Goal: Transaction & Acquisition: Purchase product/service

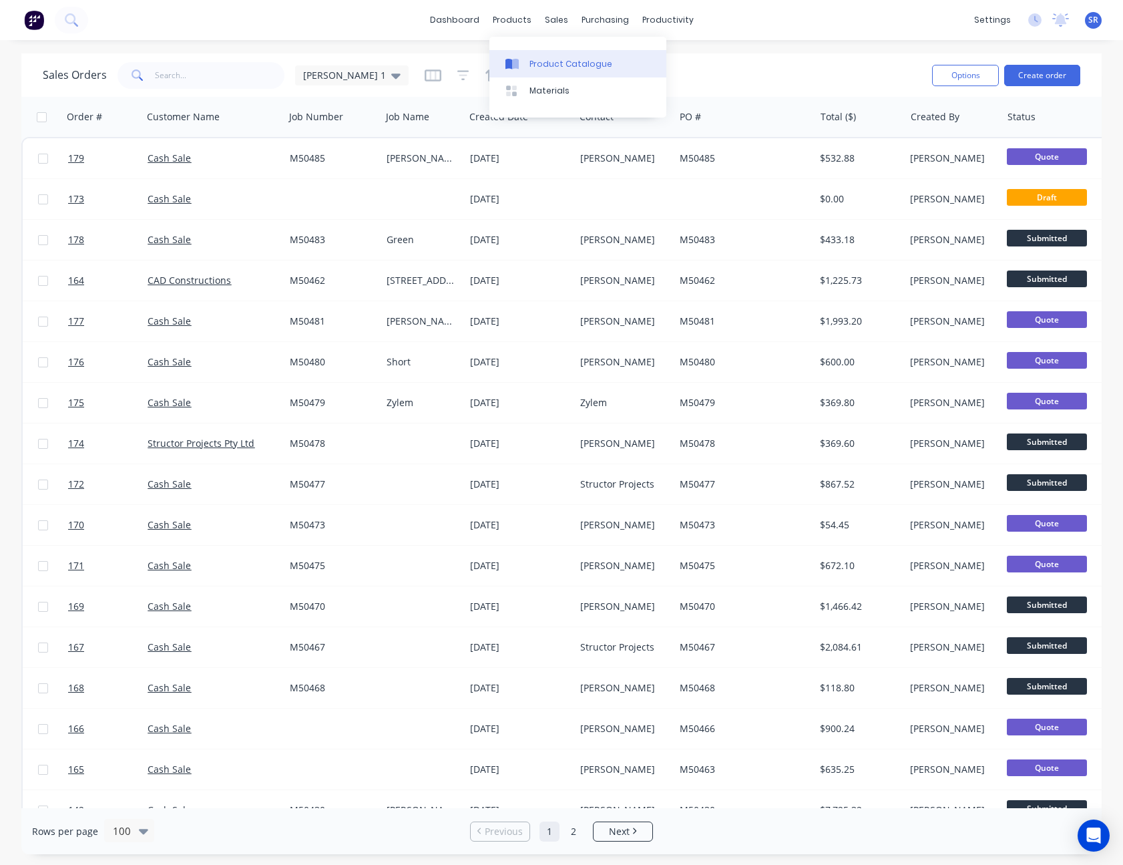
click at [539, 58] on div "Product Catalogue" at bounding box center [570, 64] width 83 height 12
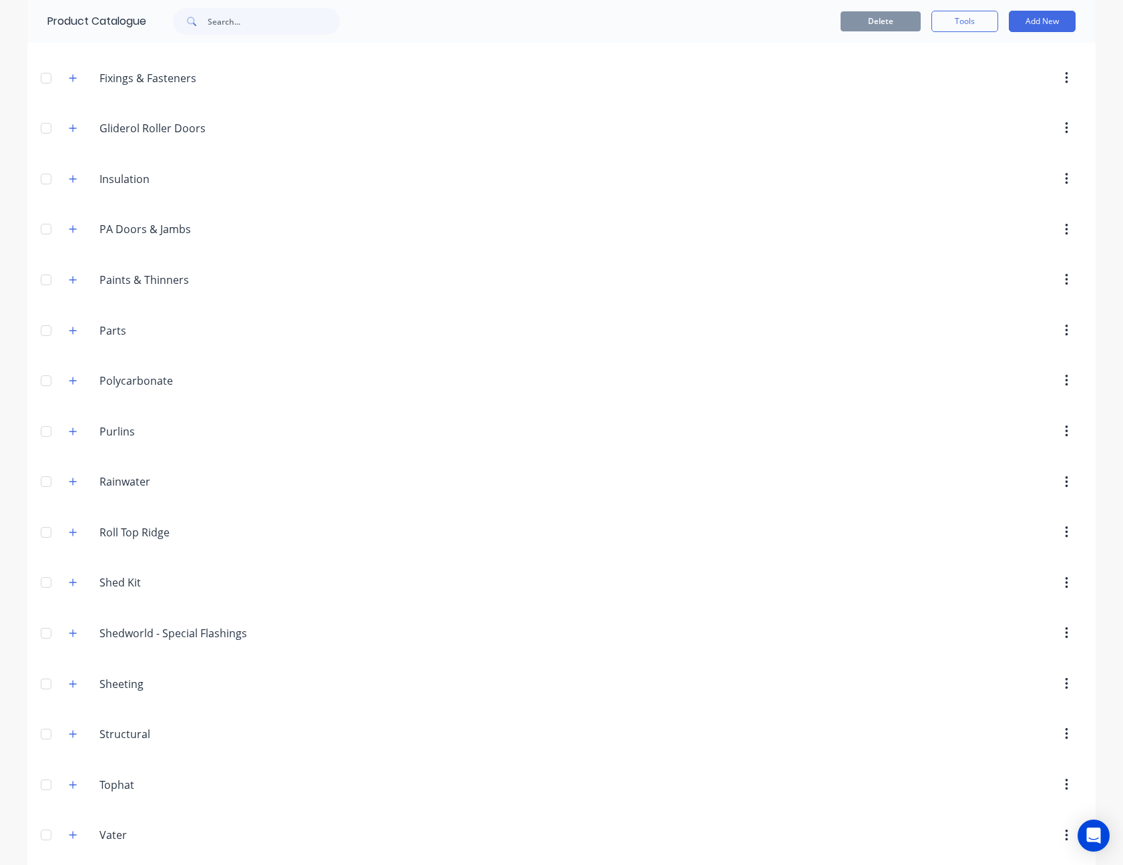
scroll to position [644, 0]
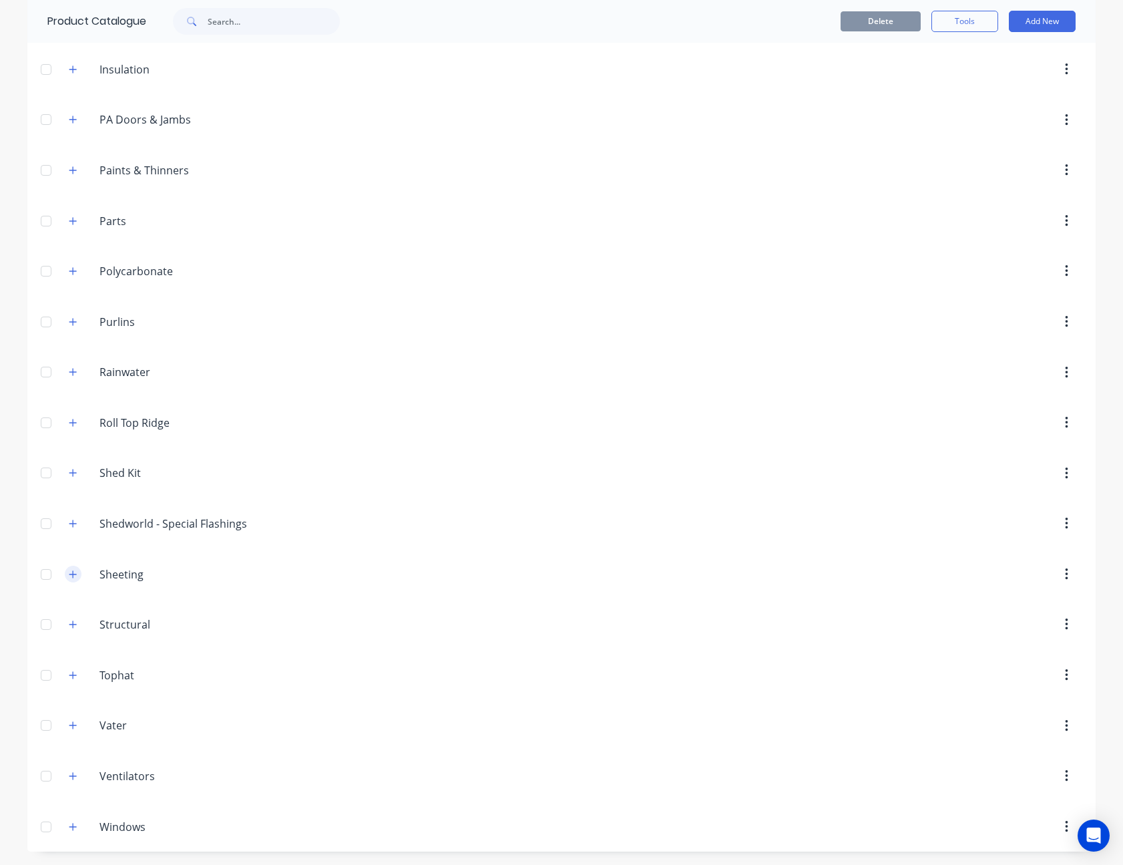
click at [69, 570] on icon "button" at bounding box center [73, 573] width 8 height 9
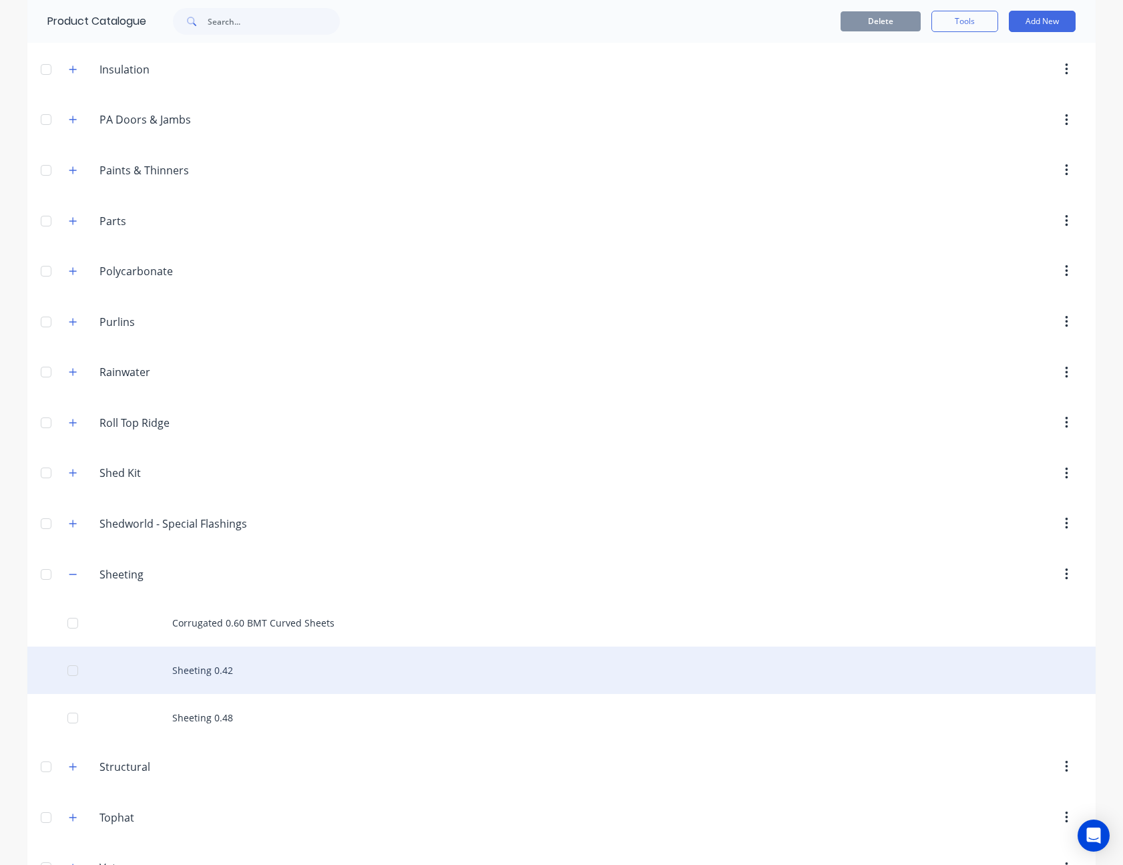
click at [195, 660] on div "Sheeting 0.42" at bounding box center [561, 669] width 1068 height 47
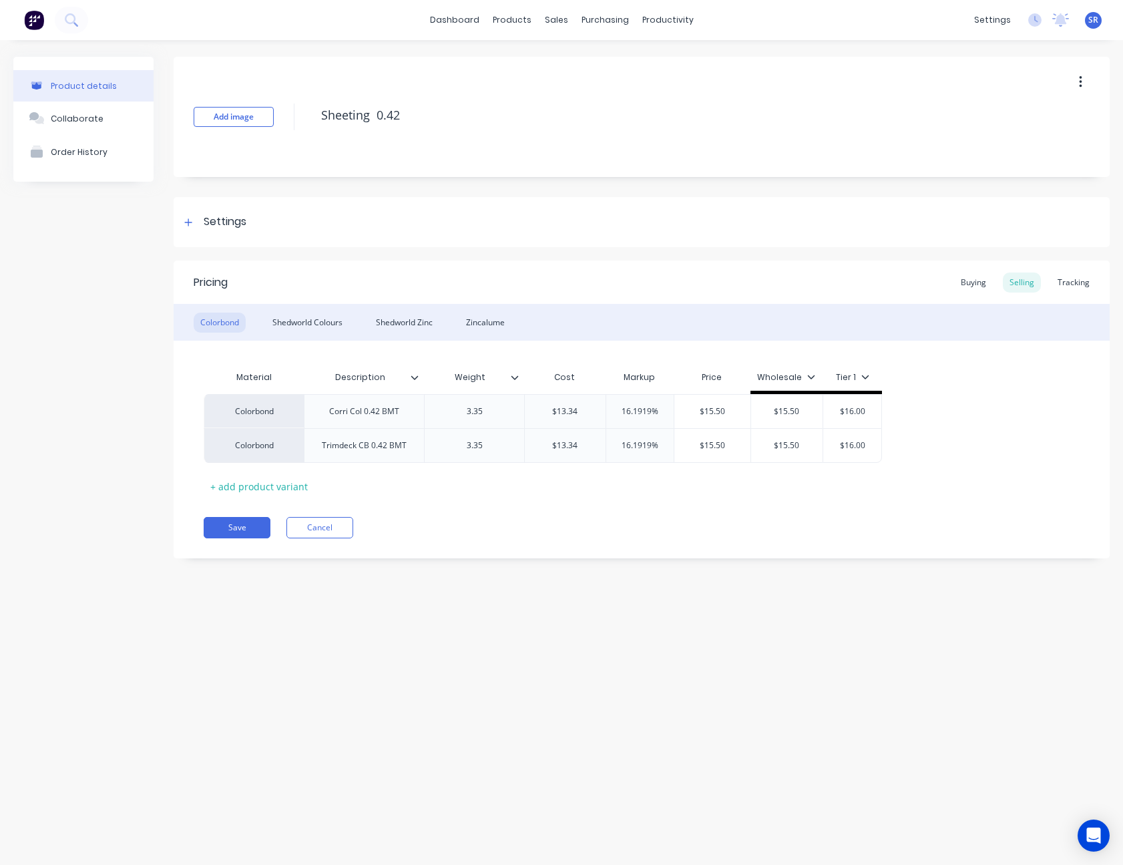
type textarea "x"
click at [318, 316] on div "Shedworld Colours" at bounding box center [307, 322] width 83 height 20
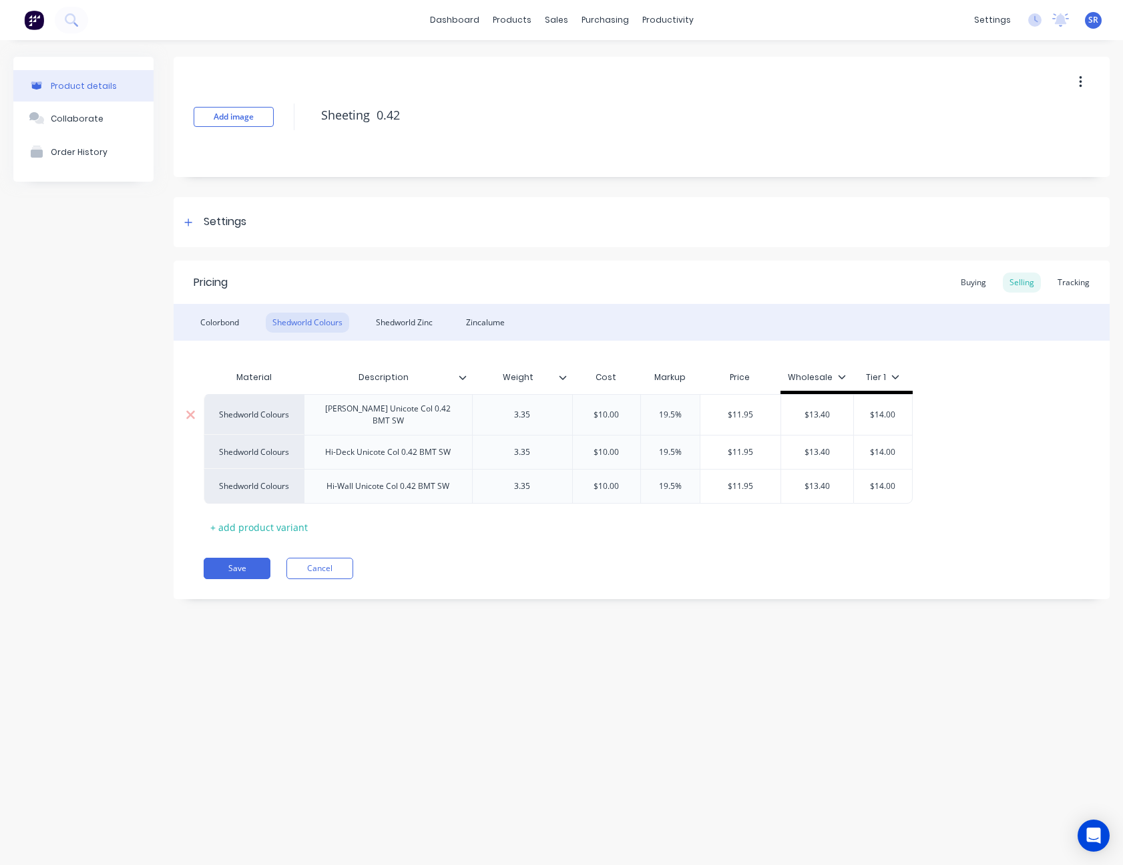
type input "$11.95"
click at [744, 415] on input "$11.95" at bounding box center [740, 415] width 81 height 12
type textarea "x"
type input "$1"
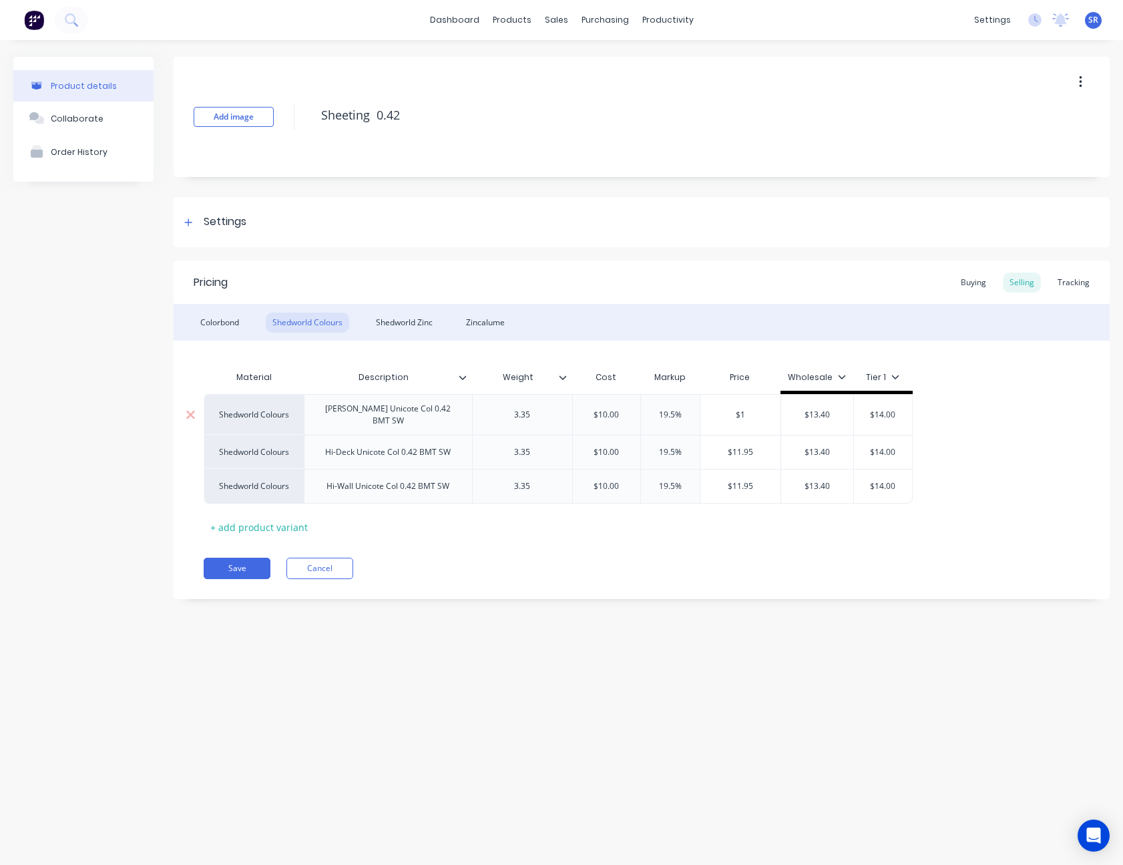
type textarea "x"
type input "$12"
type input "$11.95"
click at [742, 446] on input "$11.95" at bounding box center [740, 452] width 81 height 12
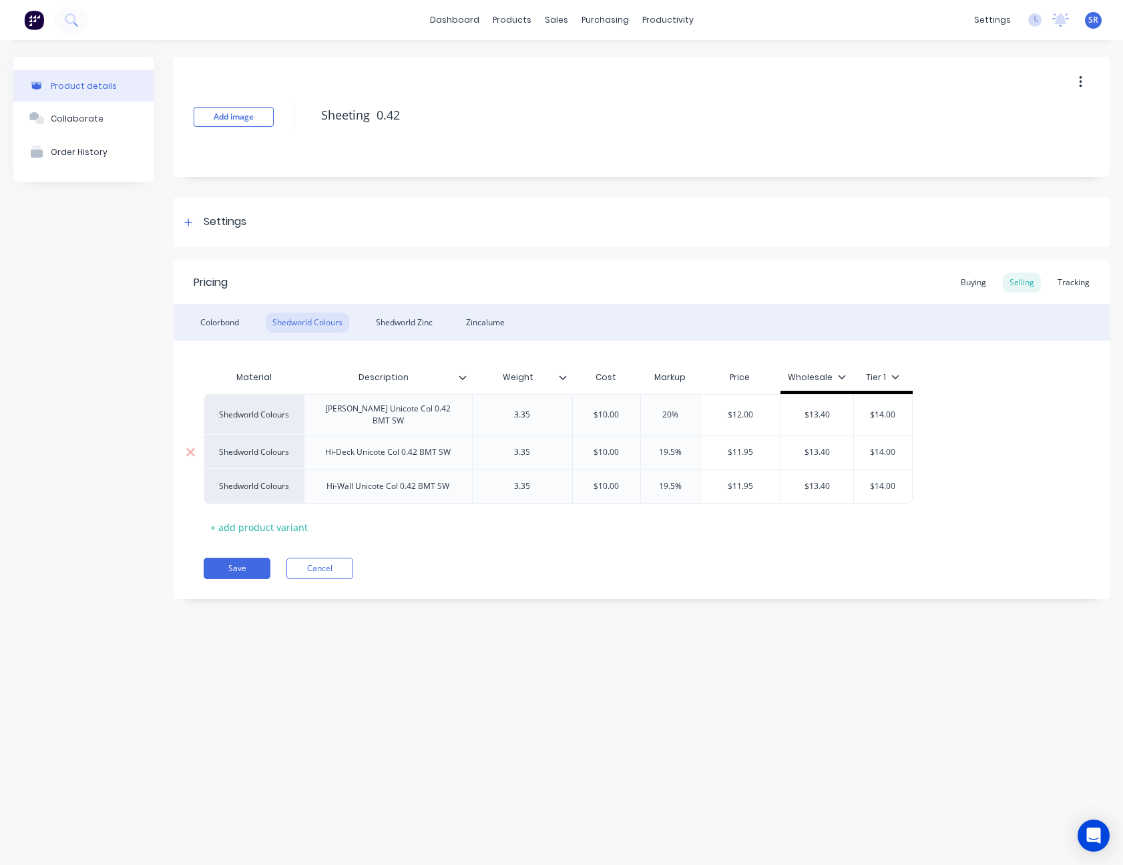
type textarea "x"
type input "$1"
type textarea "x"
type input "$12"
type input "$11.95"
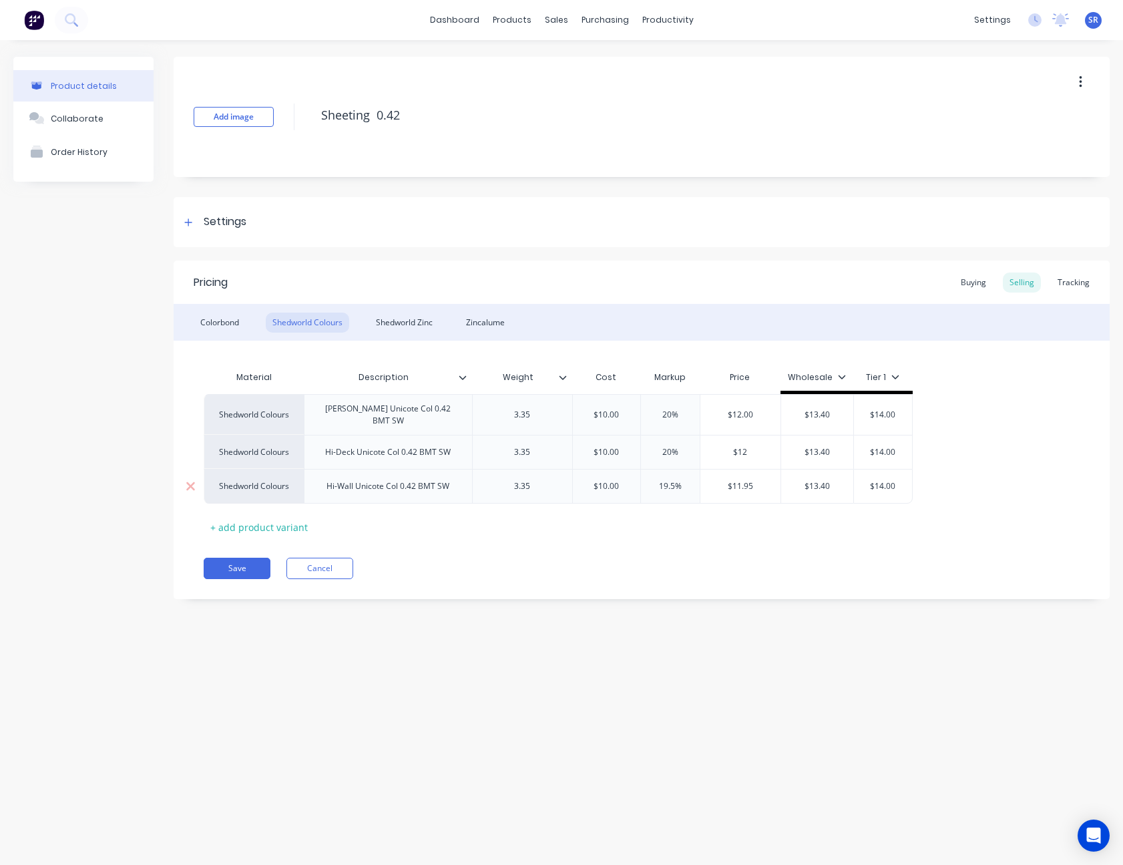
click at [744, 480] on input "$11.95" at bounding box center [740, 486] width 81 height 12
type textarea "x"
type input "$1"
type textarea "x"
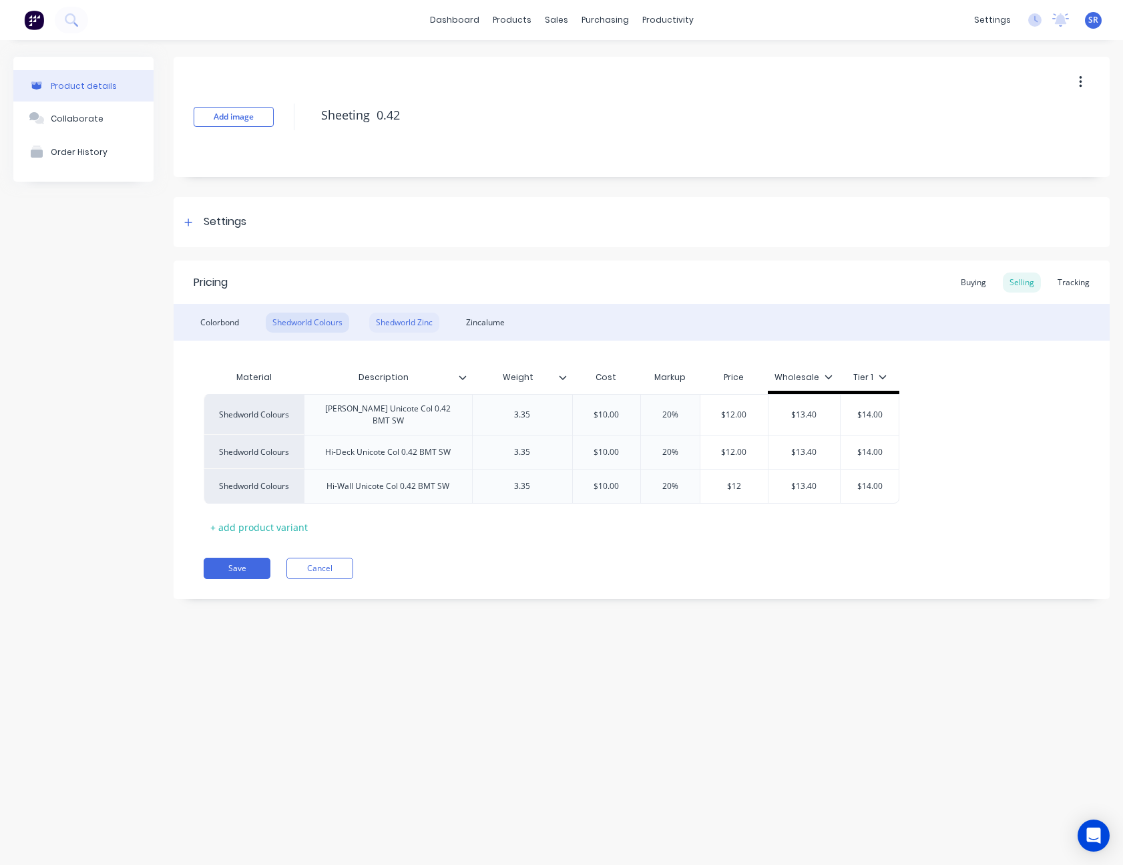
type input "$12"
click at [409, 318] on div "Shedworld Zinc" at bounding box center [404, 322] width 70 height 20
type input "$9.125"
click at [746, 412] on input "$9.125" at bounding box center [736, 415] width 81 height 12
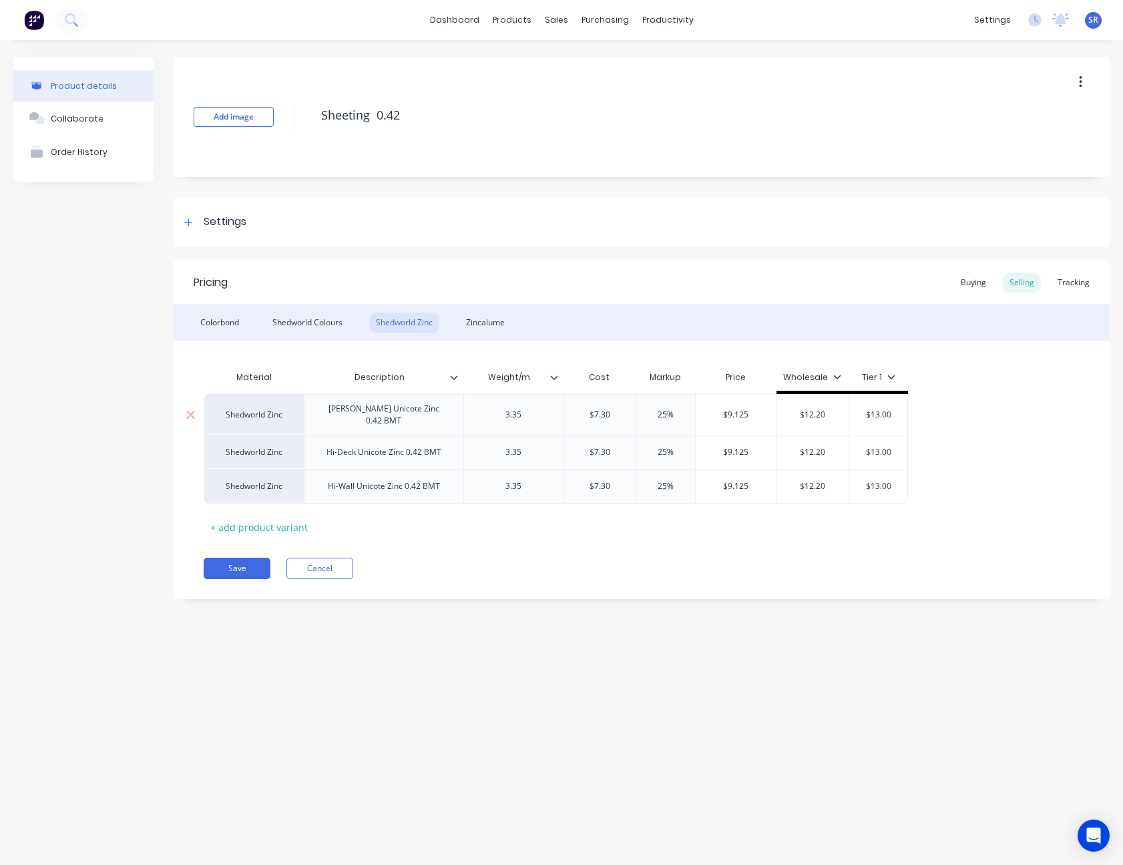
type textarea "x"
type input "$9"
type input "$9.125"
click at [750, 446] on input "$9.125" at bounding box center [744, 452] width 81 height 12
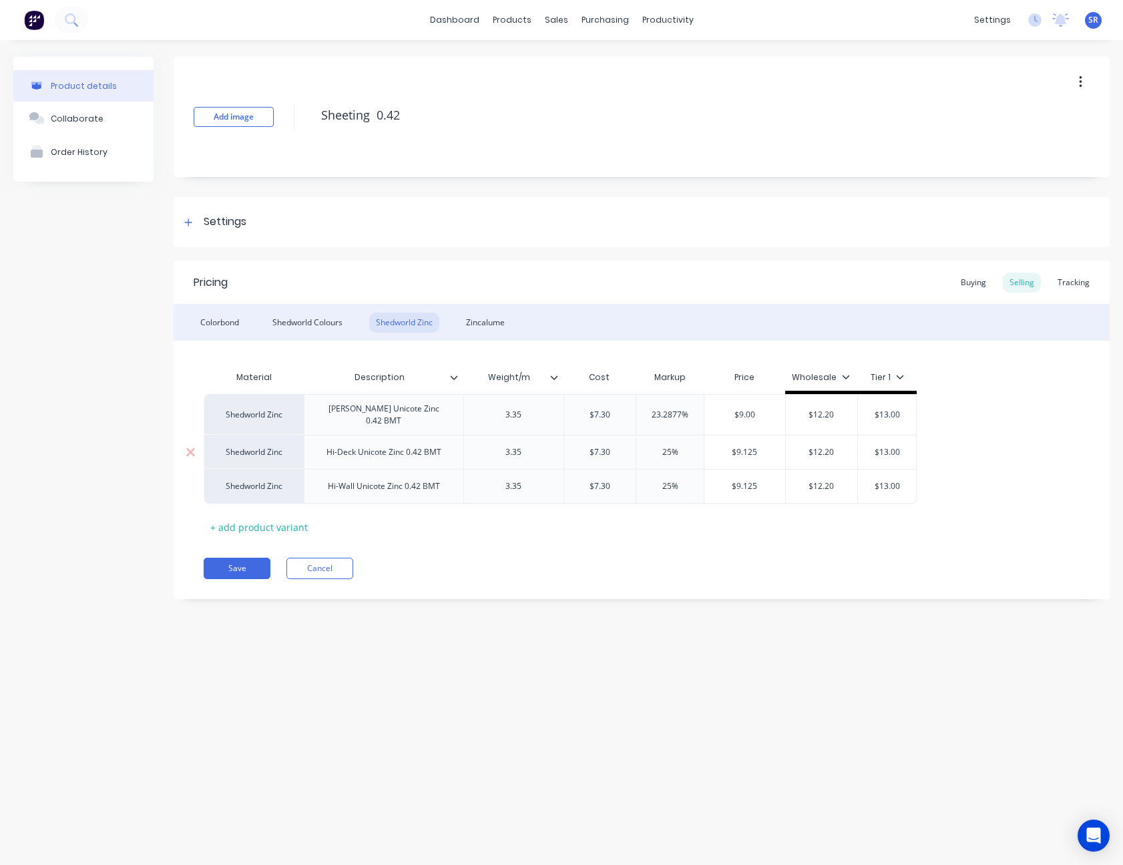
type textarea "x"
type input "$9"
type input "$9.125"
click at [745, 482] on input "$9.125" at bounding box center [744, 486] width 81 height 12
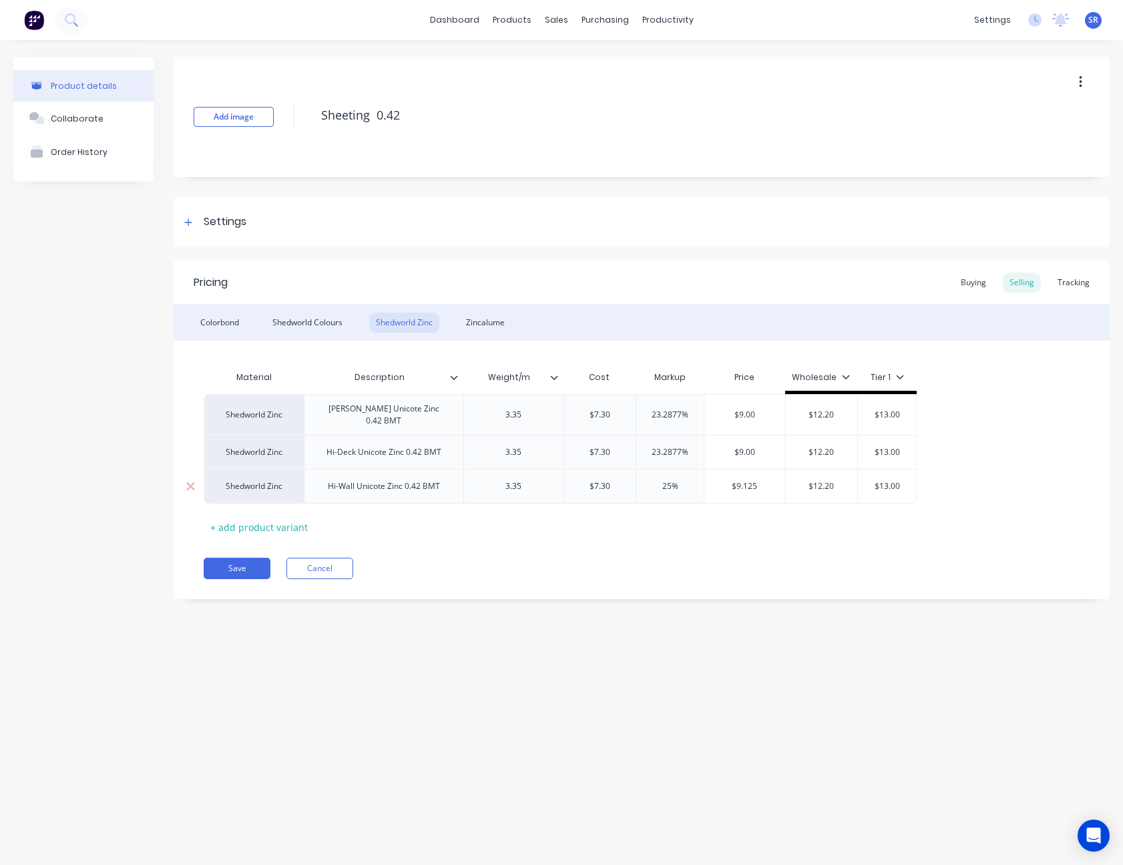
type textarea "x"
type input "$9"
click at [225, 561] on button "Save" at bounding box center [237, 567] width 67 height 21
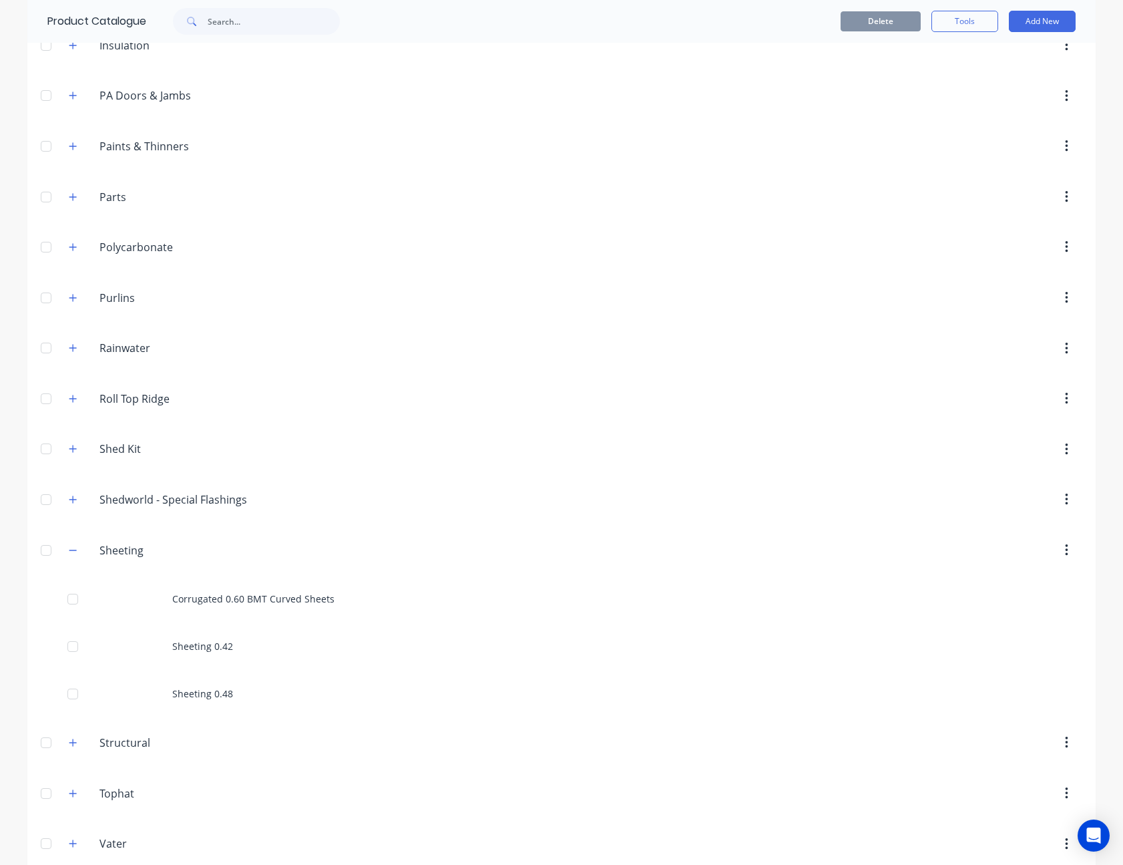
scroll to position [786, 0]
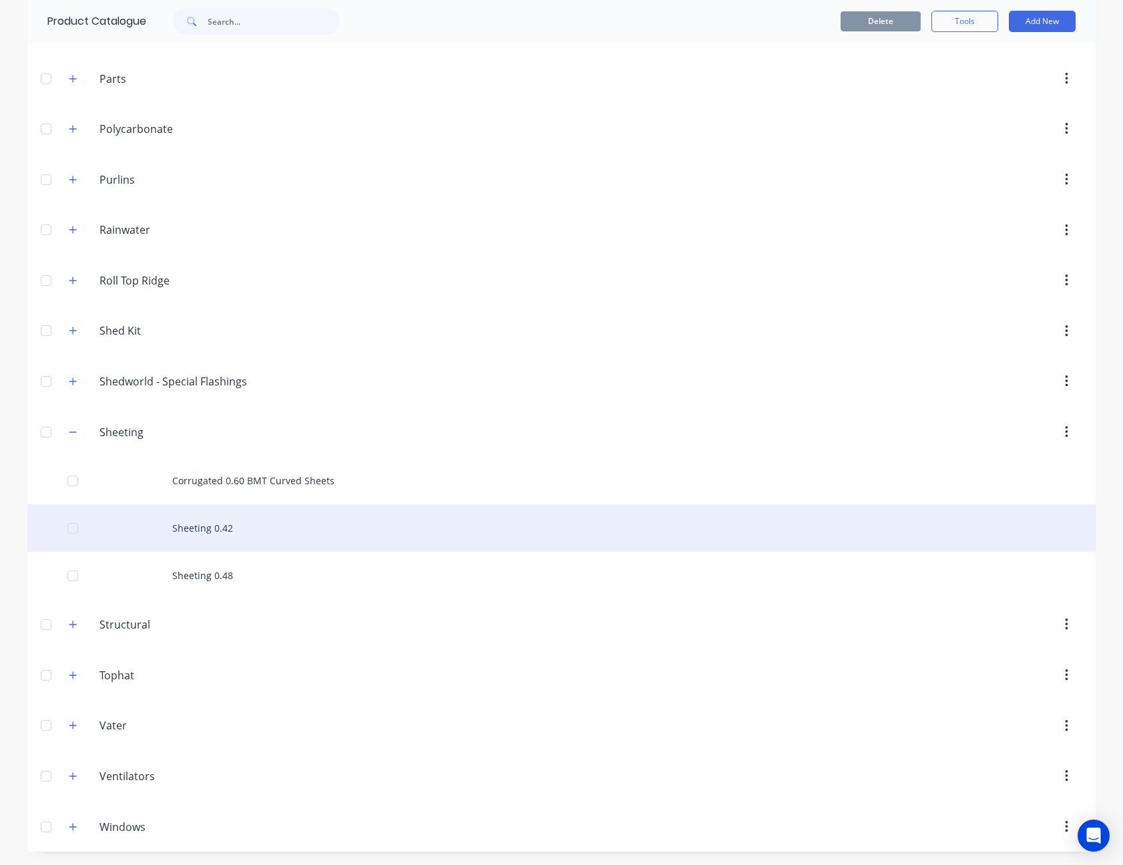
click at [220, 533] on div "Sheeting 0.42" at bounding box center [561, 527] width 1068 height 47
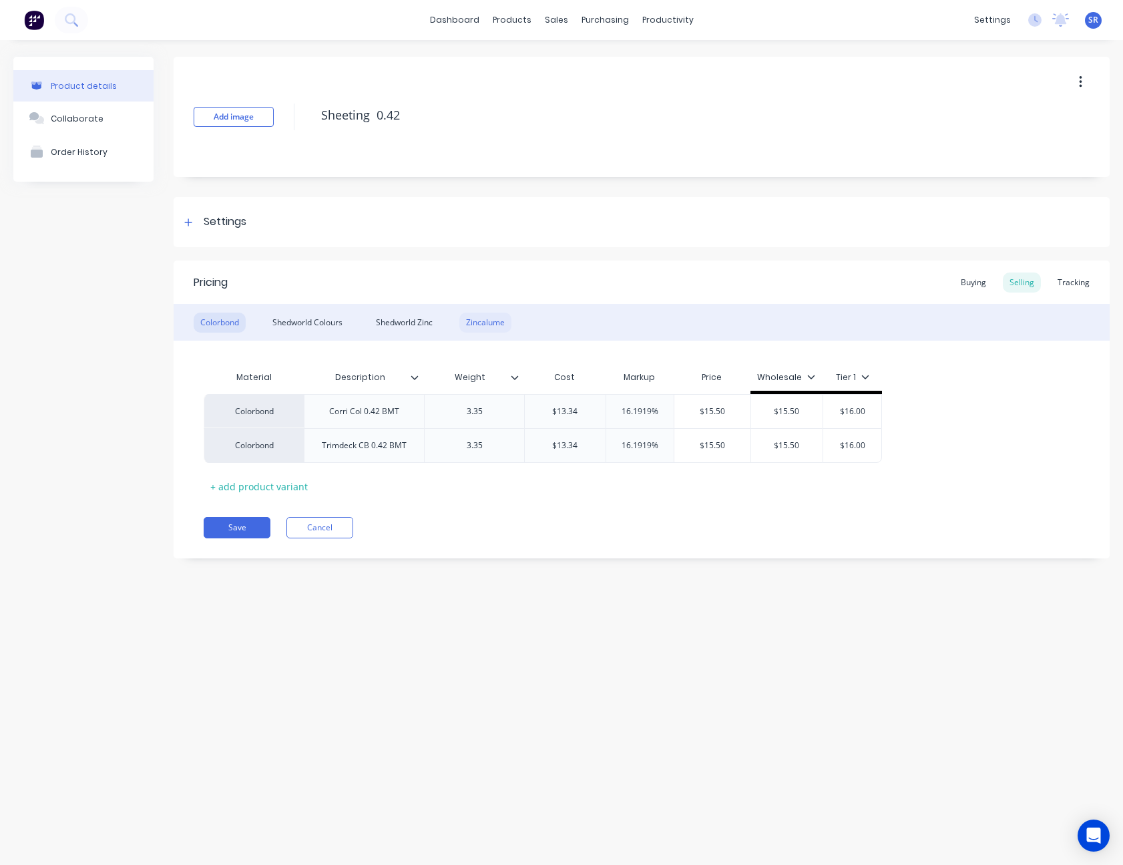
click at [497, 324] on div "Zincalume" at bounding box center [485, 322] width 52 height 20
click at [238, 322] on div "Colorbond" at bounding box center [220, 322] width 52 height 20
click at [311, 318] on div "Shedworld Colours" at bounding box center [307, 322] width 83 height 20
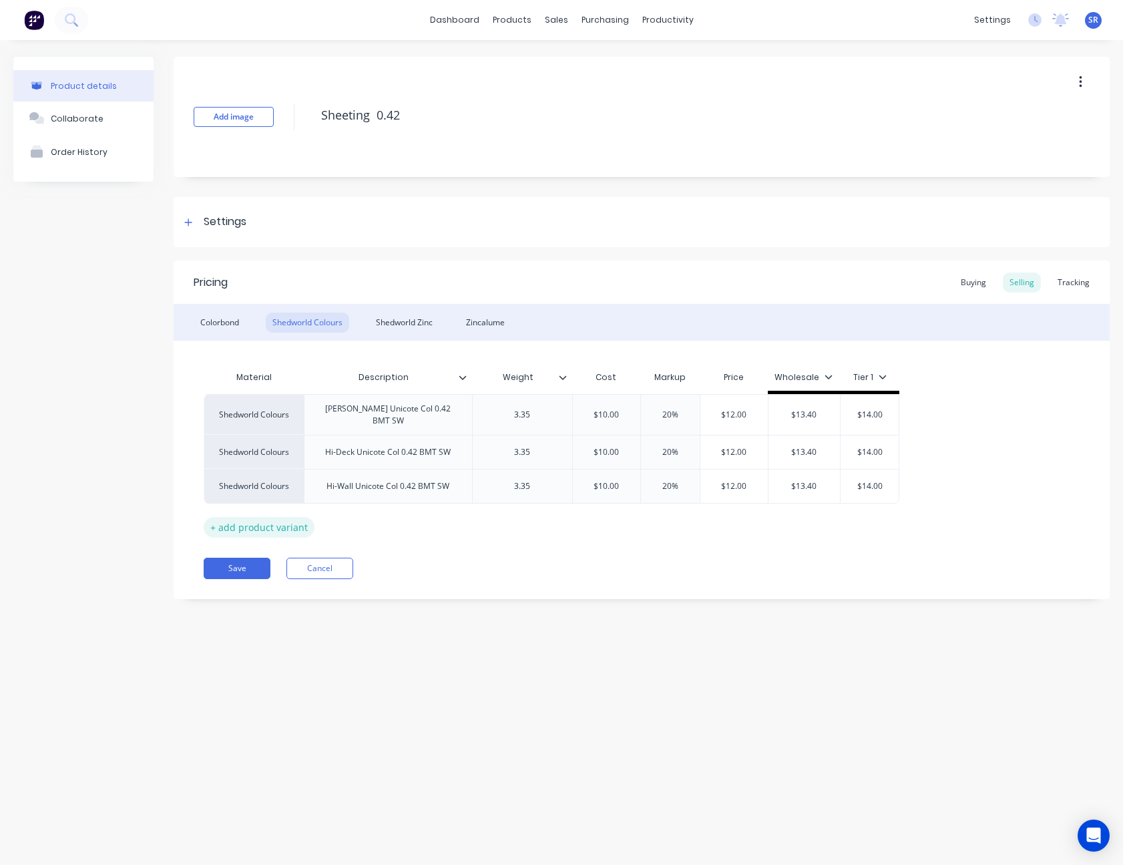
click at [287, 518] on div "+ add product variant" at bounding box center [259, 527] width 111 height 21
type textarea "x"
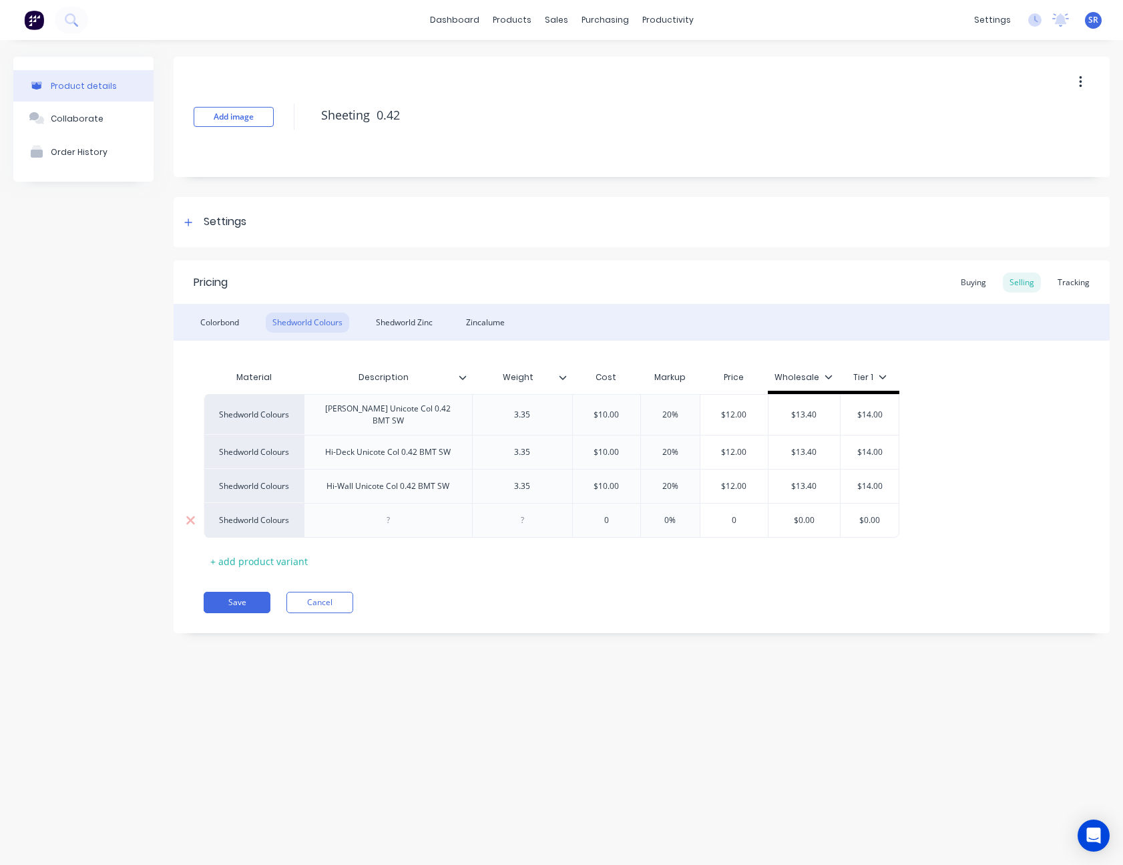
click at [391, 513] on div at bounding box center [387, 519] width 67 height 17
type textarea "x"
click at [397, 481] on div "Hi-Wall Unicote Col 0.42 BMT SW" at bounding box center [388, 485] width 144 height 17
type textarea "x"
click at [401, 447] on div "Hi-Deck Unicote Col 0.42 BMT SW" at bounding box center [387, 451] width 147 height 17
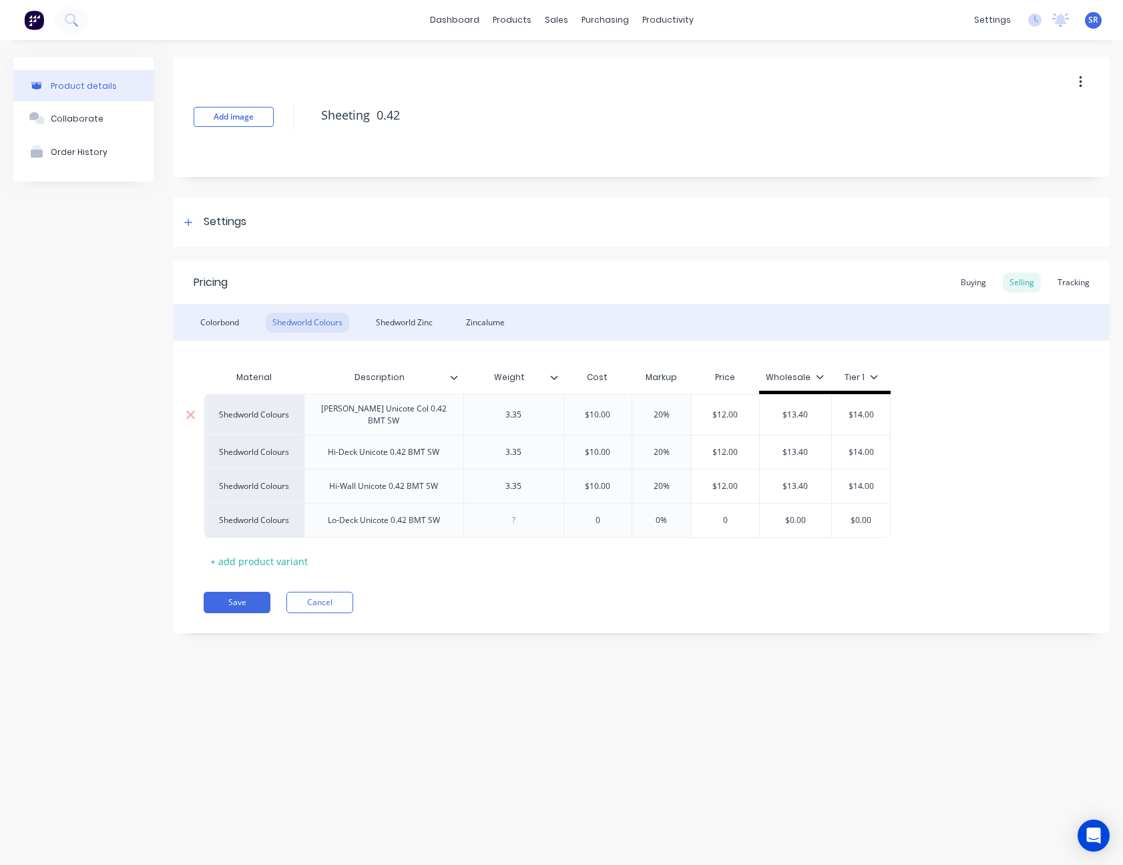
type textarea "x"
click at [399, 415] on div "[PERSON_NAME] Unicote Col 0.42 BMT SW" at bounding box center [384, 414] width 148 height 29
type textarea "x"
click at [519, 513] on div at bounding box center [513, 519] width 67 height 17
type textarea "x"
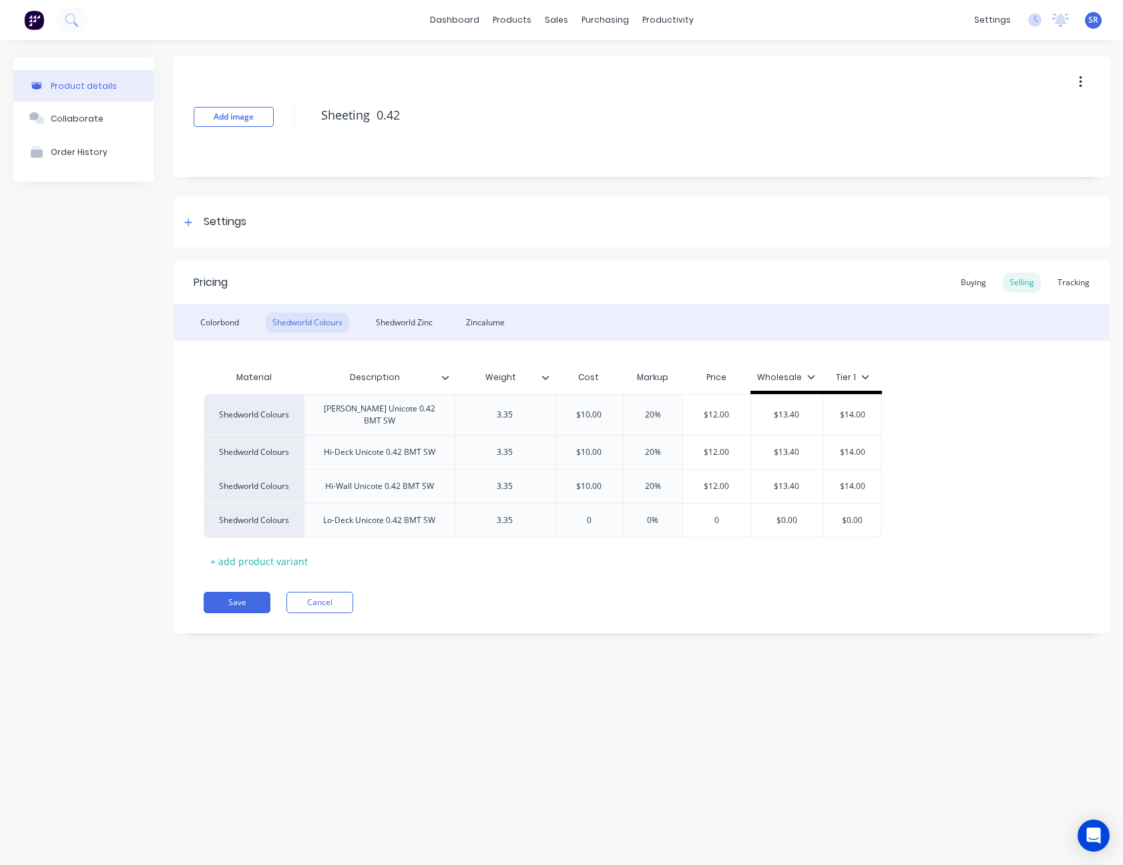
type input "0"
type textarea "x"
type input "01"
type textarea "x"
type input "010"
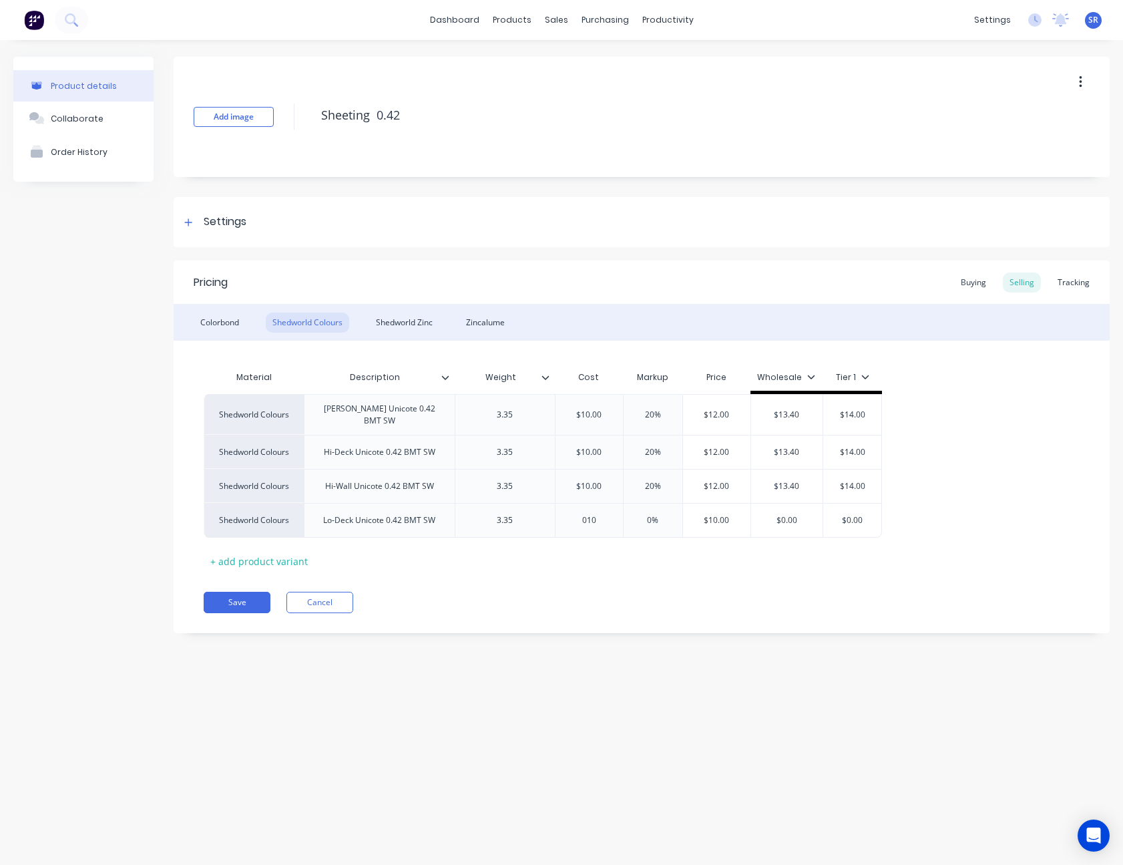
type input "0%"
type input "$10.00"
type input "$0.00"
type textarea "x"
type input "1"
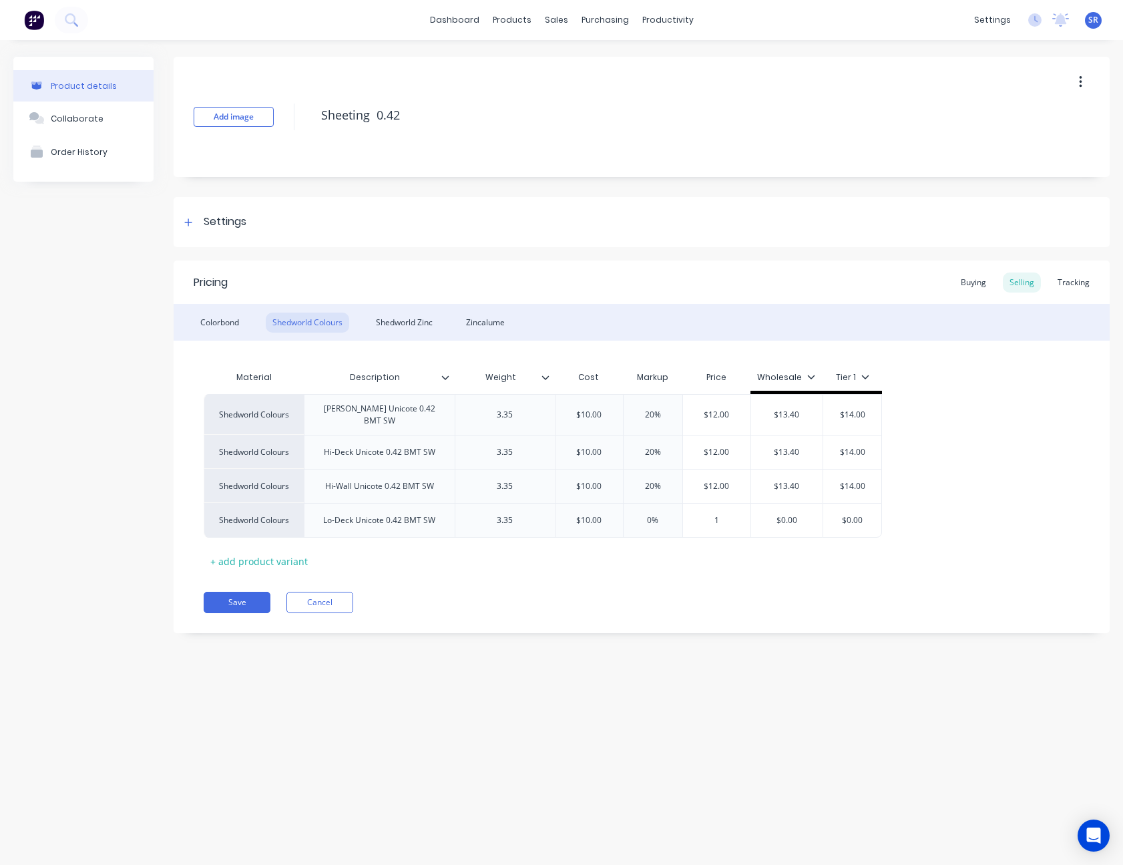
type textarea "x"
type input "12"
type textarea "x"
type input "13"
type textarea "x"
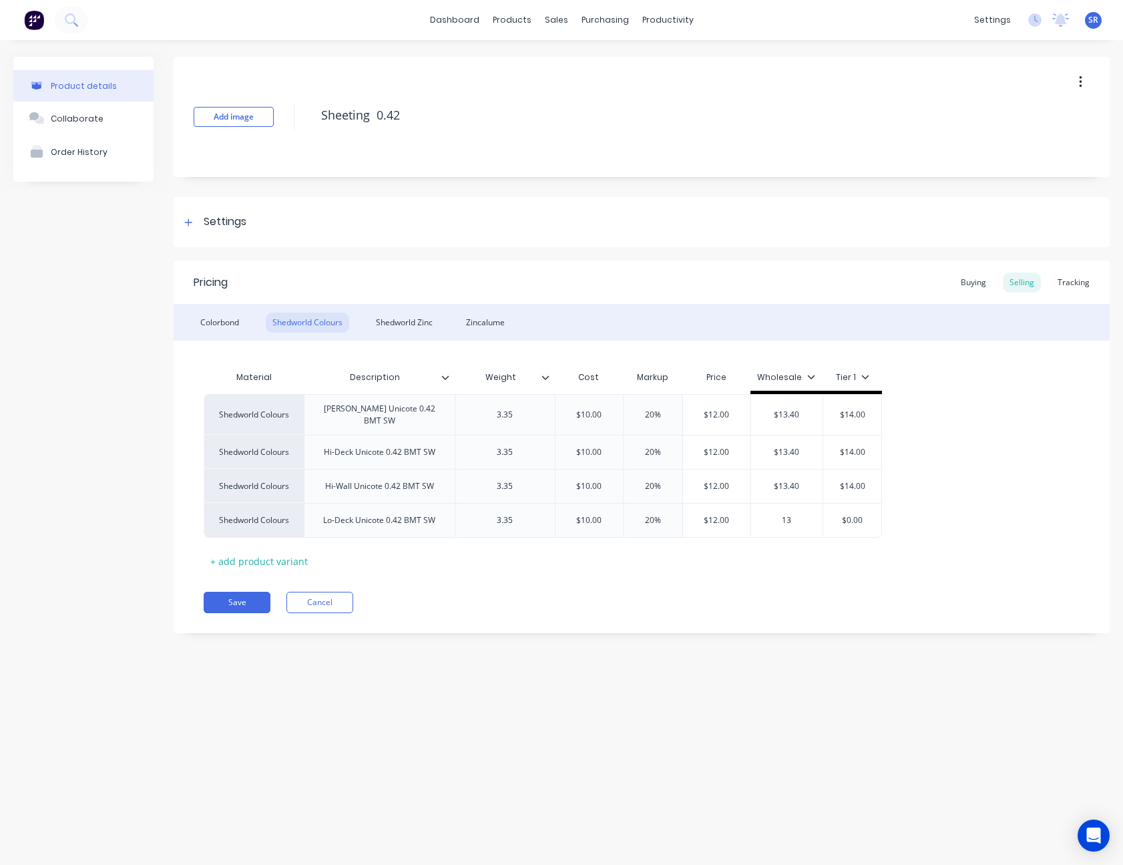
type input "13."
type textarea "x"
type input "13.4"
type textarea "x"
type input "13.40"
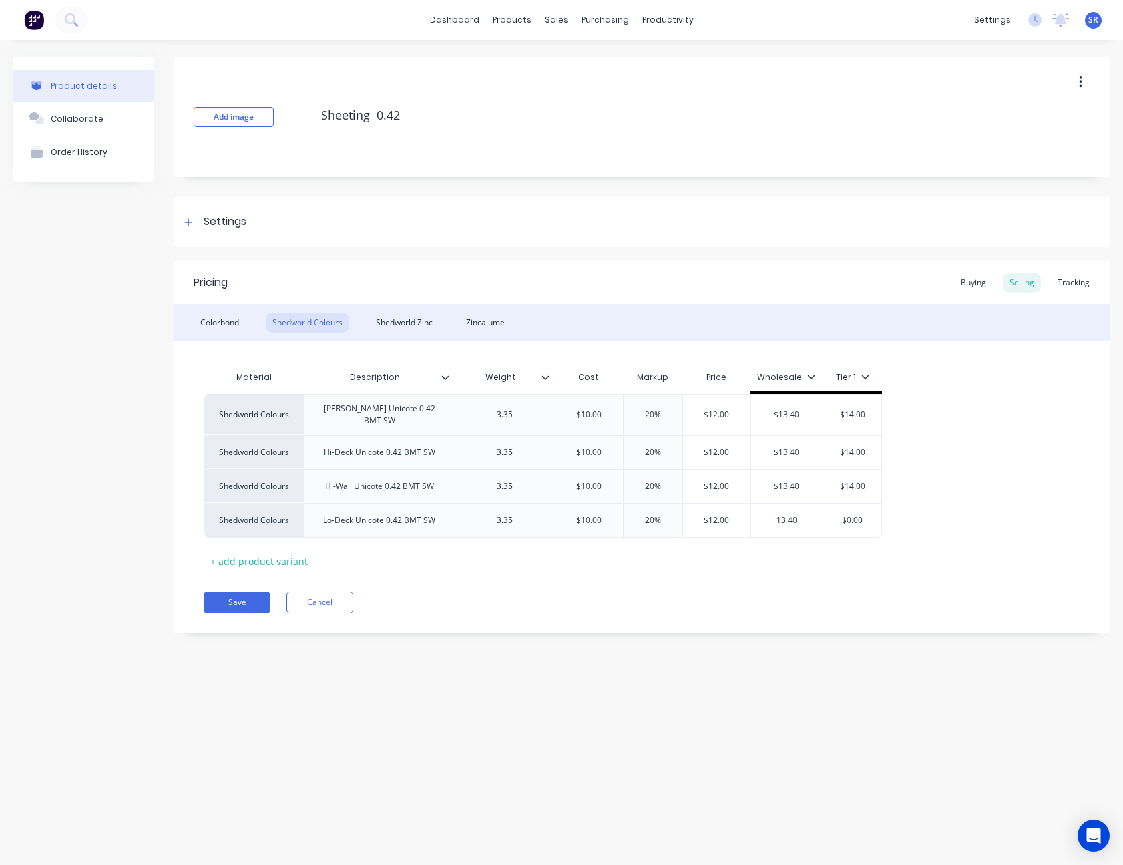
type input "$0.00"
type textarea "x"
type input "$0.001"
type textarea "x"
type input "$0.0014"
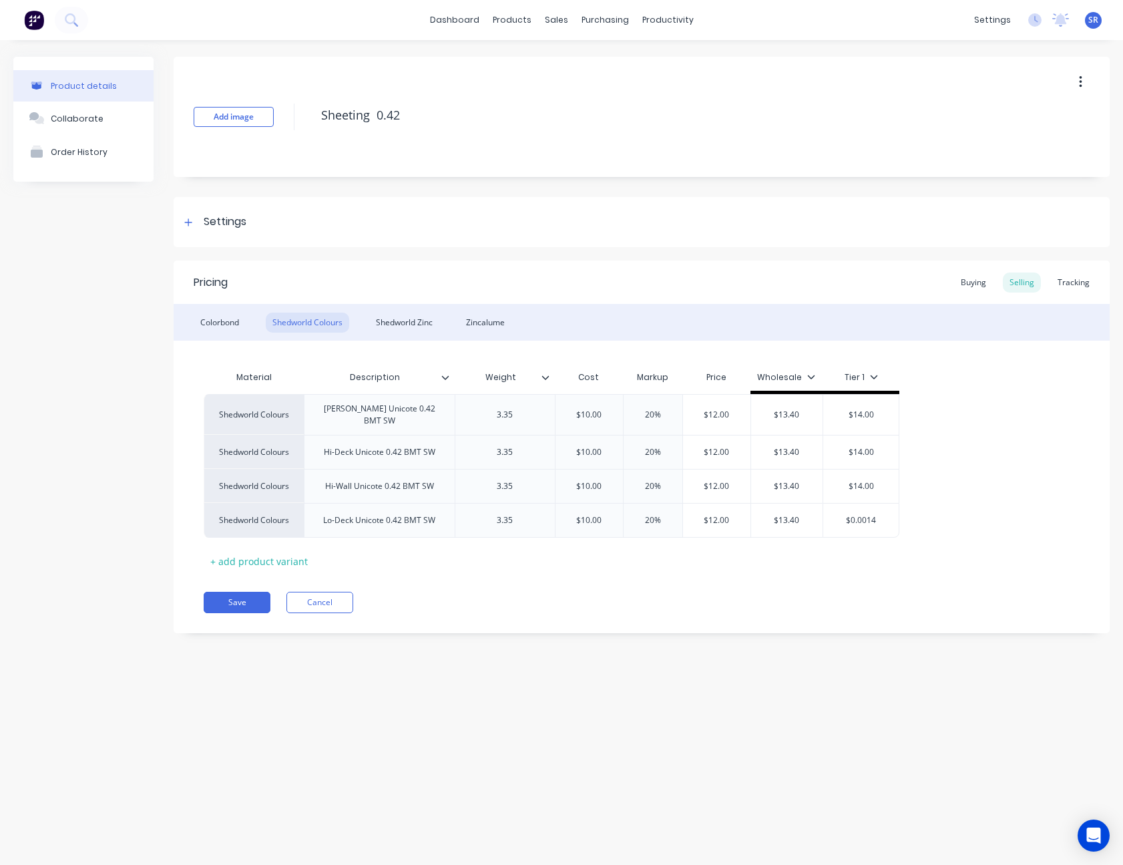
type textarea "x"
type input "$0.001"
type textarea "x"
type input "$0.00"
type textarea "x"
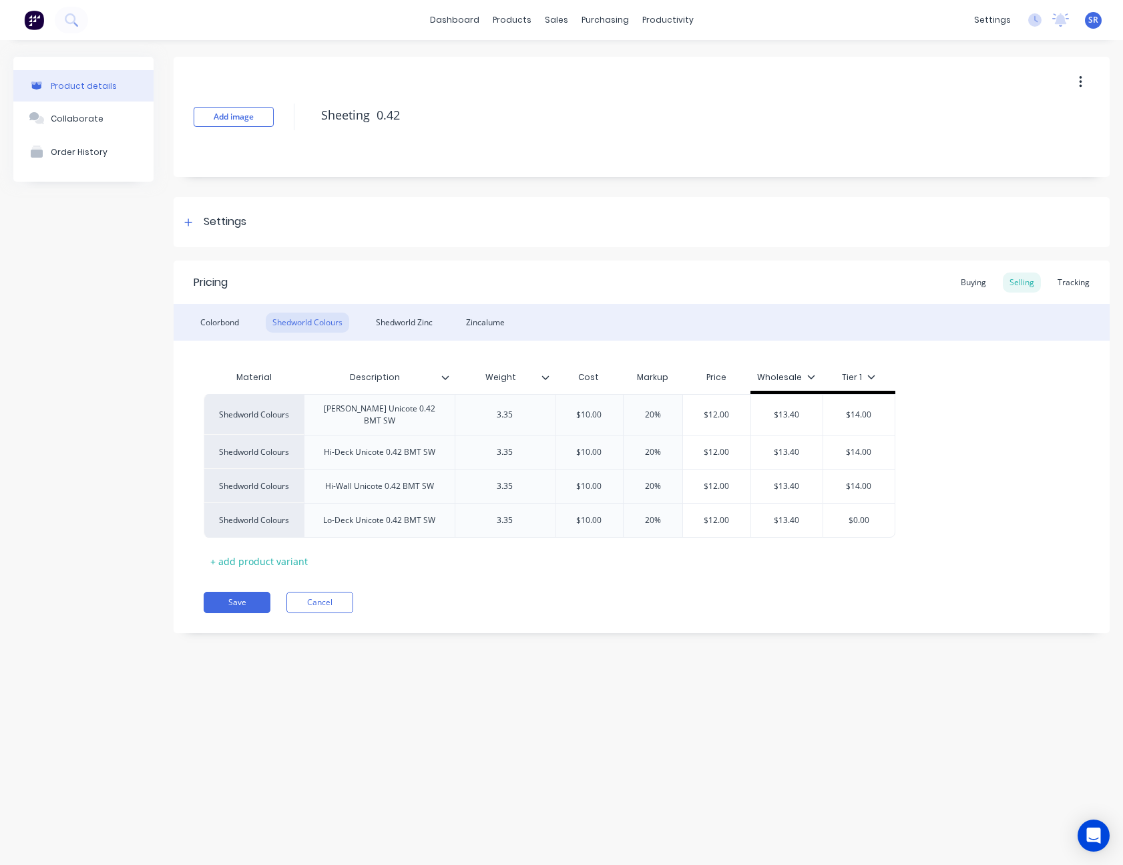
type input "$0.0"
type textarea "x"
type input "$0."
type textarea "x"
type input "$0"
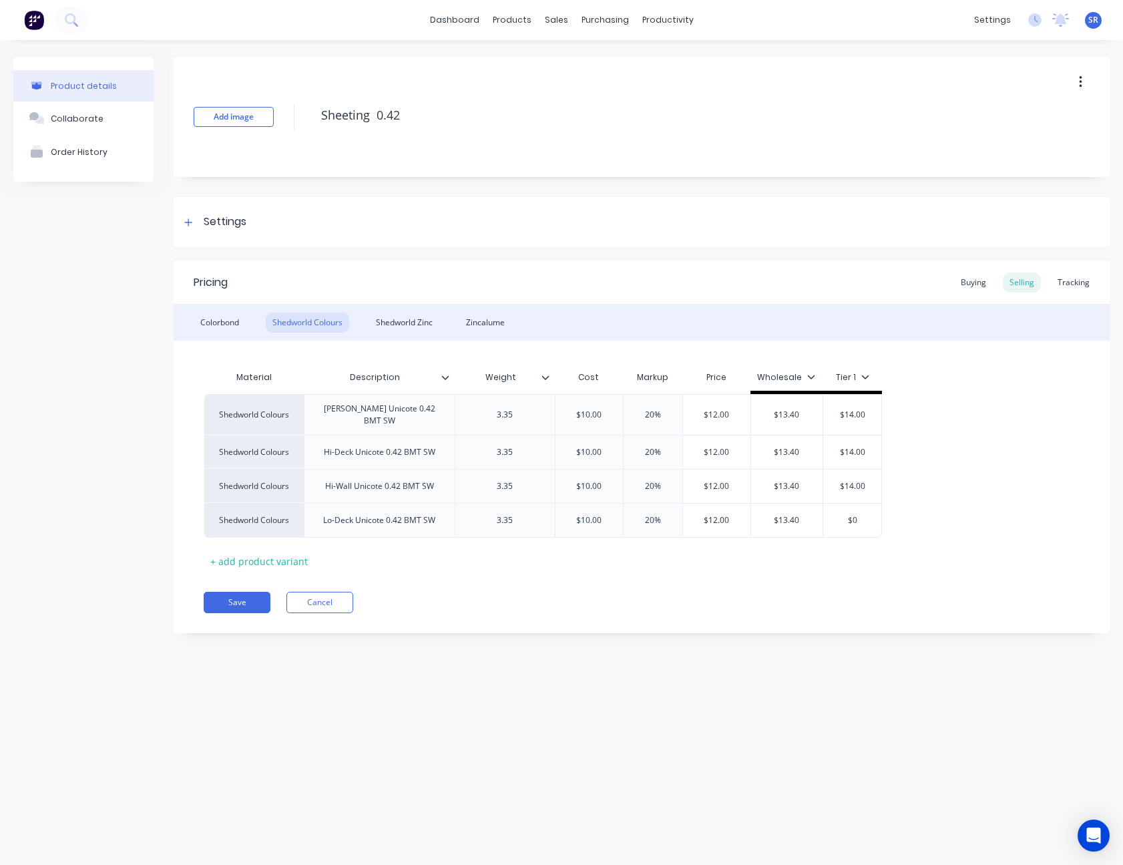
type textarea "x"
type input "$"
type textarea "x"
type input "1"
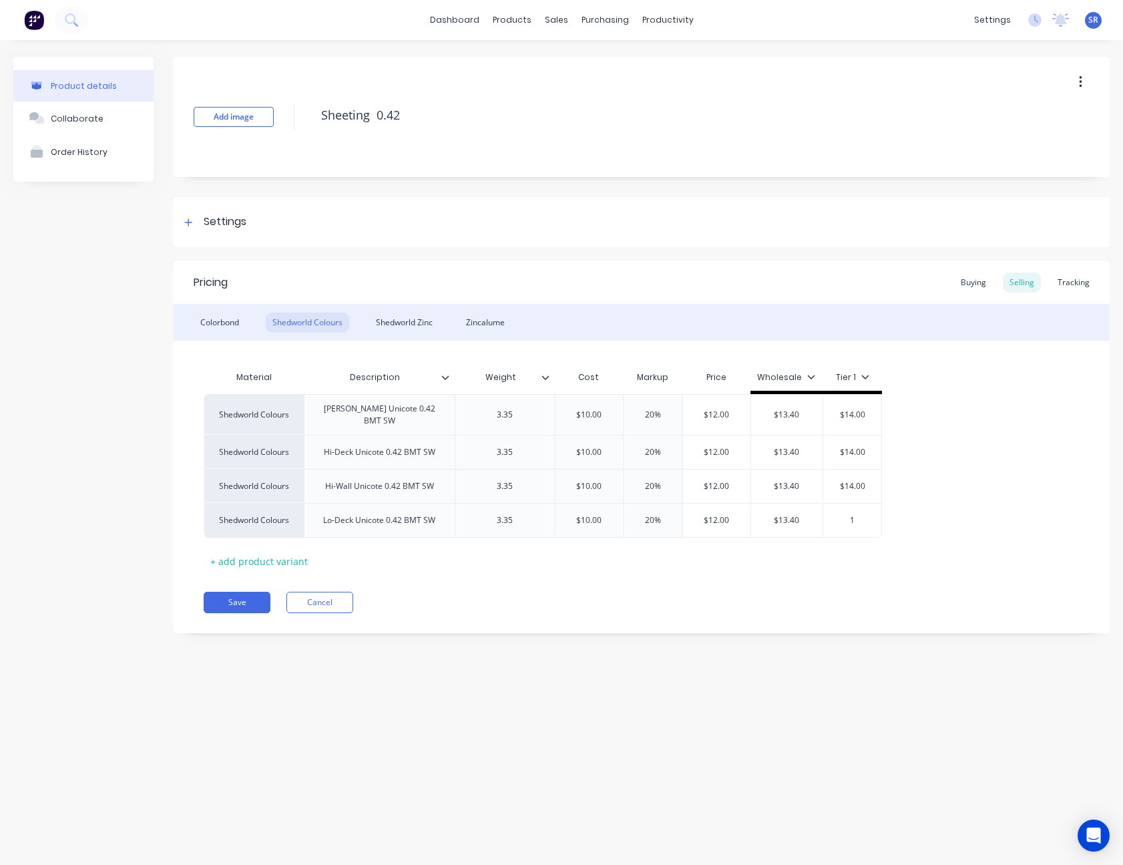
type textarea "x"
type input "14"
drag, startPoint x: 324, startPoint y: 519, endPoint x: 433, endPoint y: 524, distance: 108.9
click at [433, 524] on div "Lo-Deck Unicote 0.42 BMT SW" at bounding box center [379, 520] width 151 height 35
copy div "Lo-Deck Unicote 0.42 BMT SW"
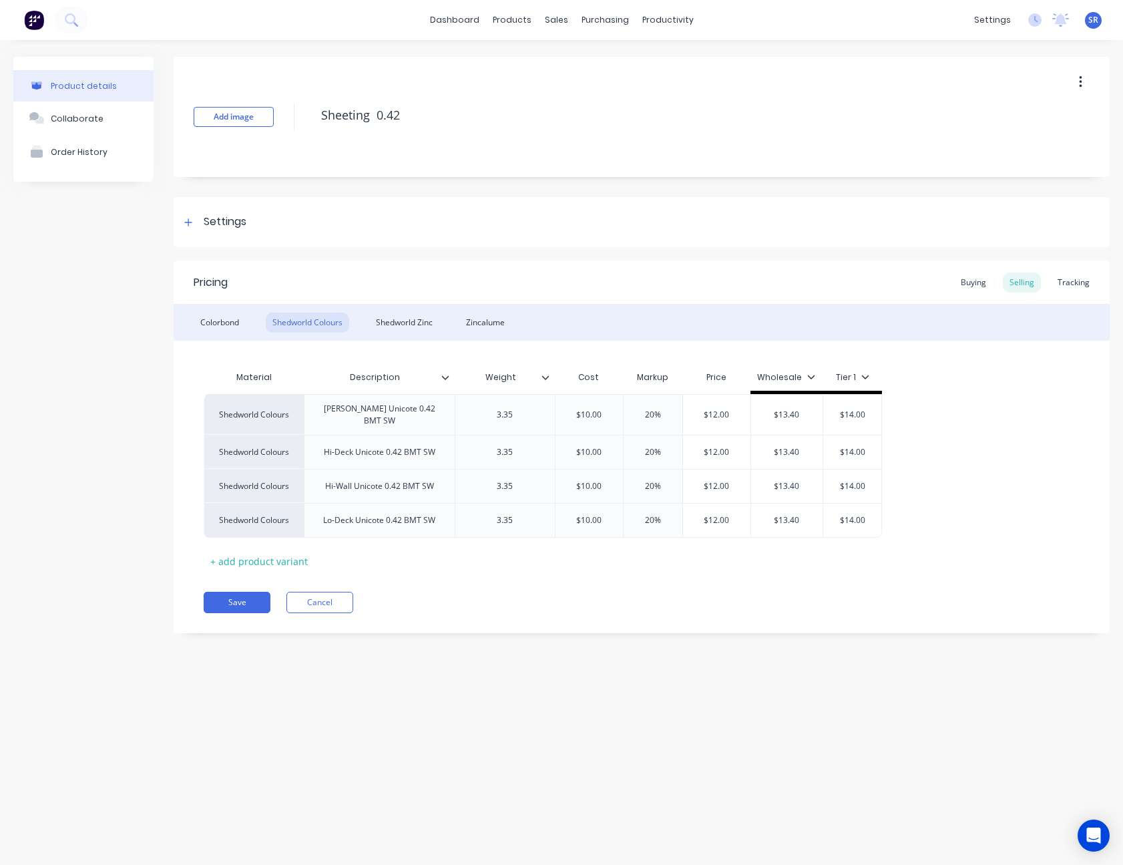
click at [415, 555] on div "Material Description Weight Cost Markup Price Wholesale Tier 1 Shedworld Colour…" at bounding box center [642, 468] width 876 height 208
click at [406, 322] on div "Shedworld Zinc" at bounding box center [404, 322] width 70 height 20
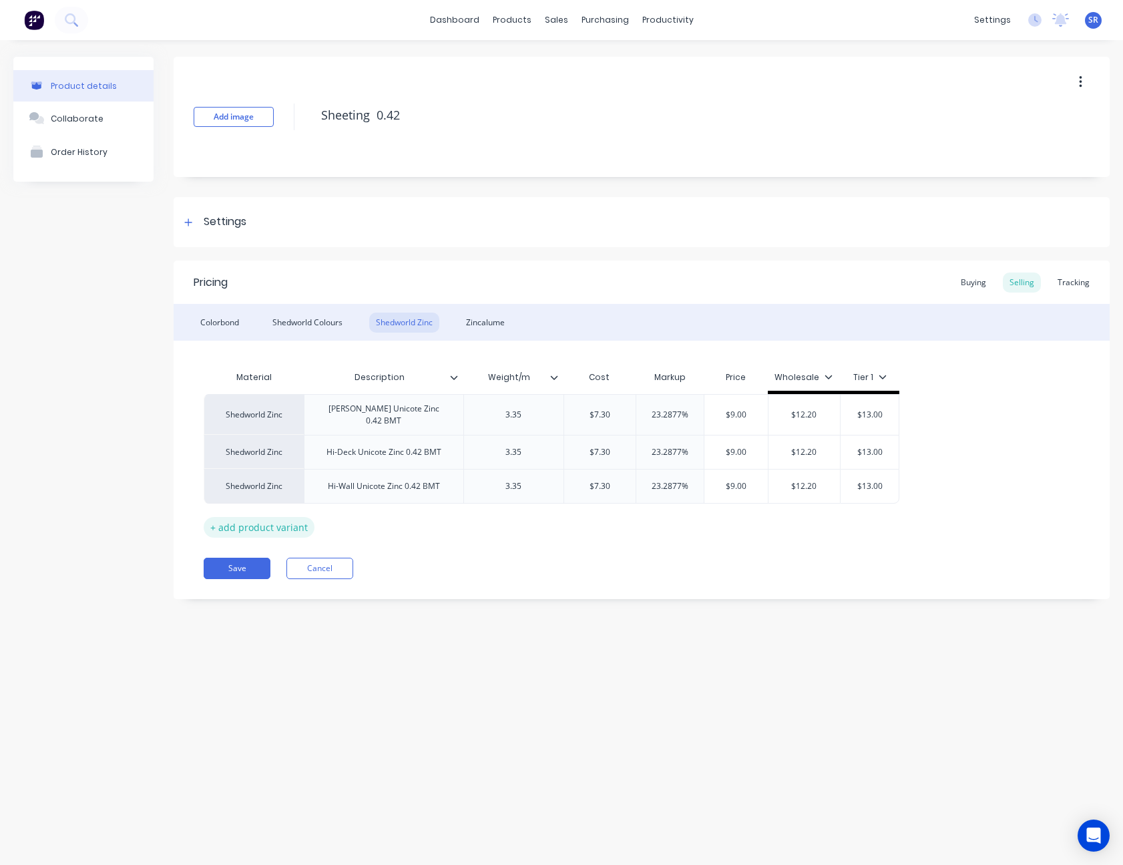
click at [292, 519] on div "+ add product variant" at bounding box center [259, 527] width 111 height 21
type textarea "x"
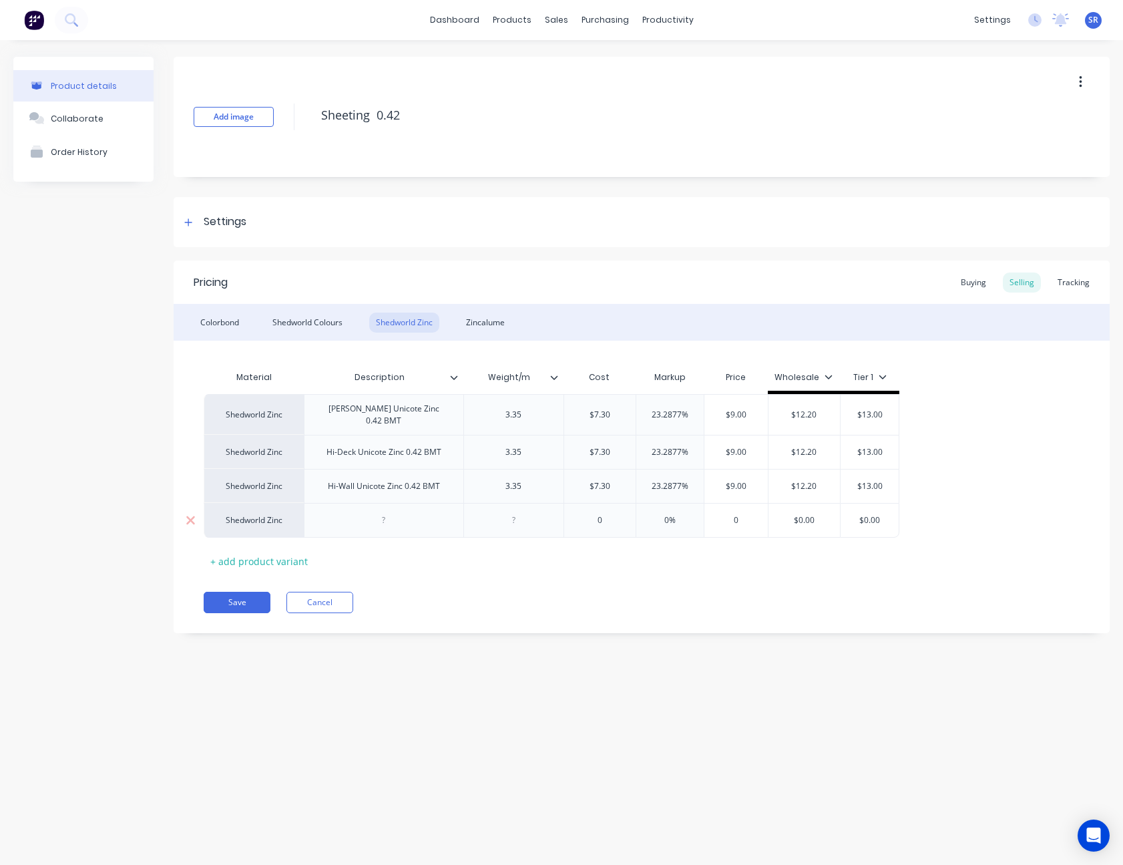
click at [381, 515] on div at bounding box center [383, 519] width 67 height 17
paste div
click at [404, 485] on div "Hi-Wall Unicote Zinc 0.42 BMT" at bounding box center [384, 485] width 134 height 17
click at [407, 447] on div "Hi-Deck Unicote Zinc 0.42 BMT" at bounding box center [384, 451] width 136 height 17
click at [401, 413] on div "[PERSON_NAME] Unicote Zinc 0.42 BMT" at bounding box center [384, 414] width 148 height 29
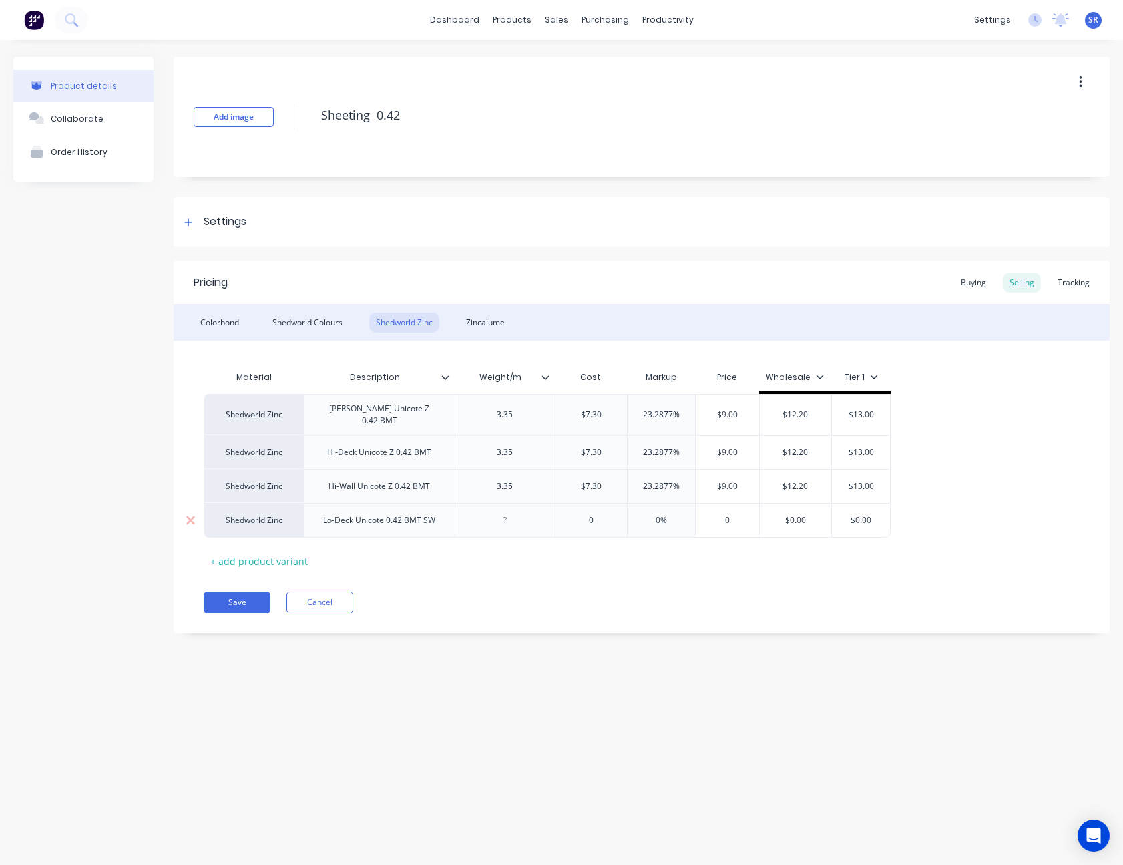
click at [504, 522] on div at bounding box center [505, 520] width 100 height 35
type textarea "x"
click at [509, 511] on div at bounding box center [504, 519] width 67 height 17
type textarea "x"
type input "0"
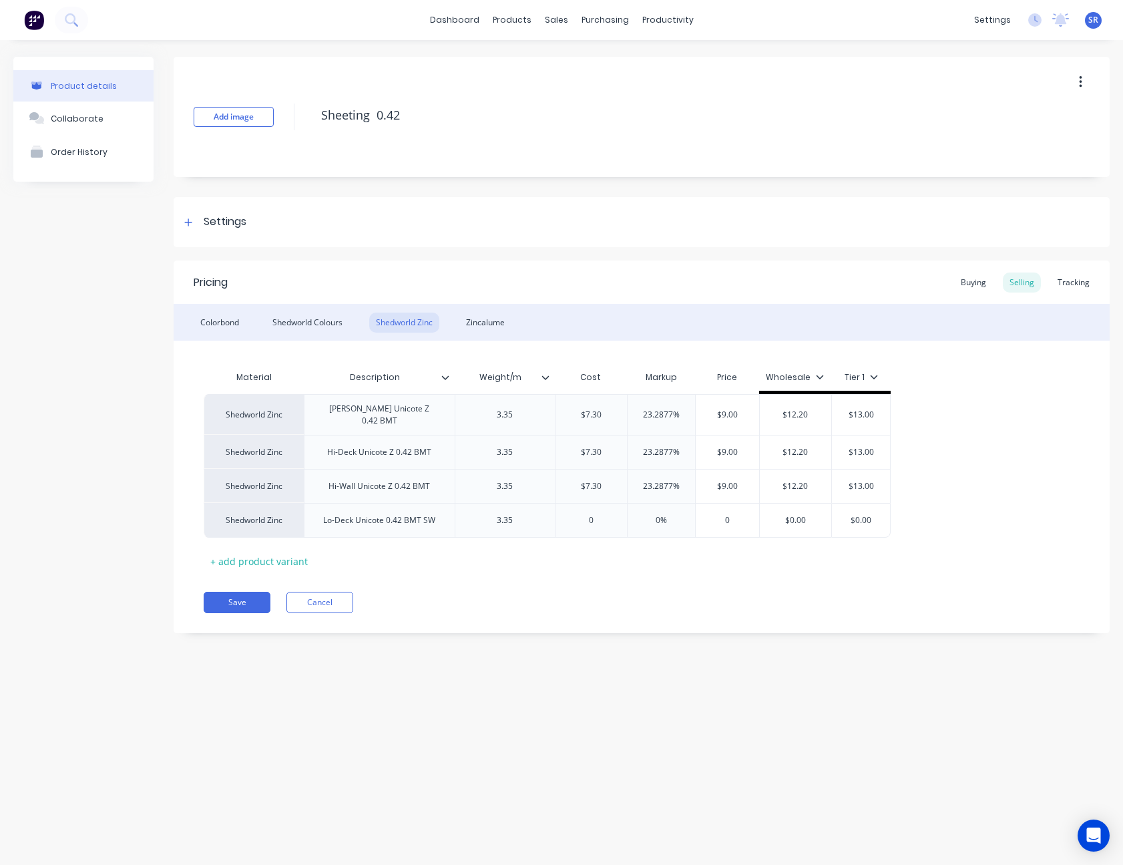
type textarea "x"
type input "07."
type textarea "x"
type input "07.30"
type input "0%"
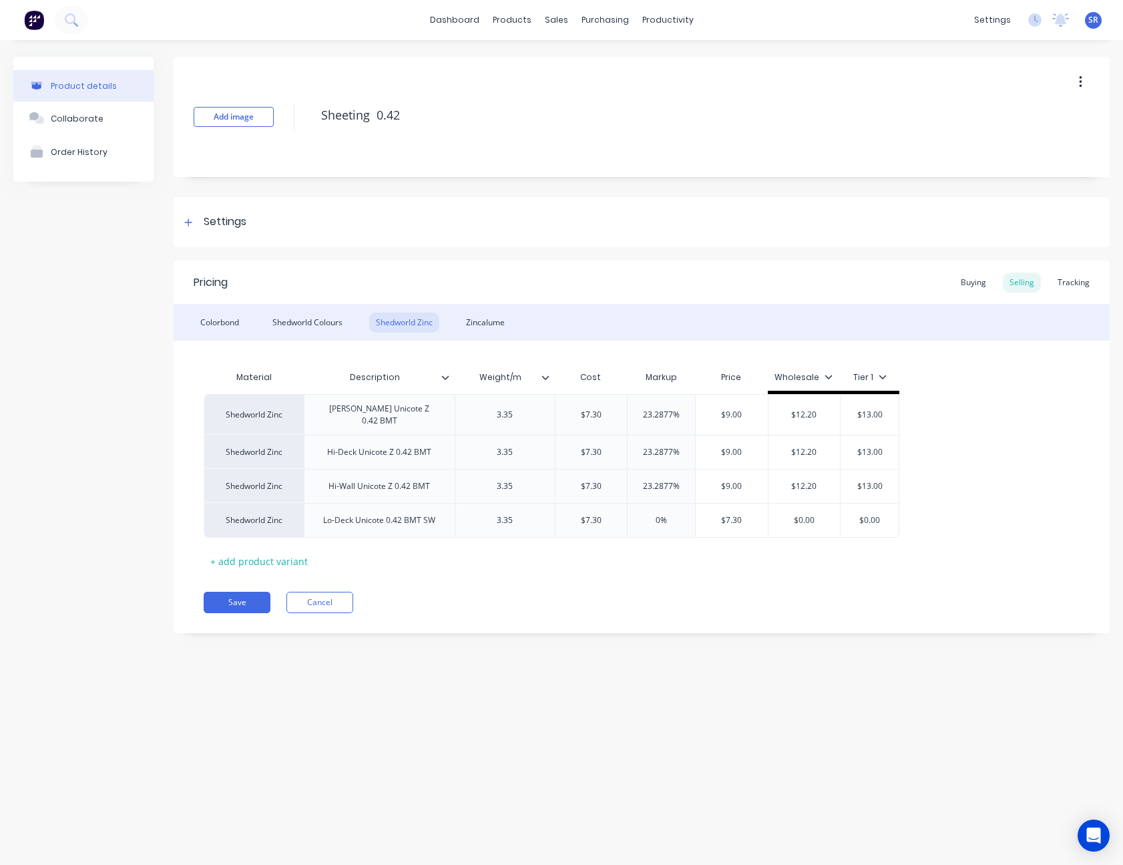
type input "$7.30"
type textarea "x"
type input "9"
type input "$0.00"
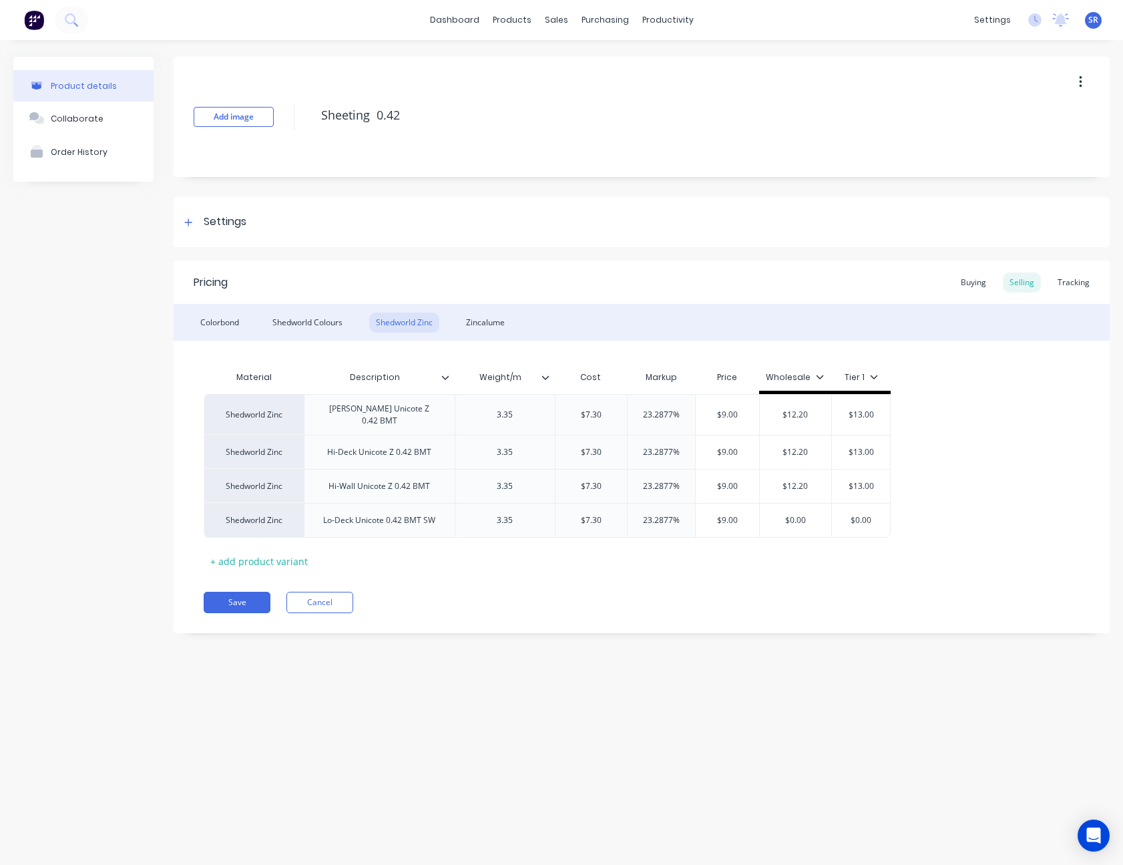
type textarea "x"
type input "1"
type textarea "x"
type input "12"
type textarea "x"
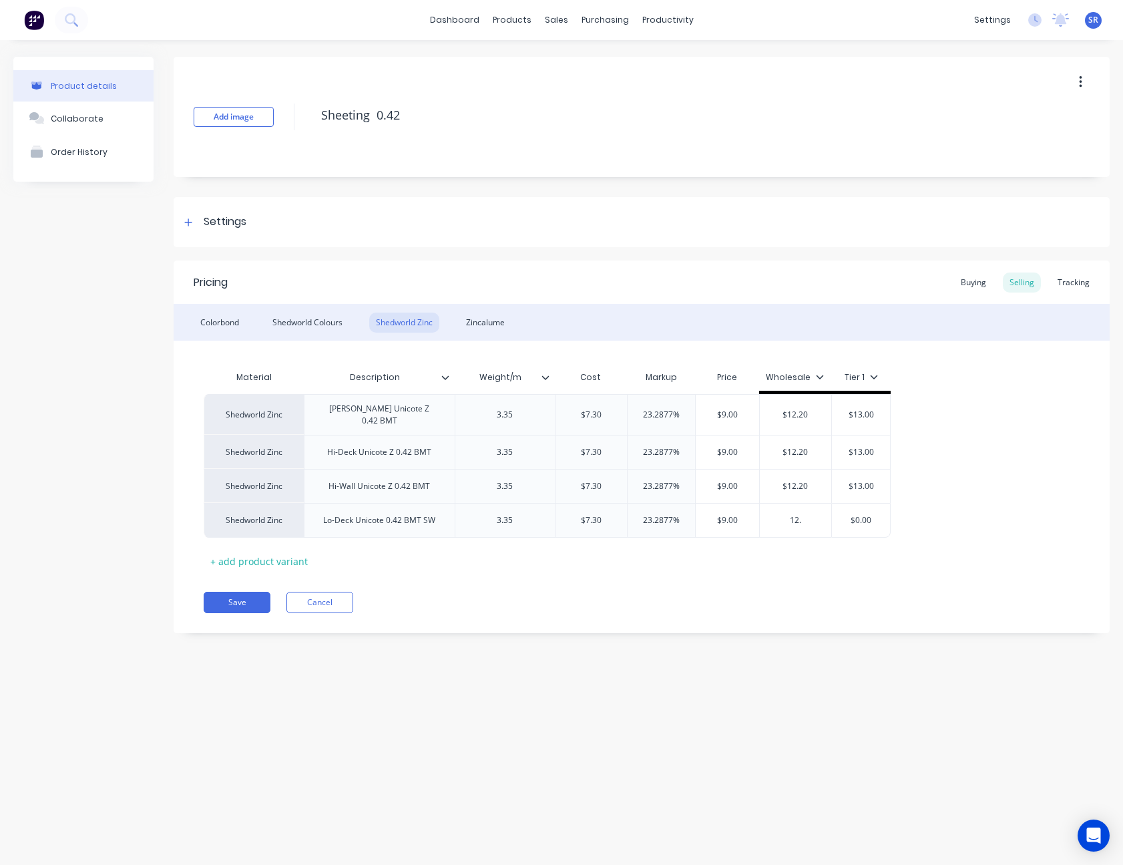
type input "12.2"
type textarea "x"
type input "12.20"
type textarea "x"
type input "1"
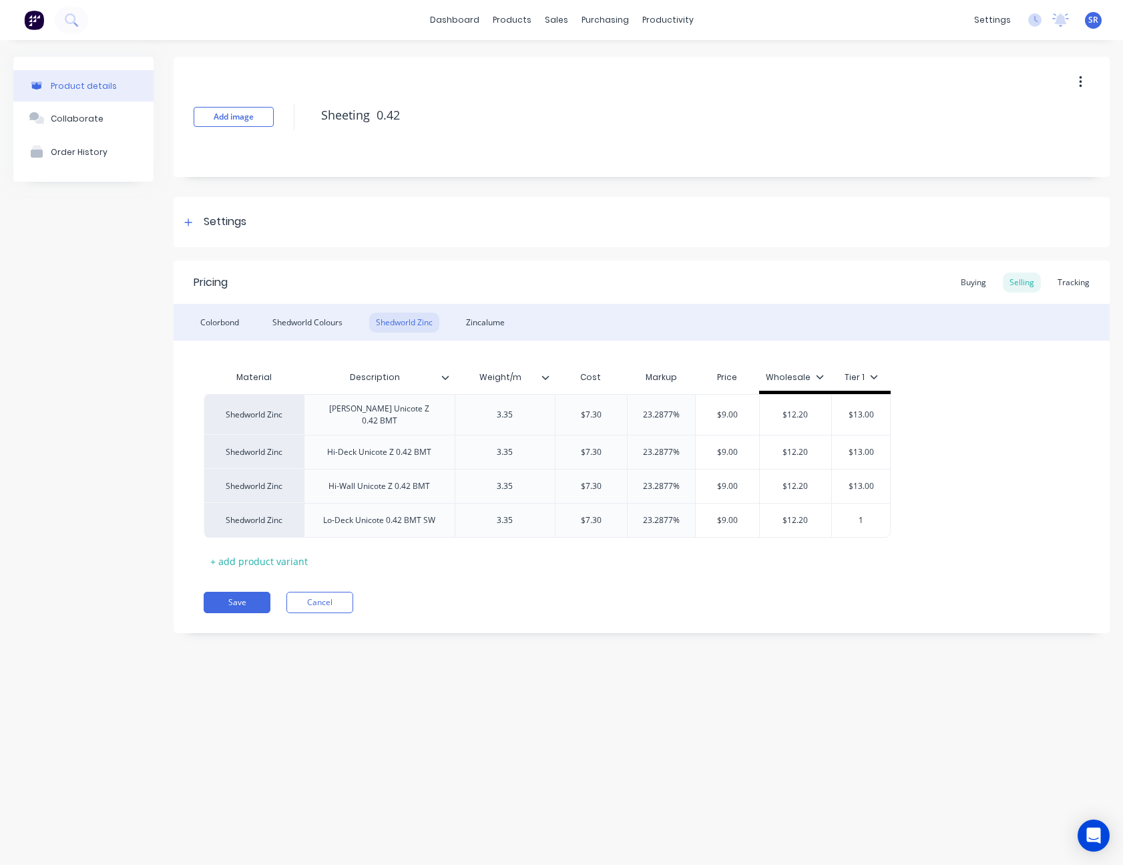
type textarea "x"
type input "13"
click at [230, 599] on button "Save" at bounding box center [237, 601] width 67 height 21
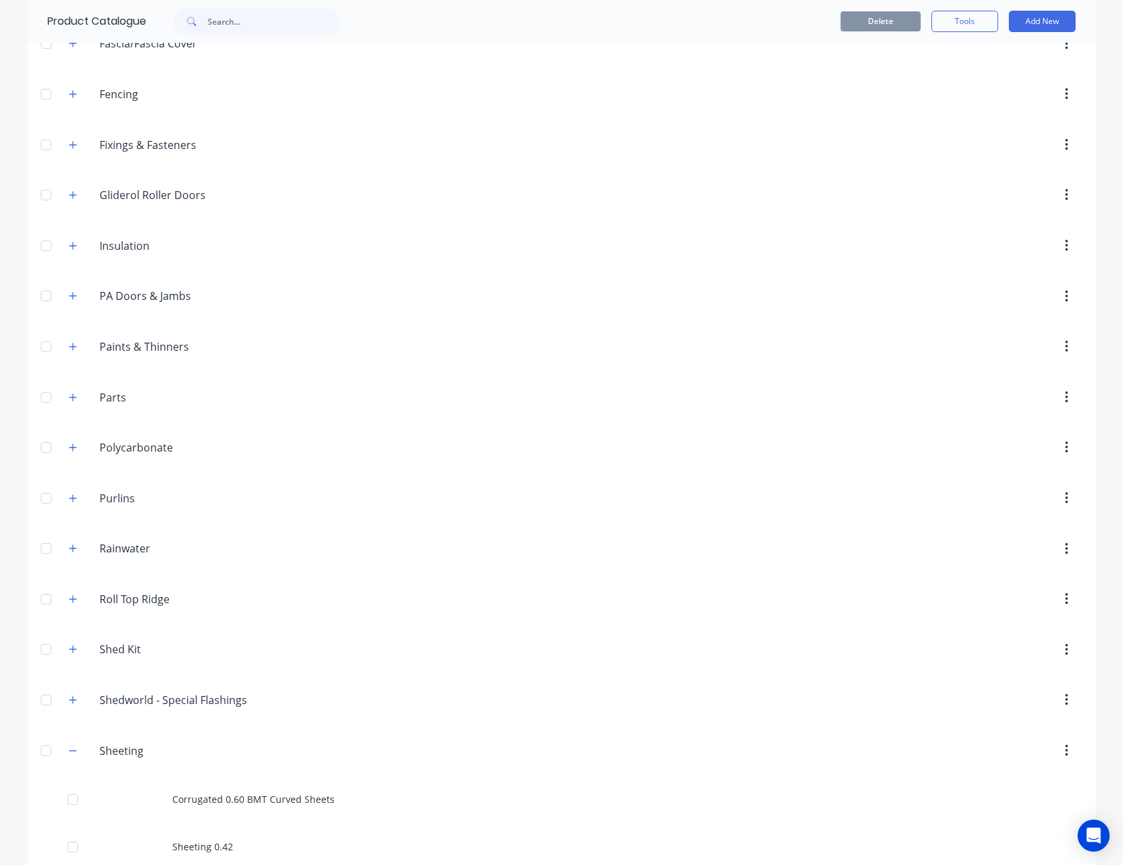
scroll to position [734, 0]
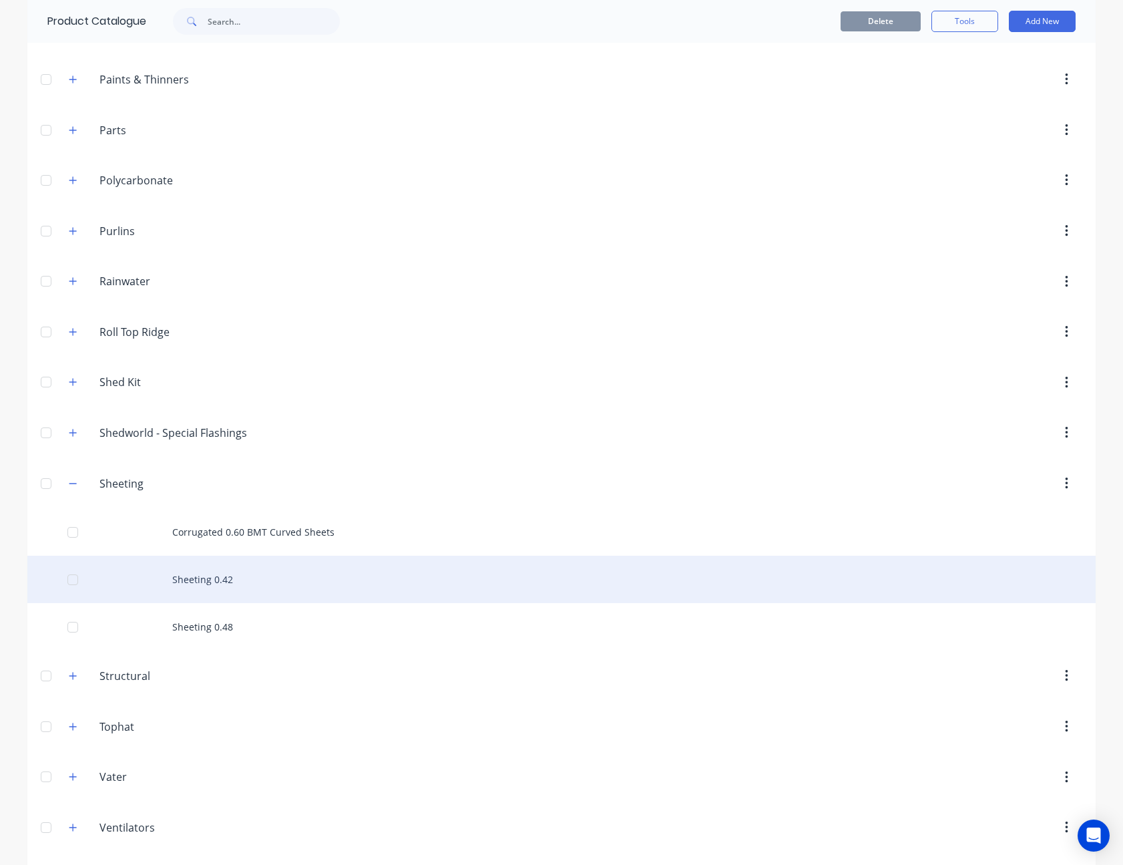
click at [218, 579] on div "Sheeting 0.42" at bounding box center [561, 578] width 1068 height 47
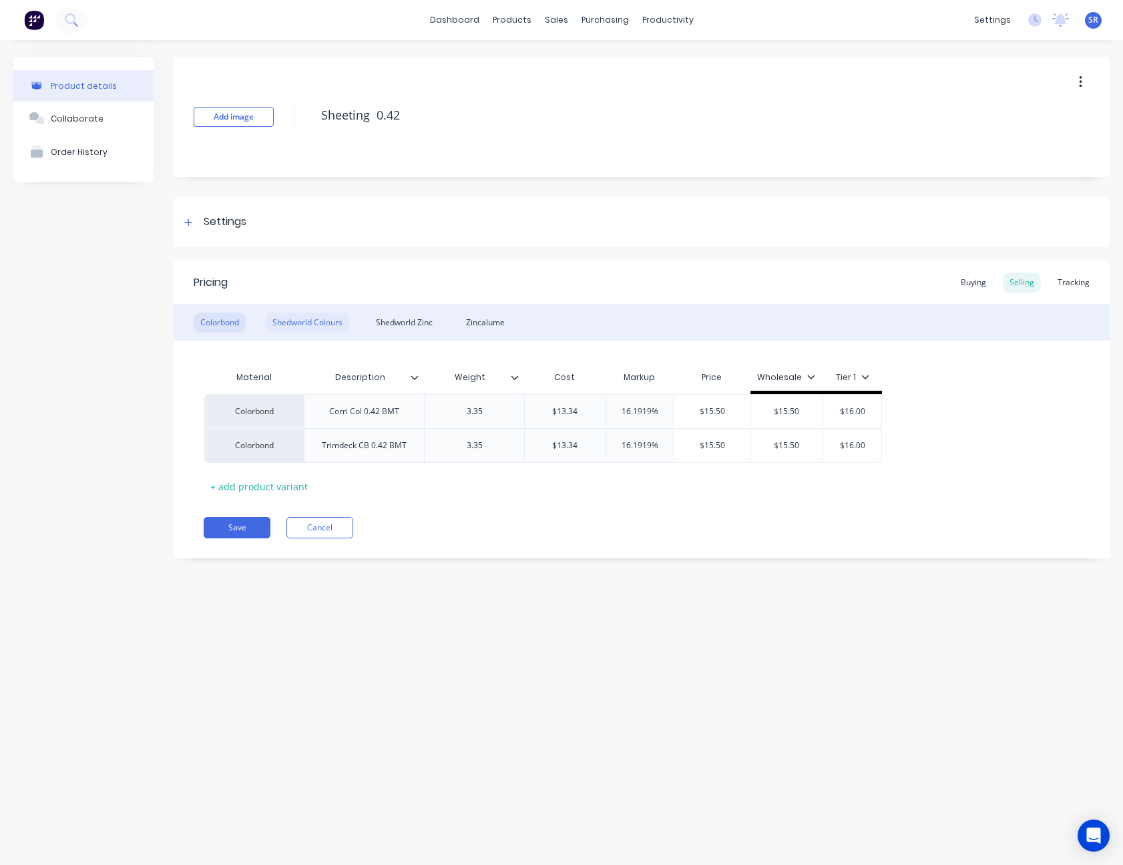
click at [320, 325] on div "Shedworld Colours" at bounding box center [307, 322] width 83 height 20
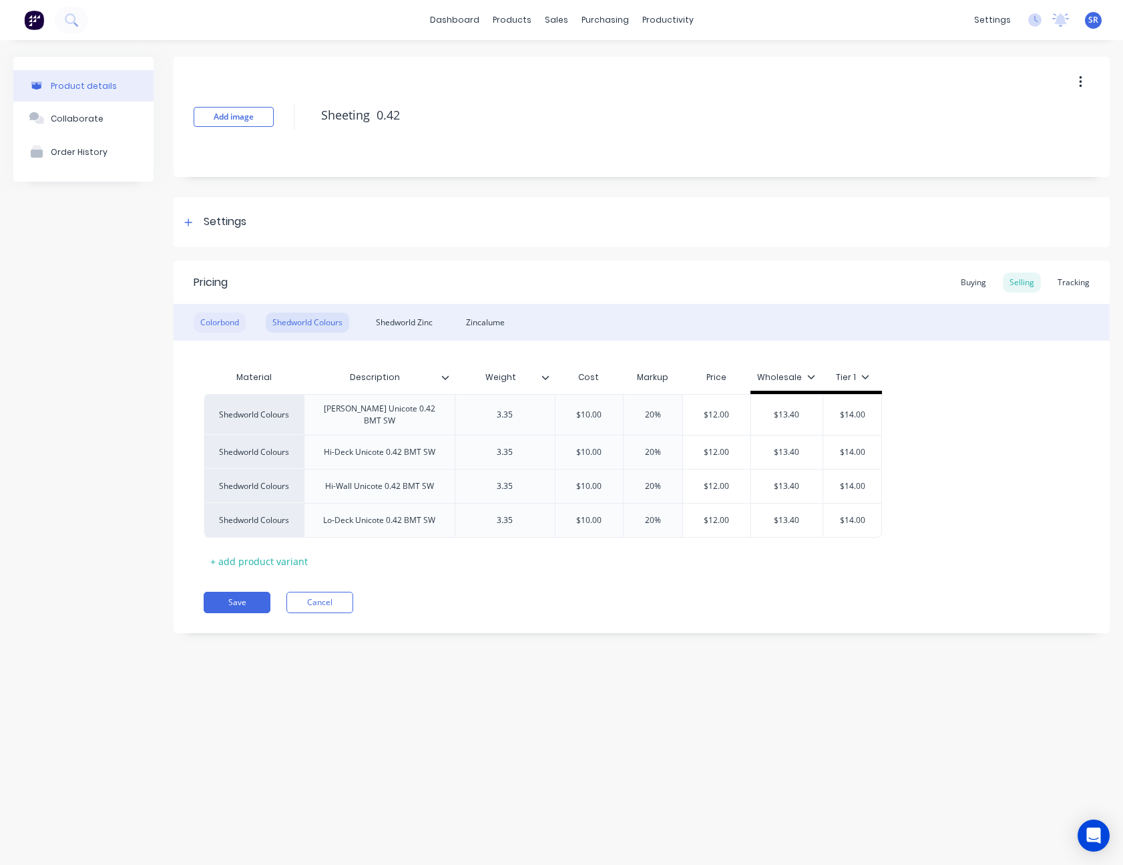
click at [212, 319] on div "Colorbond" at bounding box center [220, 322] width 52 height 20
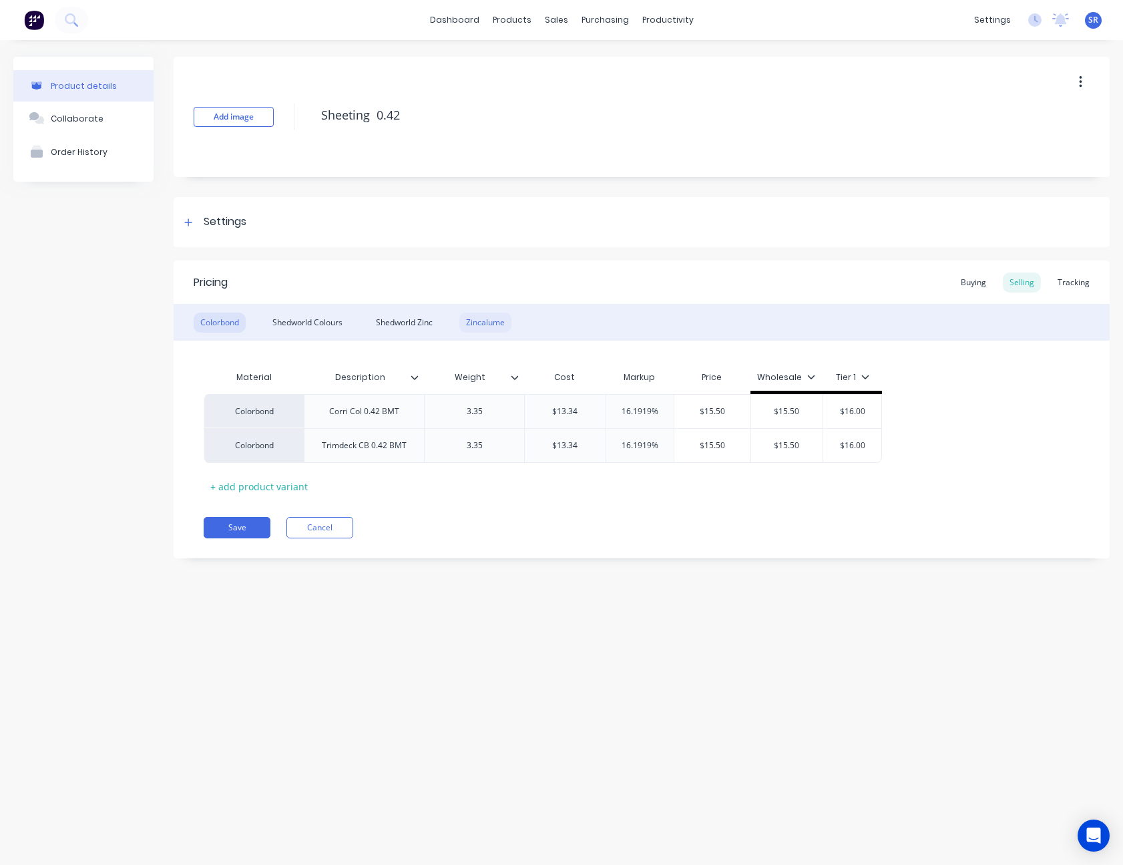
click at [501, 323] on div "Zincalume" at bounding box center [485, 322] width 52 height 20
click at [266, 485] on div "+ add product variant" at bounding box center [259, 486] width 111 height 21
type textarea "x"
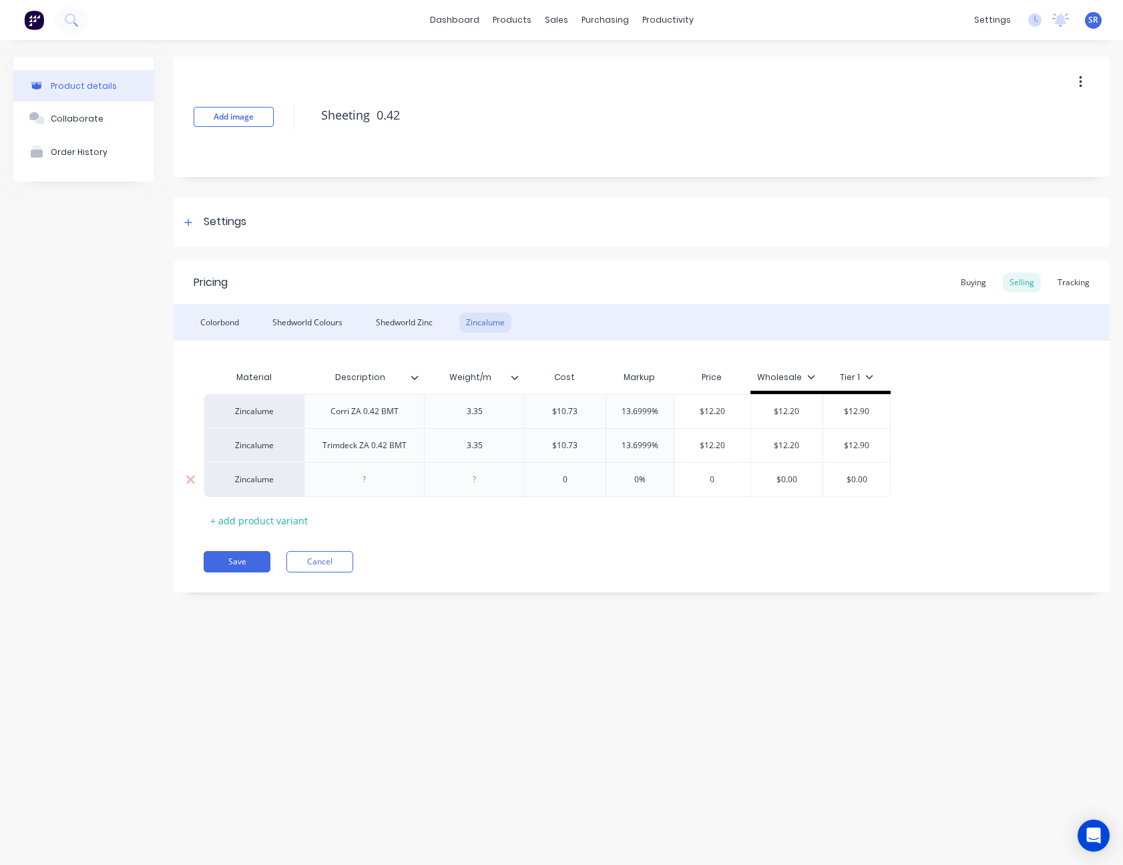
click at [367, 483] on div at bounding box center [364, 479] width 67 height 17
type textarea "x"
click at [471, 480] on div at bounding box center [474, 479] width 67 height 17
type textarea "x"
type input "0"
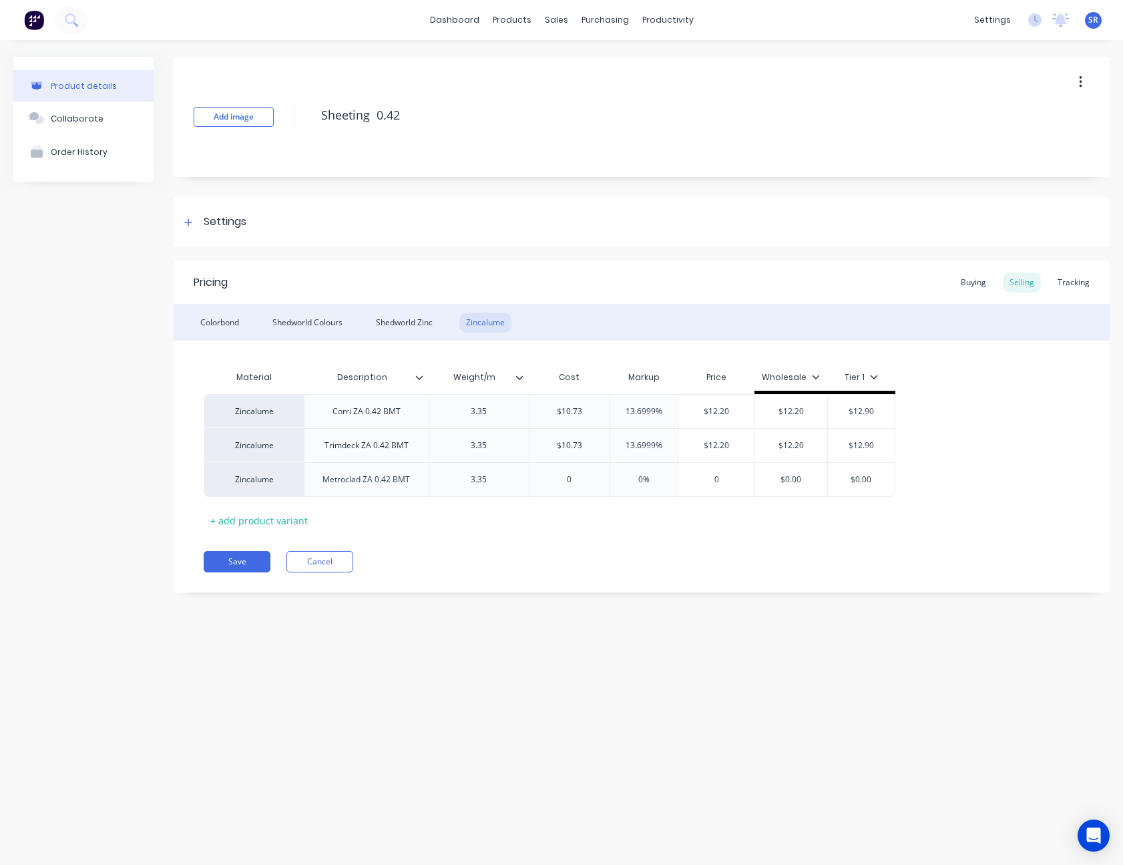
type textarea "x"
type input "01"
type textarea "x"
type input "011"
type input "0%"
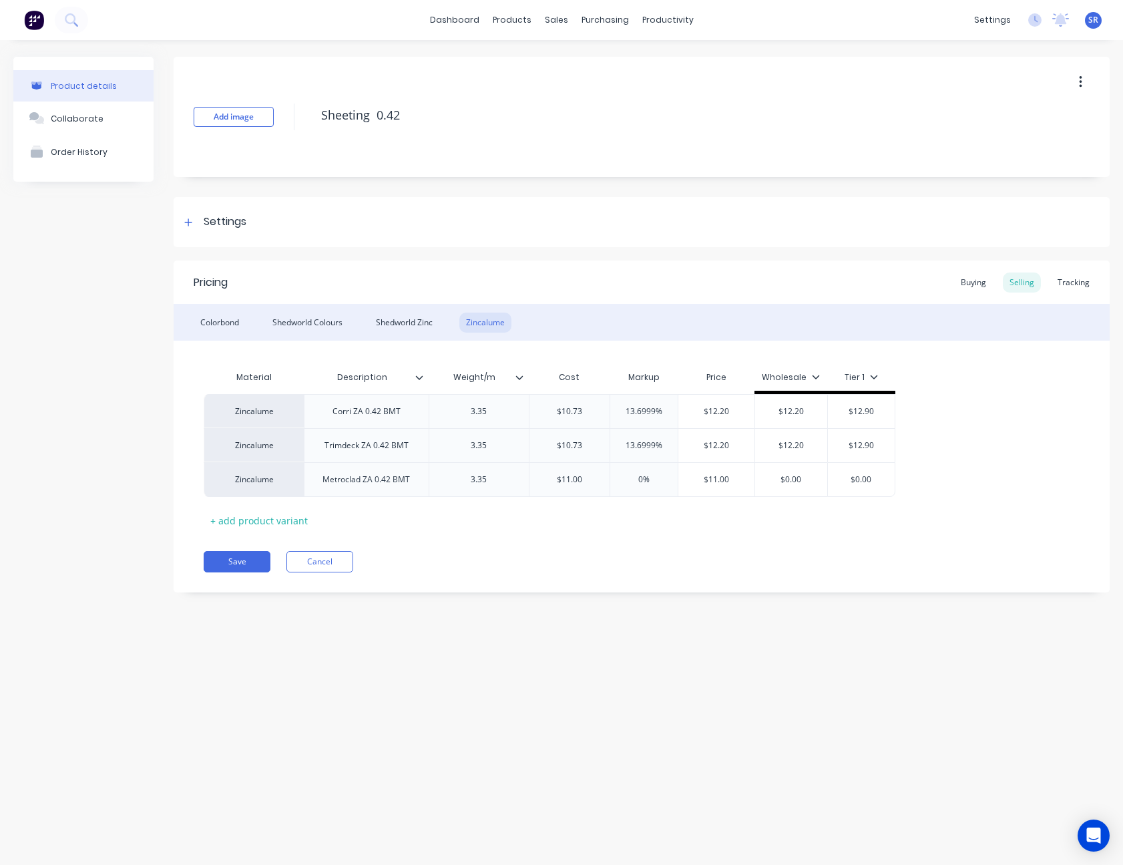
type input "$11.00"
type input "$0.00"
type textarea "x"
type input "1"
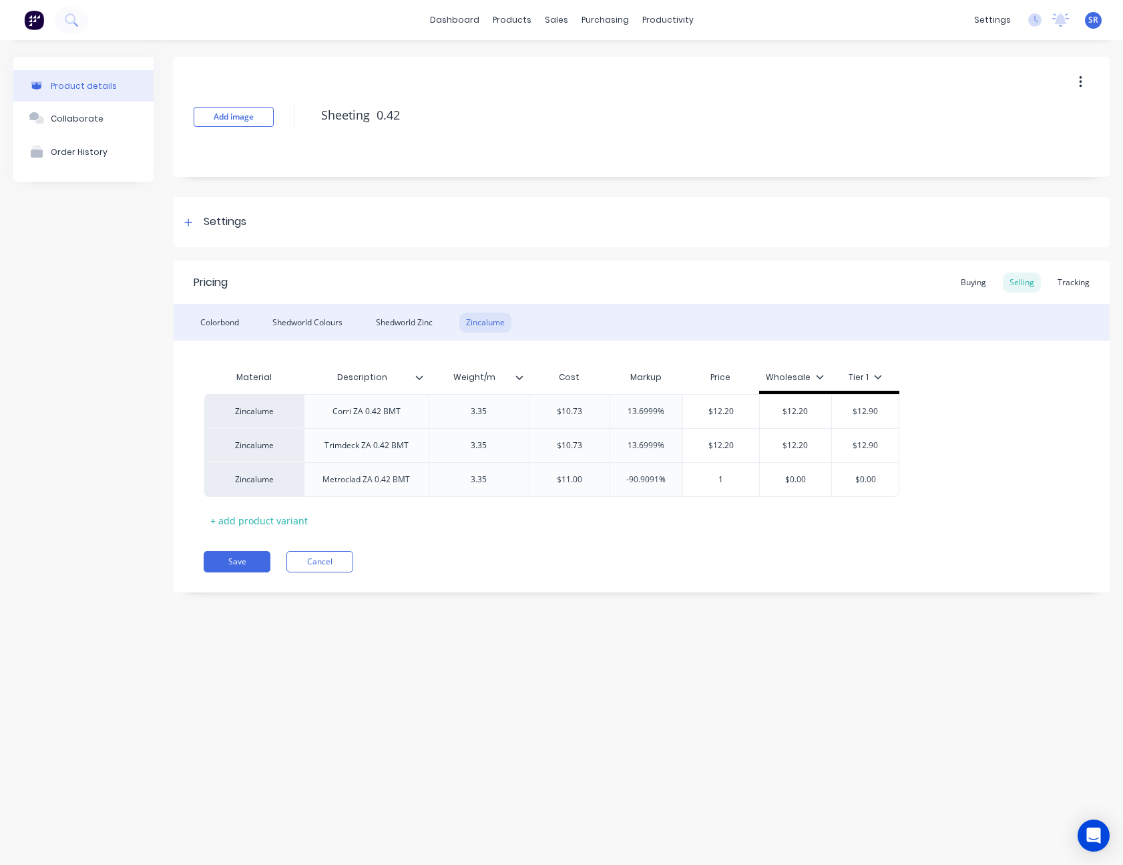
type textarea "x"
type input "12."
type textarea "x"
type input "$12.20"
type input "10.9091%"
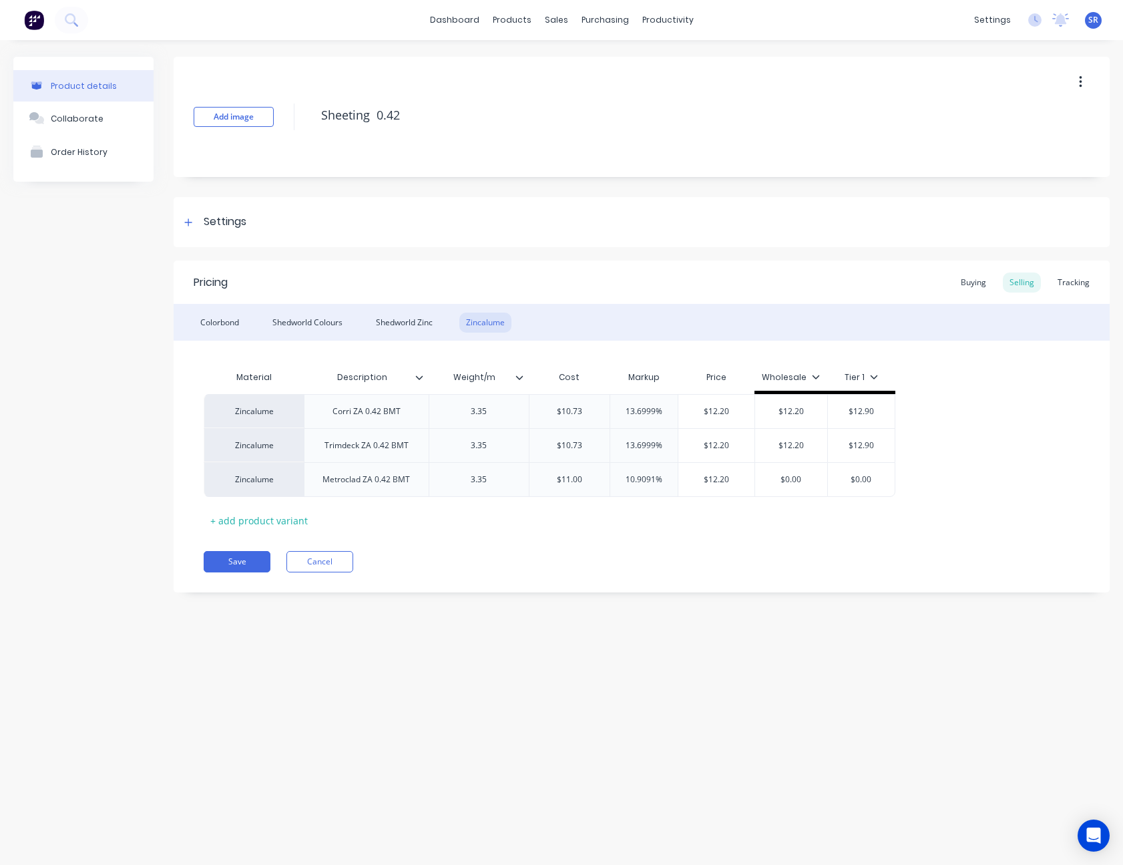
type textarea "x"
type input "1"
type textarea "x"
type input "13"
type textarea "x"
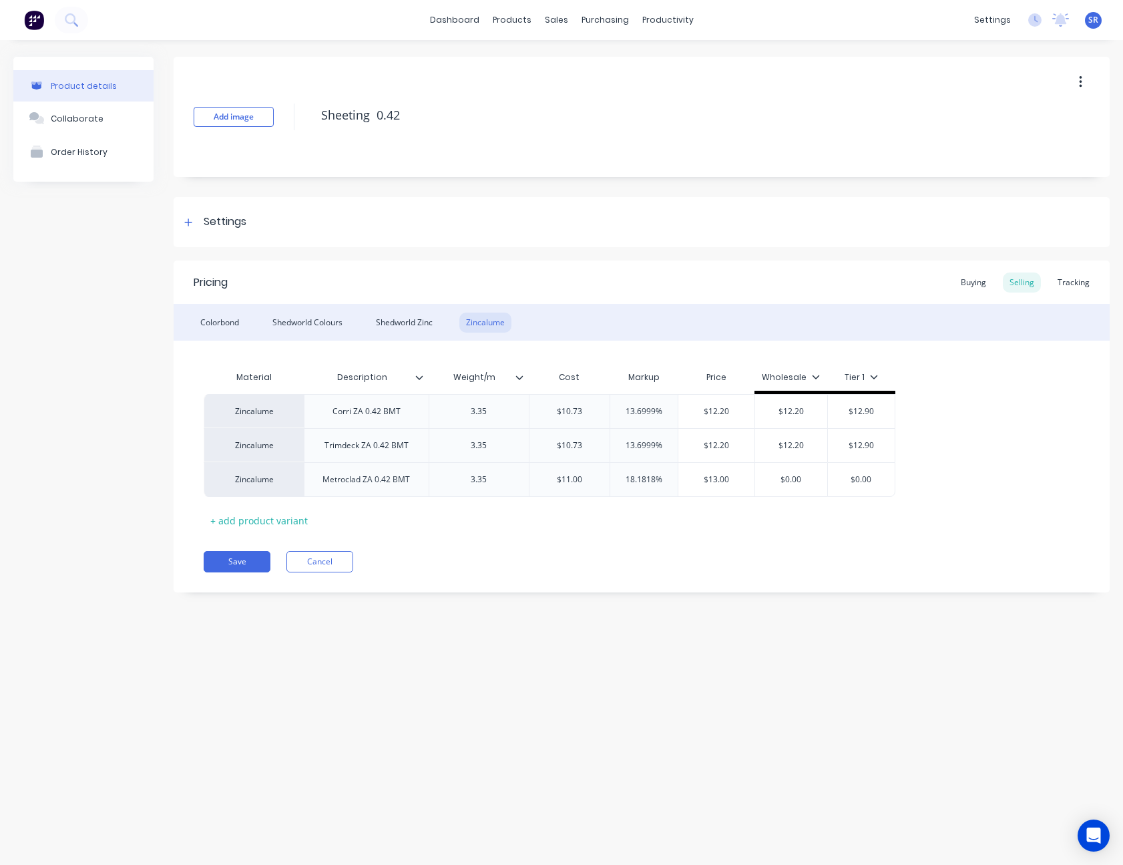
type input "1"
type textarea "x"
type input "14"
type textarea "x"
type input "1"
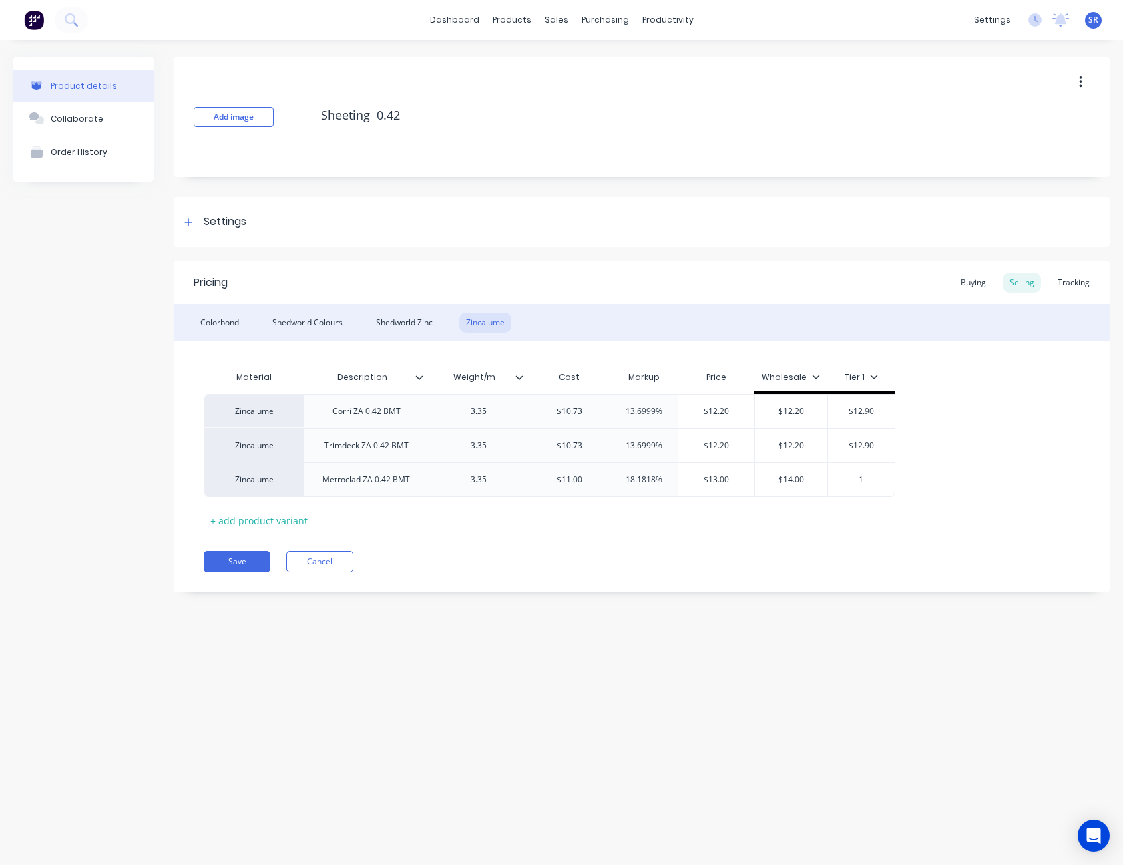
type textarea "x"
type input "15"
click at [224, 322] on div "Colorbond" at bounding box center [220, 322] width 52 height 20
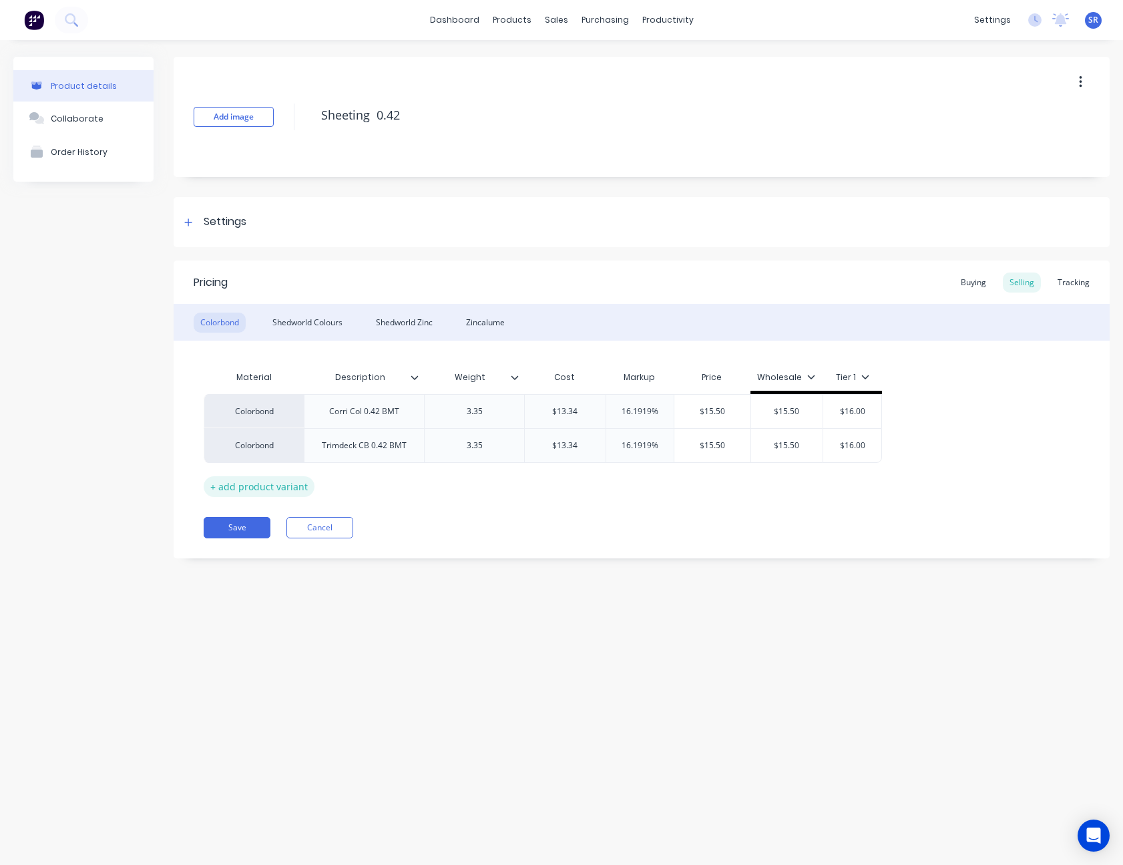
click at [280, 486] on div "+ add product variant" at bounding box center [259, 486] width 111 height 21
type textarea "x"
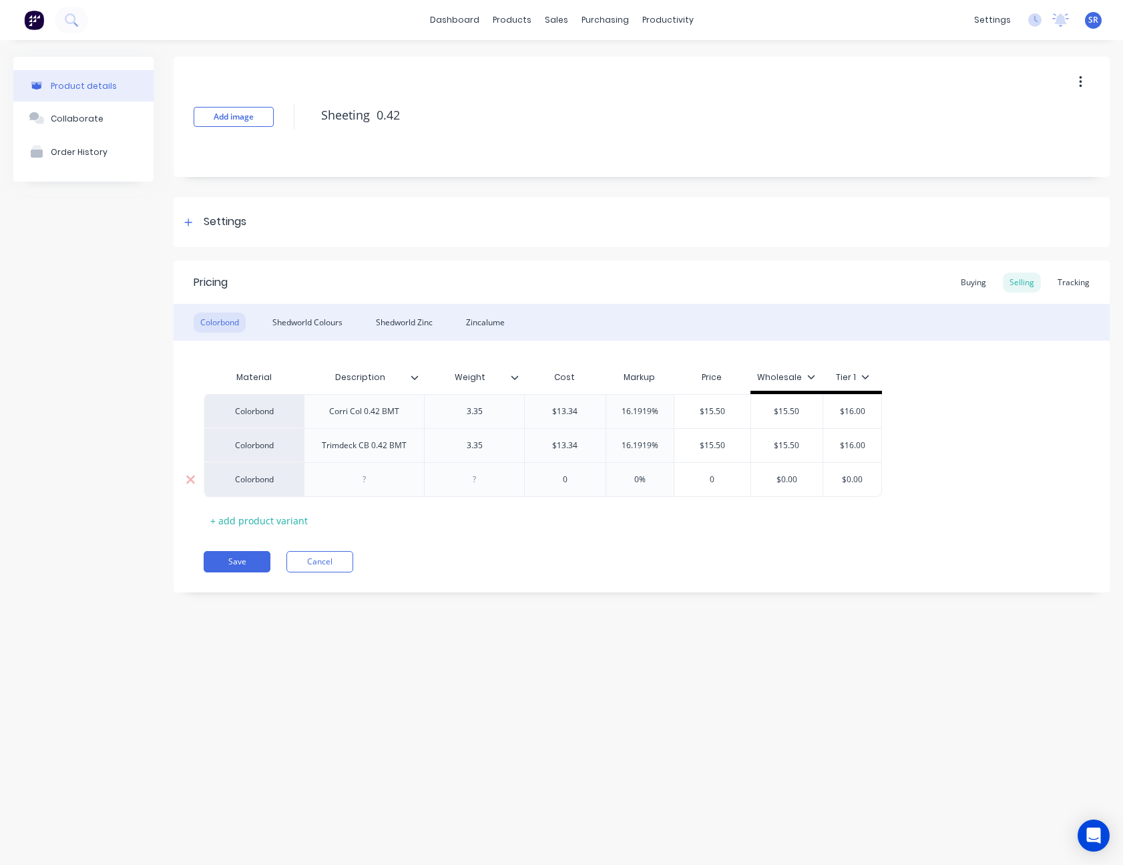
click at [365, 483] on div at bounding box center [364, 479] width 67 height 17
click at [481, 480] on div at bounding box center [474, 482] width 67 height 17
type textarea "x"
type input "0"
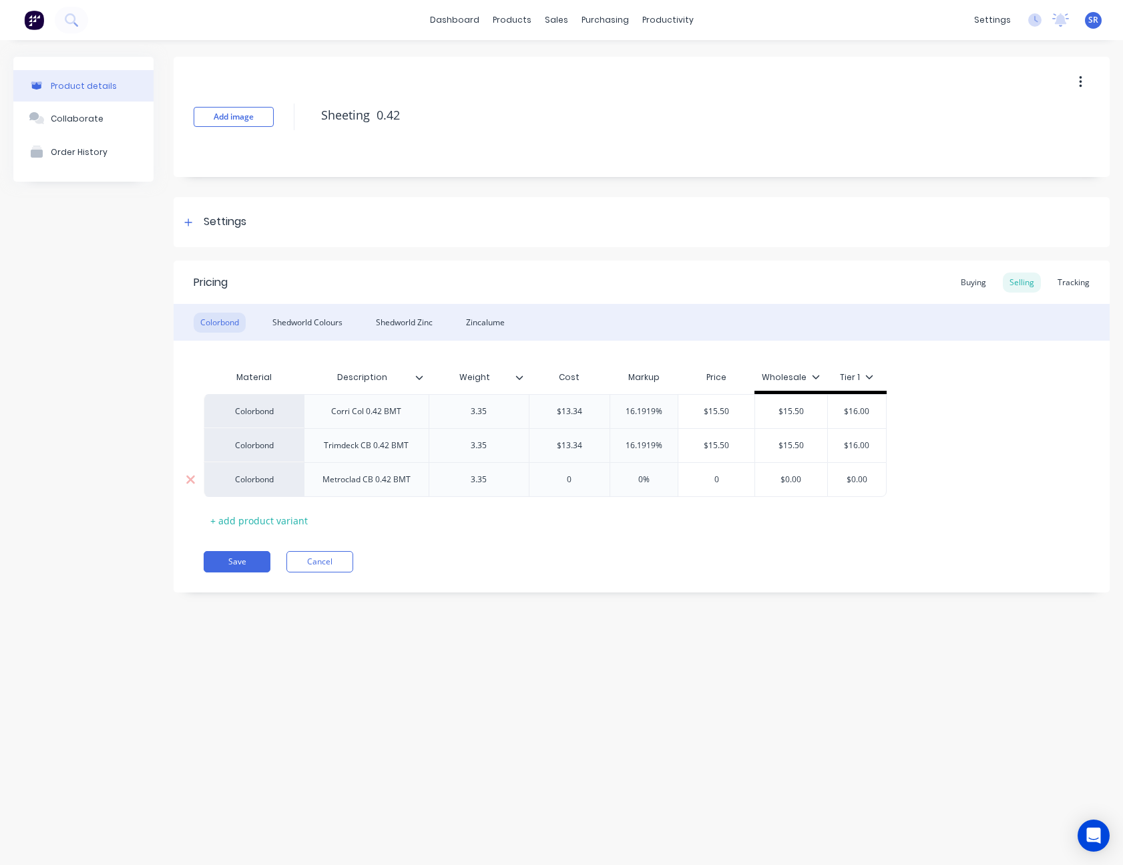
type input "0%"
type textarea "x"
type input "1"
type textarea "x"
type input "17"
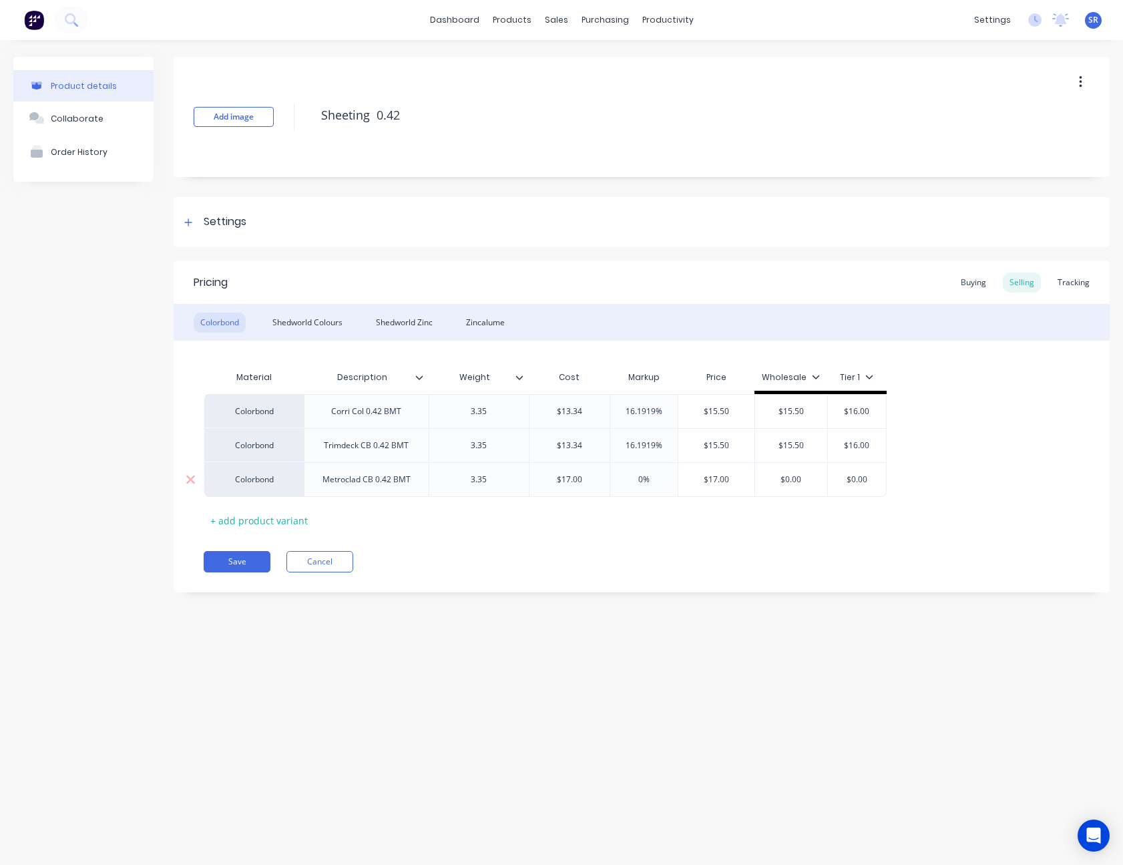
type input "$17.00"
type textarea "x"
type input "1"
type textarea "x"
type input "19"
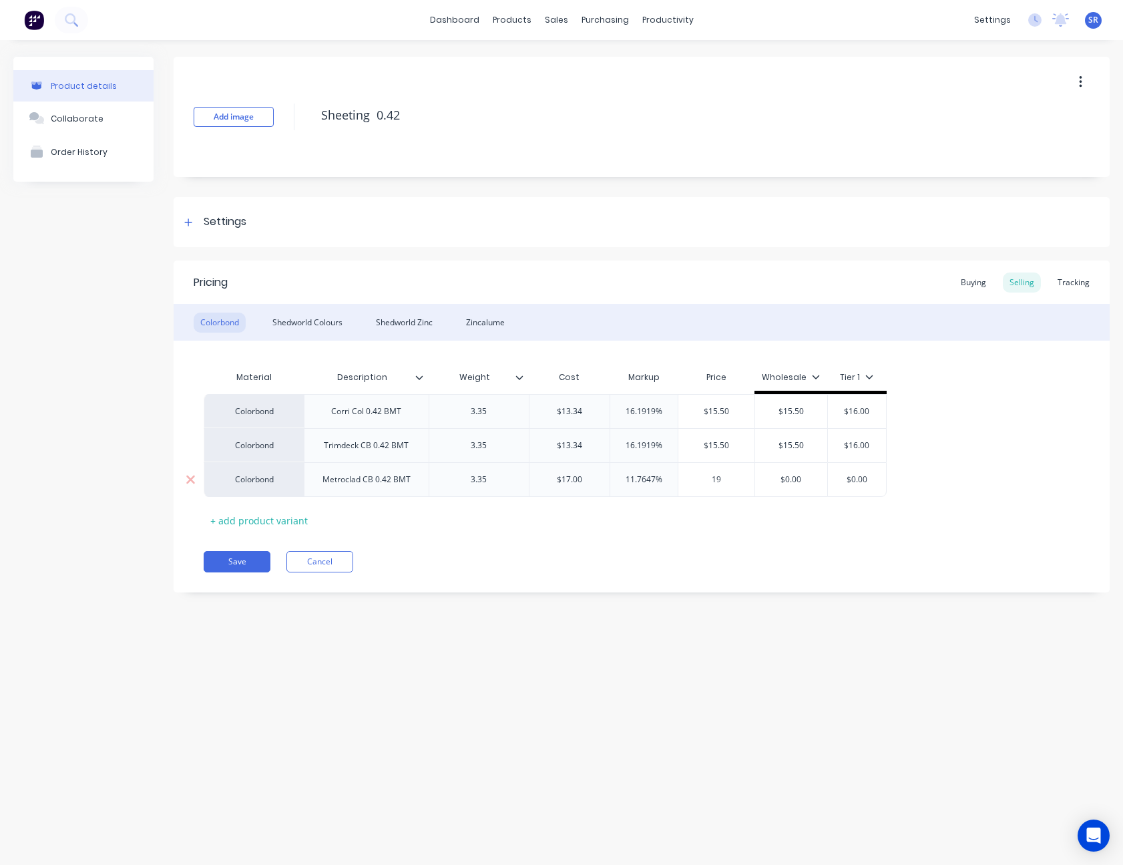
type input "$0.00"
type input "$19.00"
type input "11.7647%"
type textarea "x"
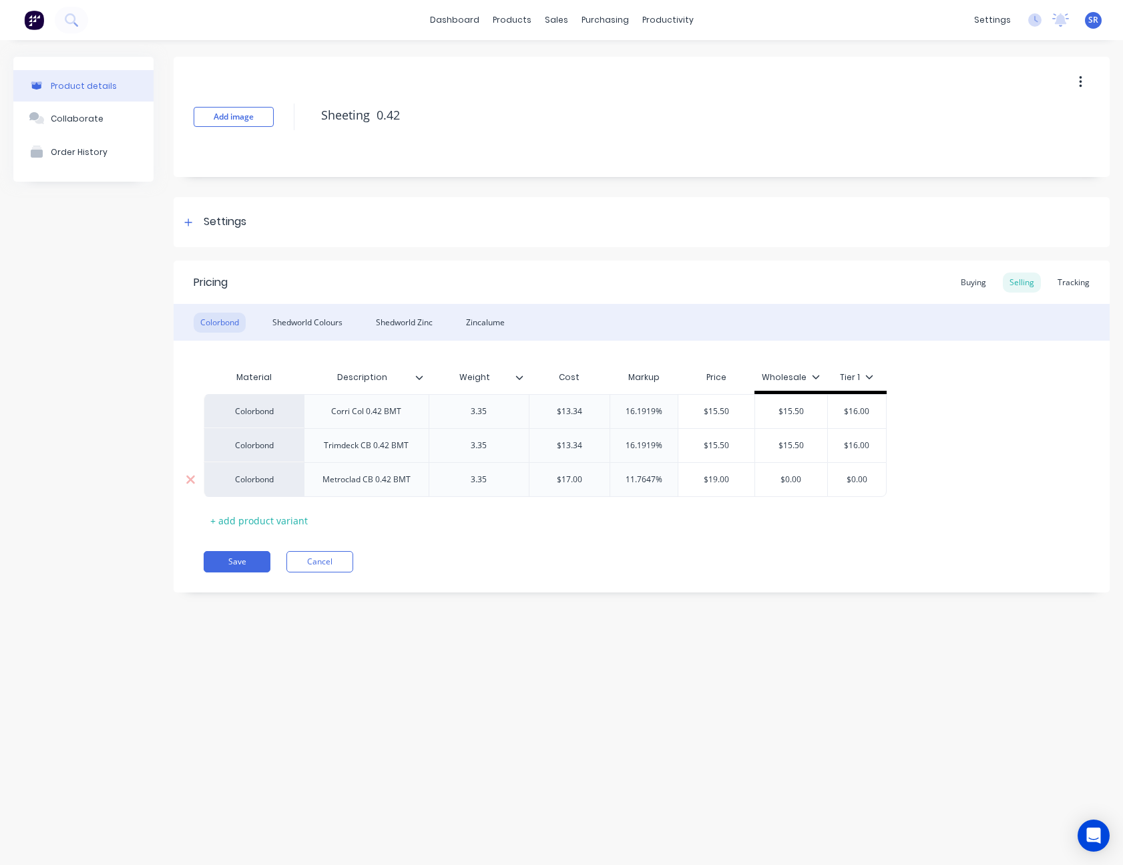
type input "2"
type textarea "x"
type input "20"
type textarea "x"
type input "2"
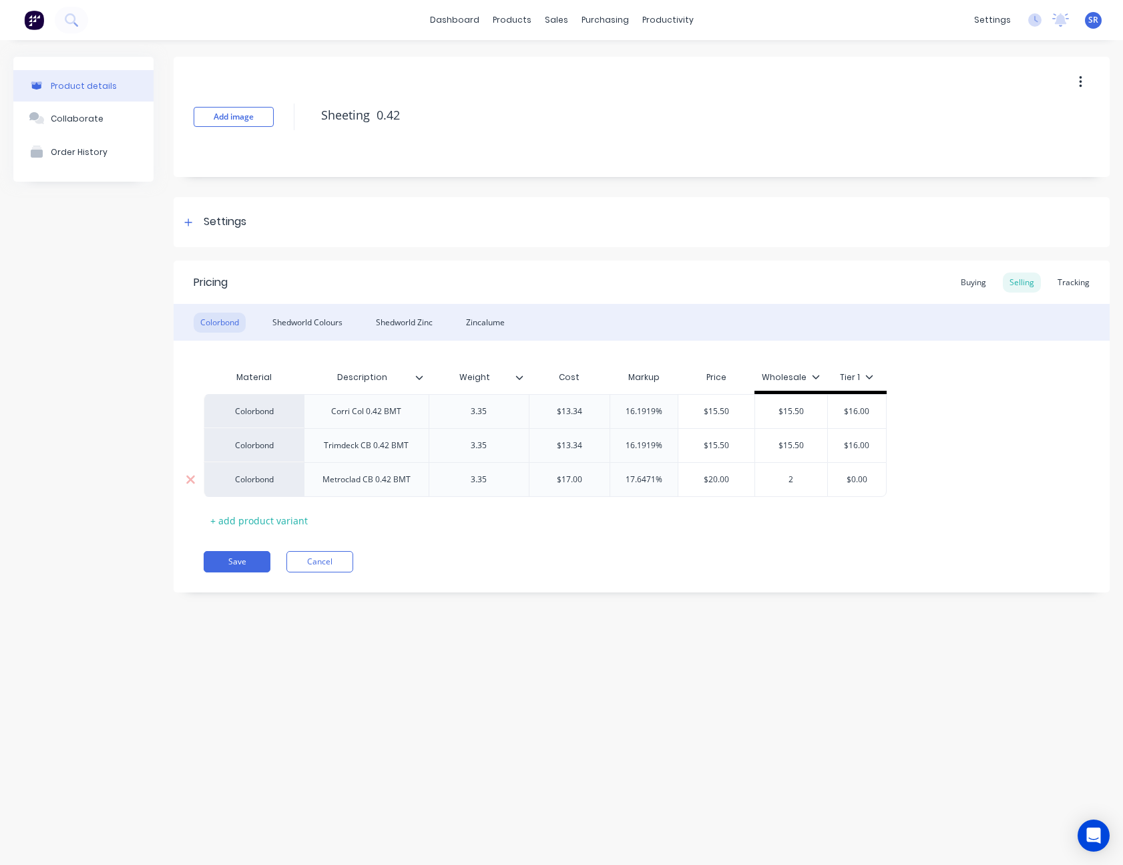
type textarea "x"
type input "21"
type textarea "x"
type input "2"
type textarea "x"
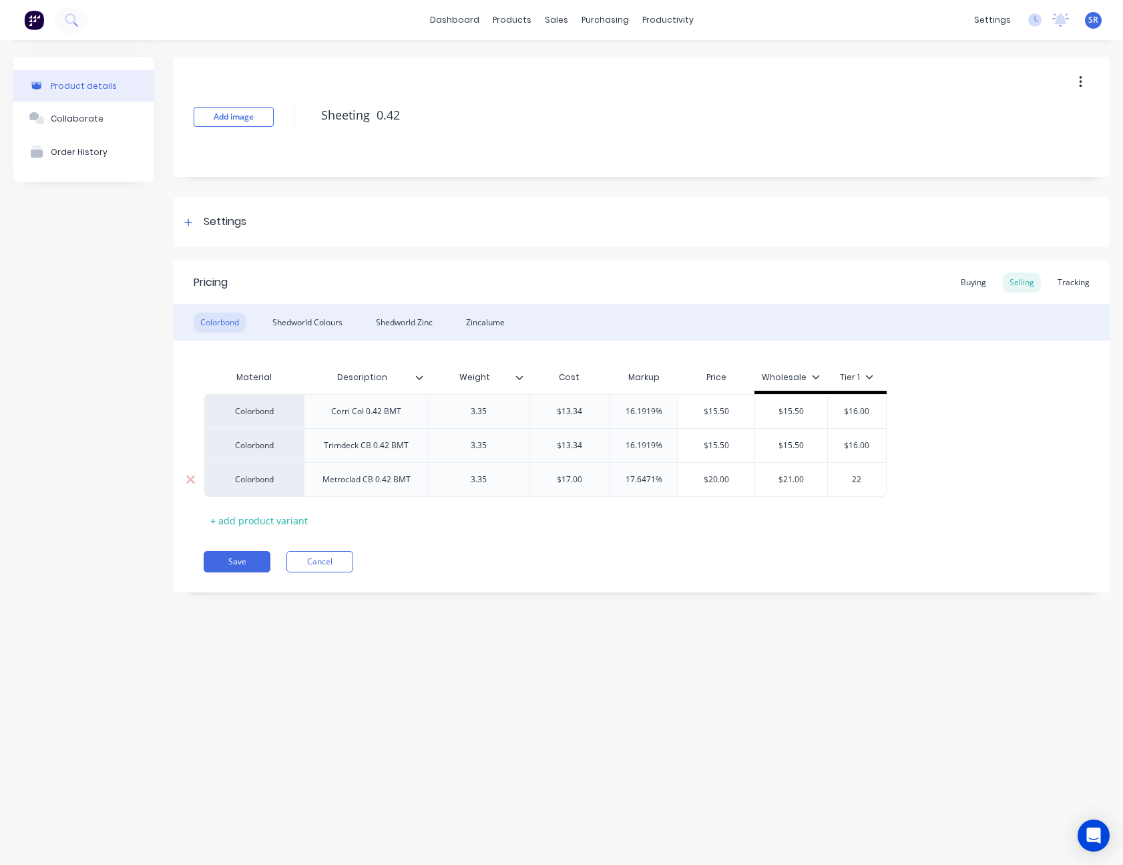
type input "22"
click at [365, 415] on div "Corri Col 0.42 BMT" at bounding box center [365, 411] width 91 height 17
click at [248, 561] on button "Save" at bounding box center [237, 561] width 67 height 21
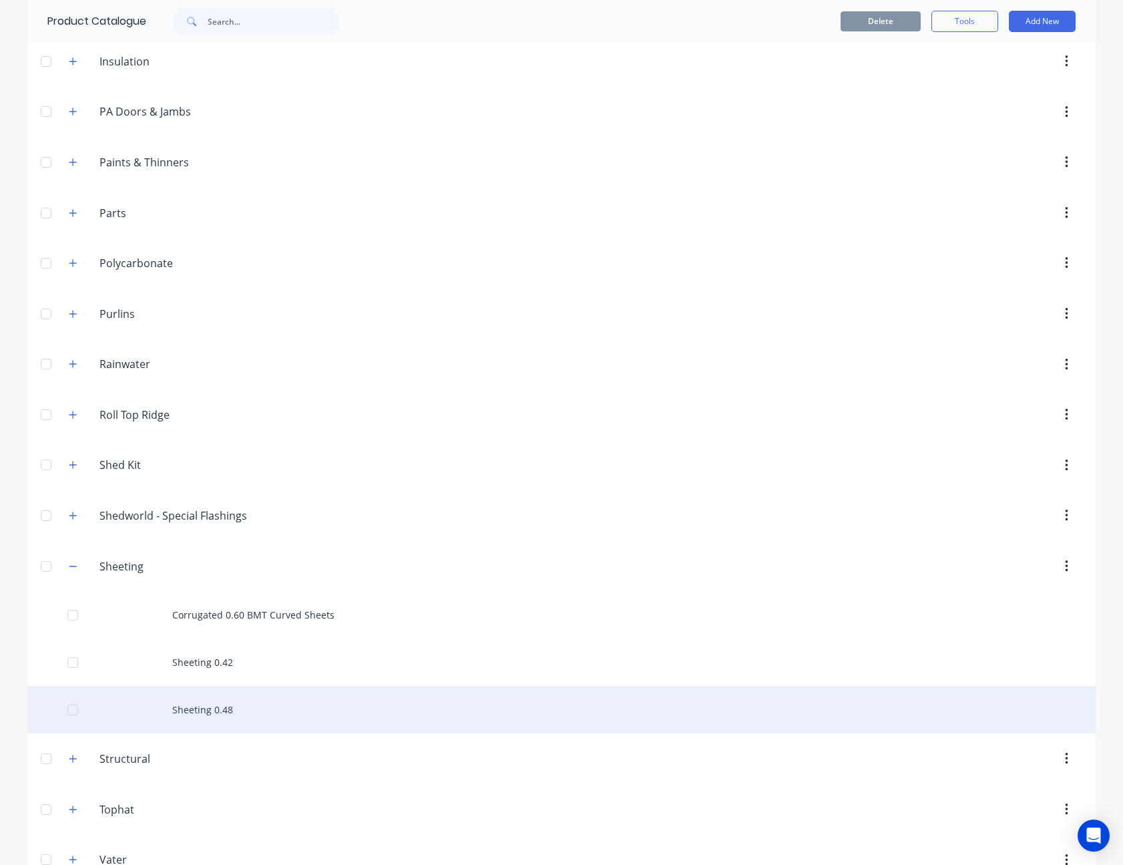
scroll to position [786, 0]
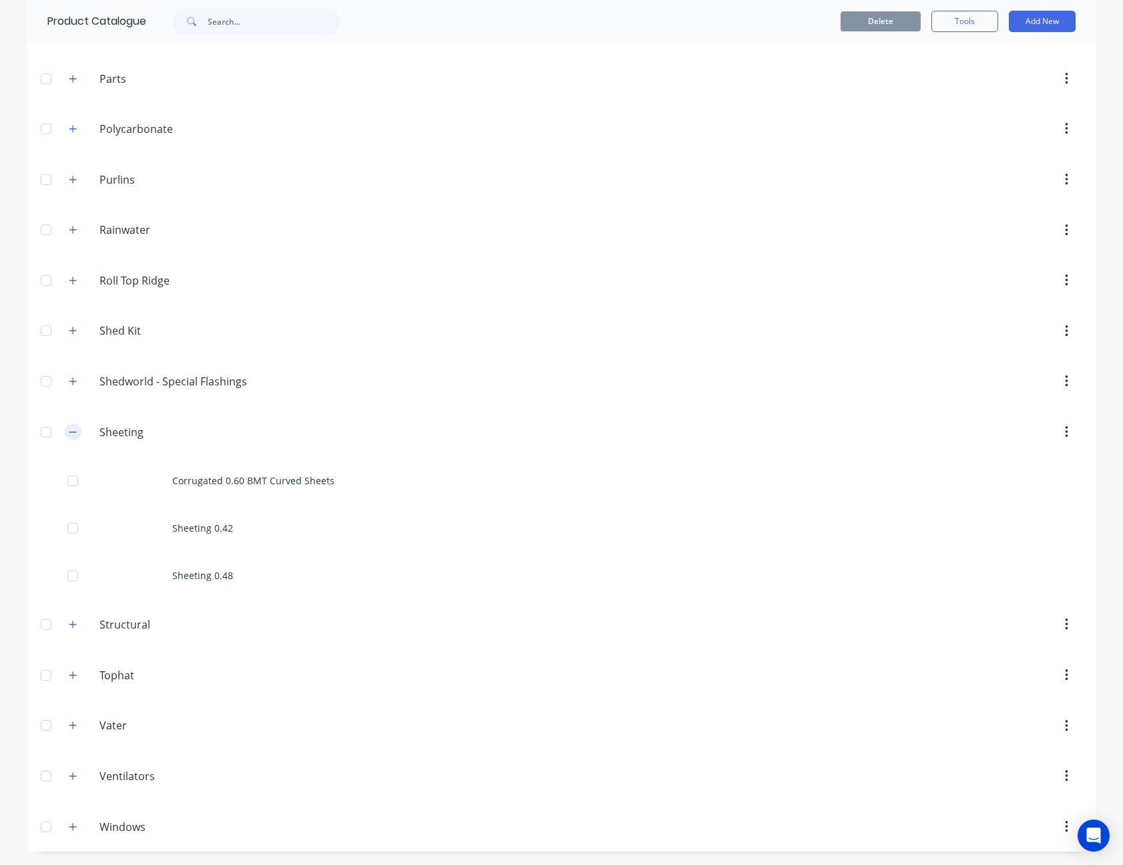
click at [69, 435] on icon "button" at bounding box center [73, 431] width 8 height 9
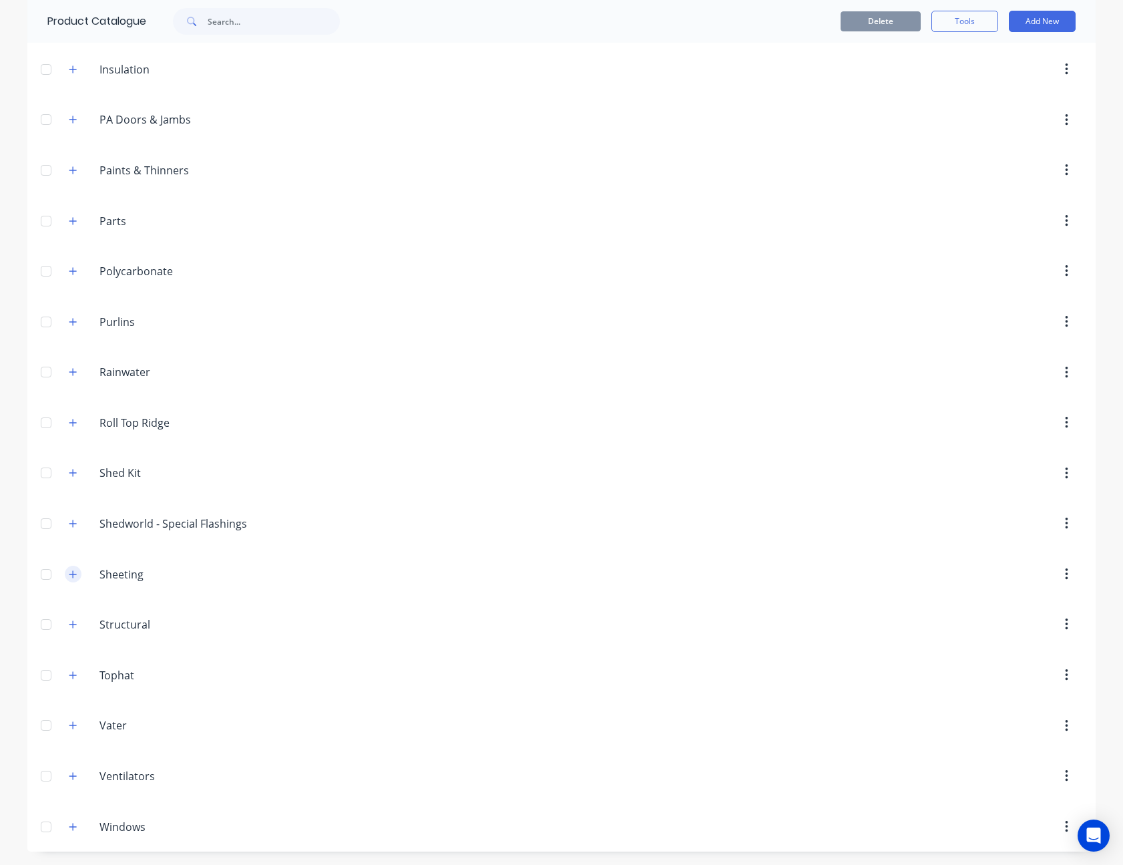
scroll to position [644, 0]
click at [69, 574] on icon "button" at bounding box center [72, 573] width 7 height 7
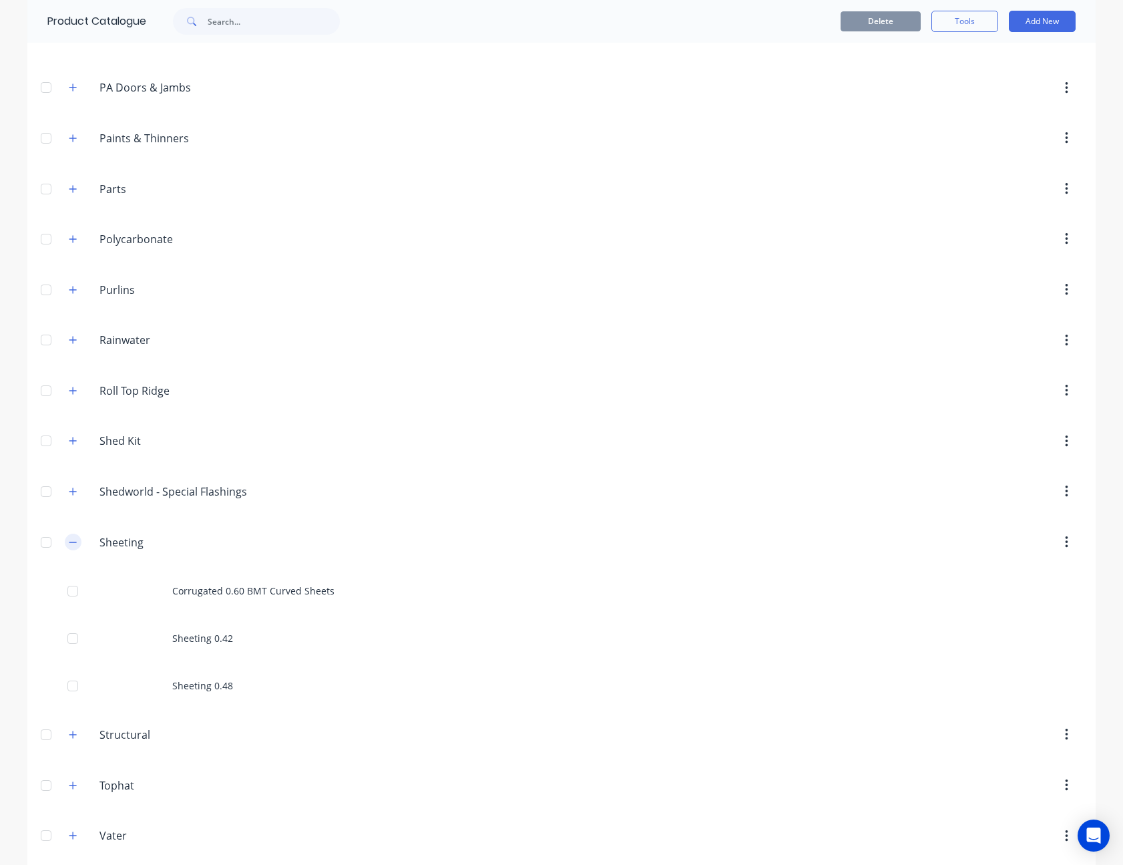
scroll to position [786, 0]
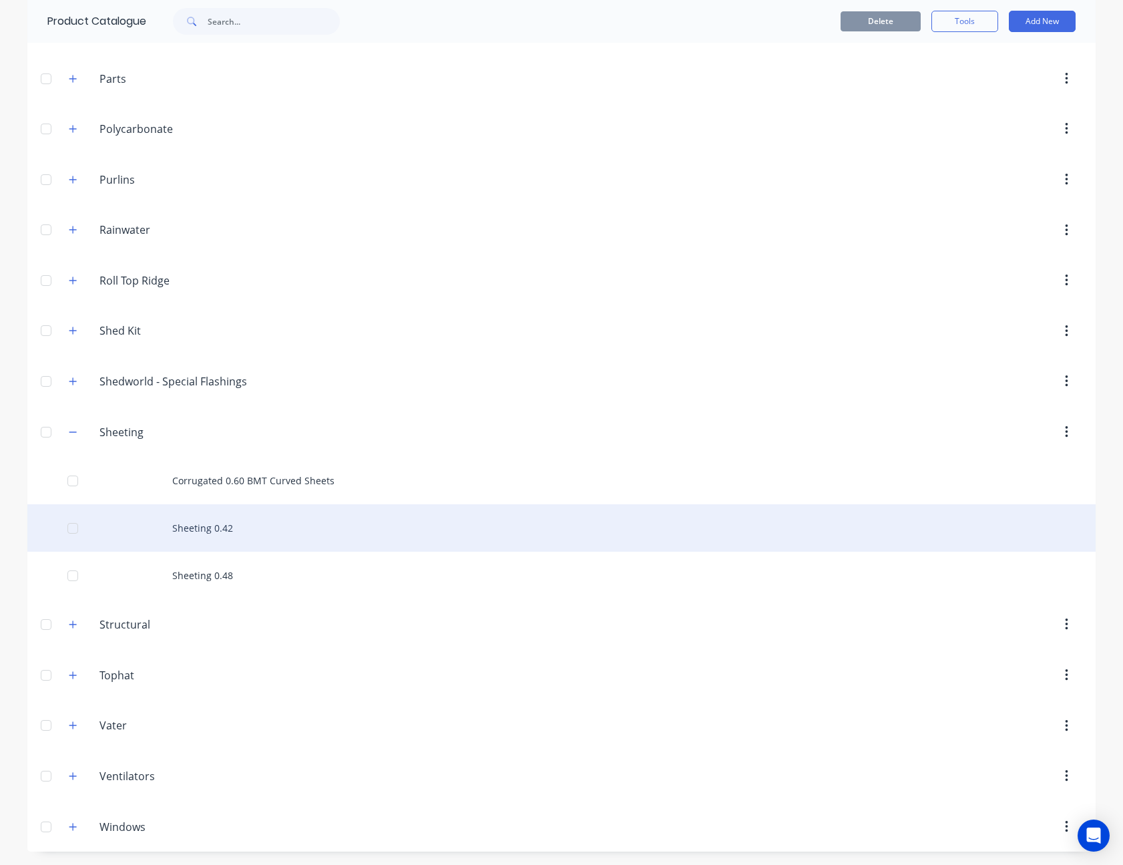
click at [208, 524] on div "Sheeting 0.42" at bounding box center [561, 527] width 1068 height 47
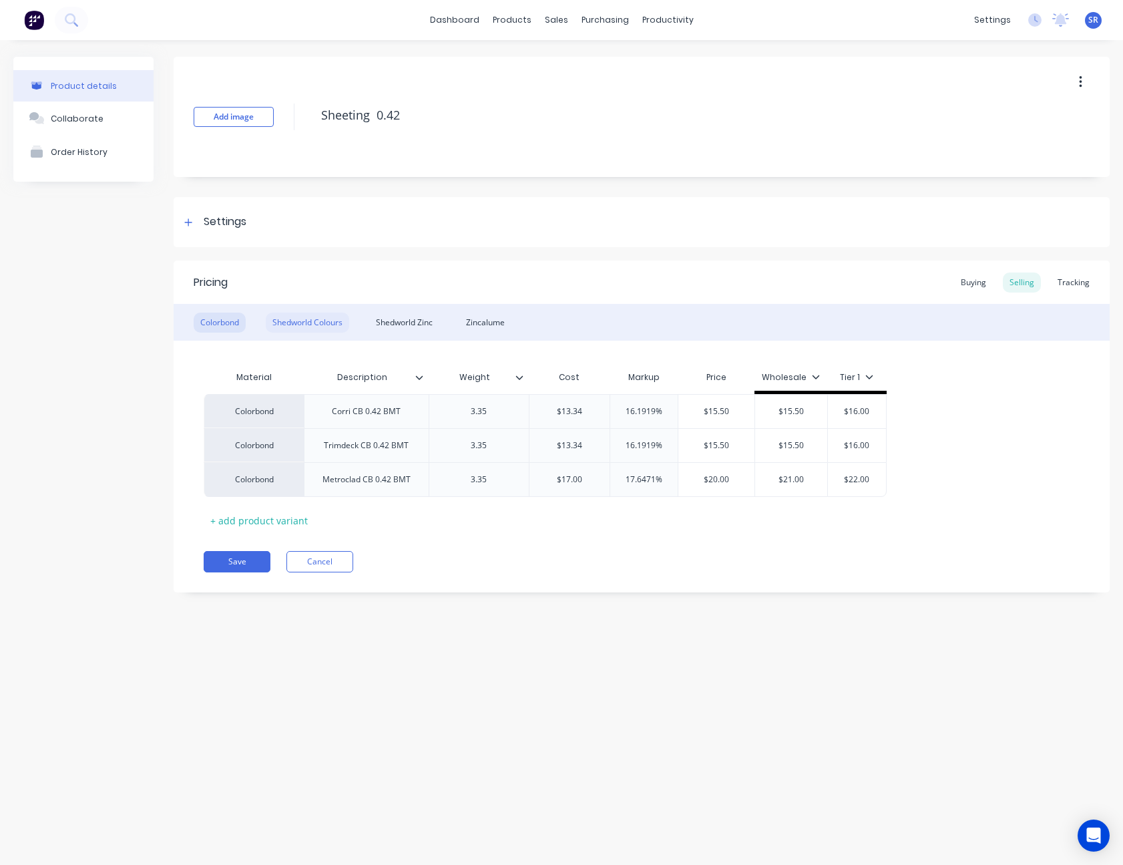
click at [321, 318] on div "Shedworld Colours" at bounding box center [307, 322] width 83 height 20
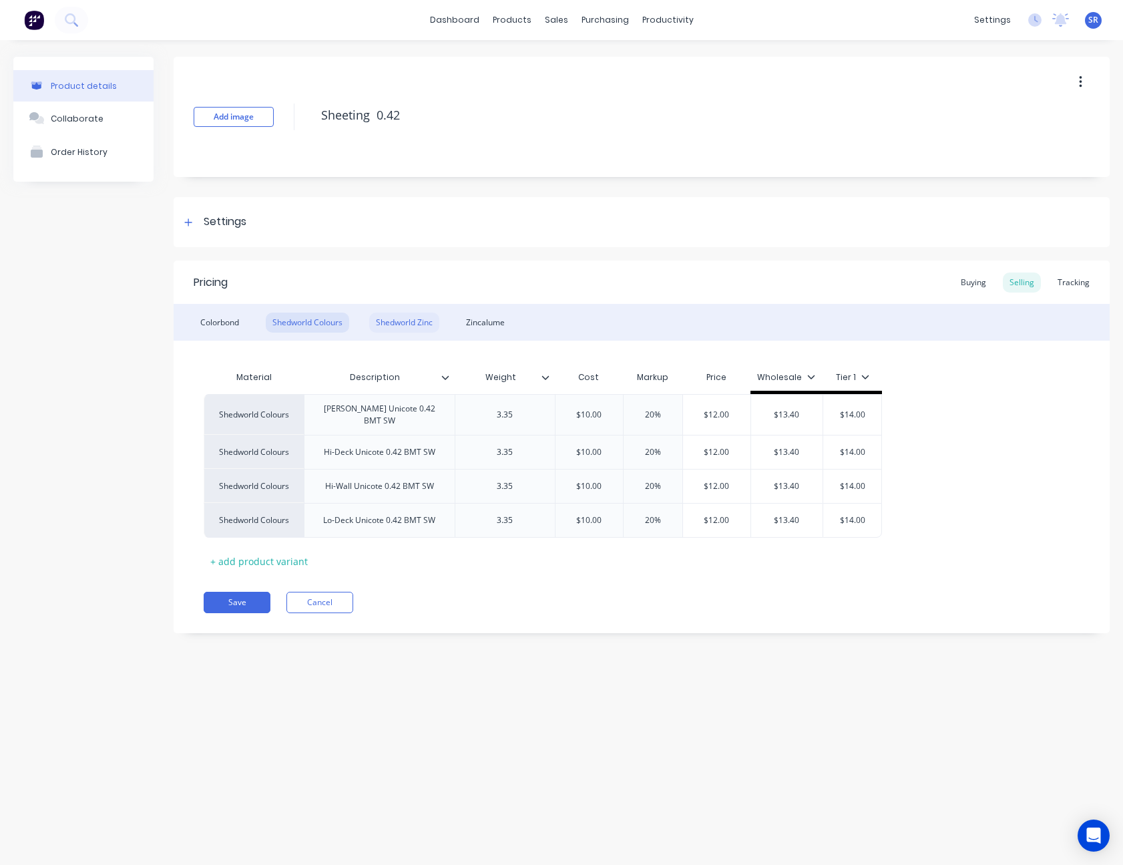
click at [414, 321] on div "Shedworld Zinc" at bounding box center [404, 322] width 70 height 20
click at [318, 320] on div "Shedworld Colours" at bounding box center [307, 322] width 83 height 20
click at [253, 599] on button "Save" at bounding box center [237, 601] width 67 height 21
type textarea "x"
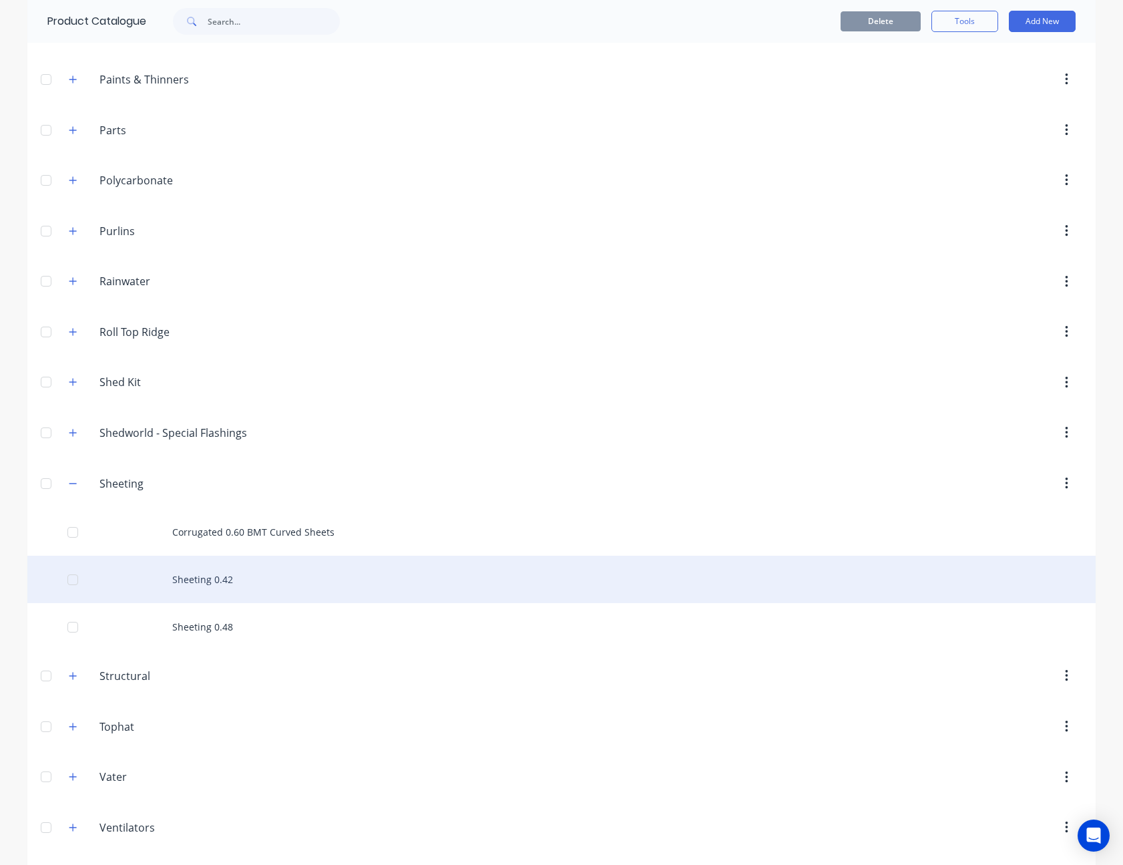
scroll to position [786, 0]
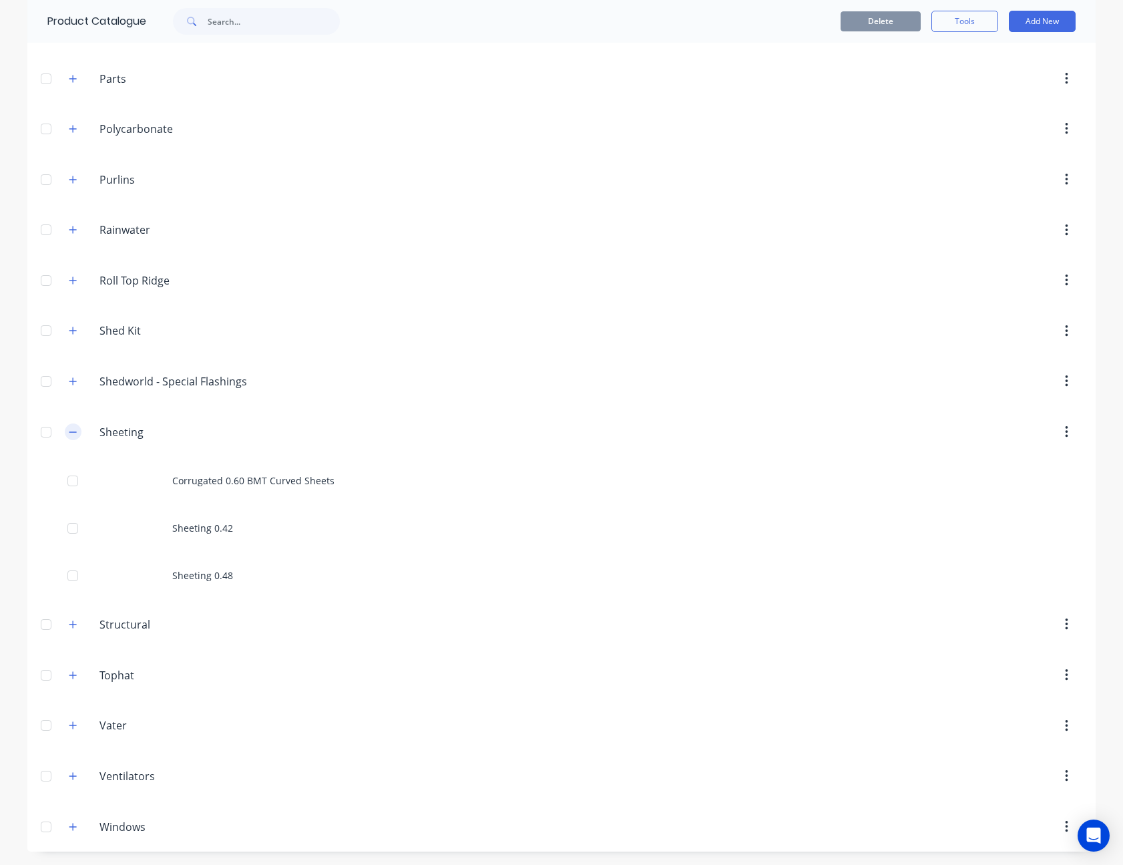
click at [69, 429] on icon "button" at bounding box center [73, 431] width 8 height 9
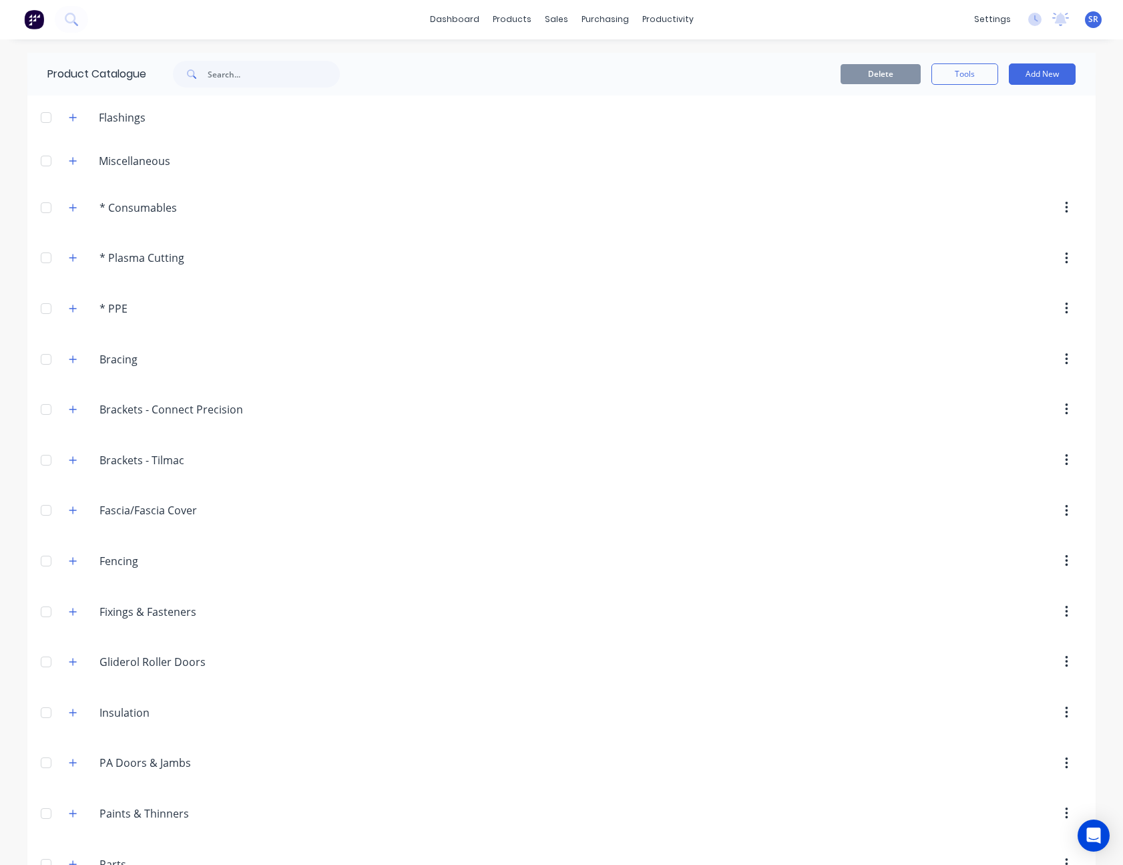
scroll to position [0, 0]
click at [597, 63] on div "Sales Orders" at bounding box center [600, 64] width 55 height 12
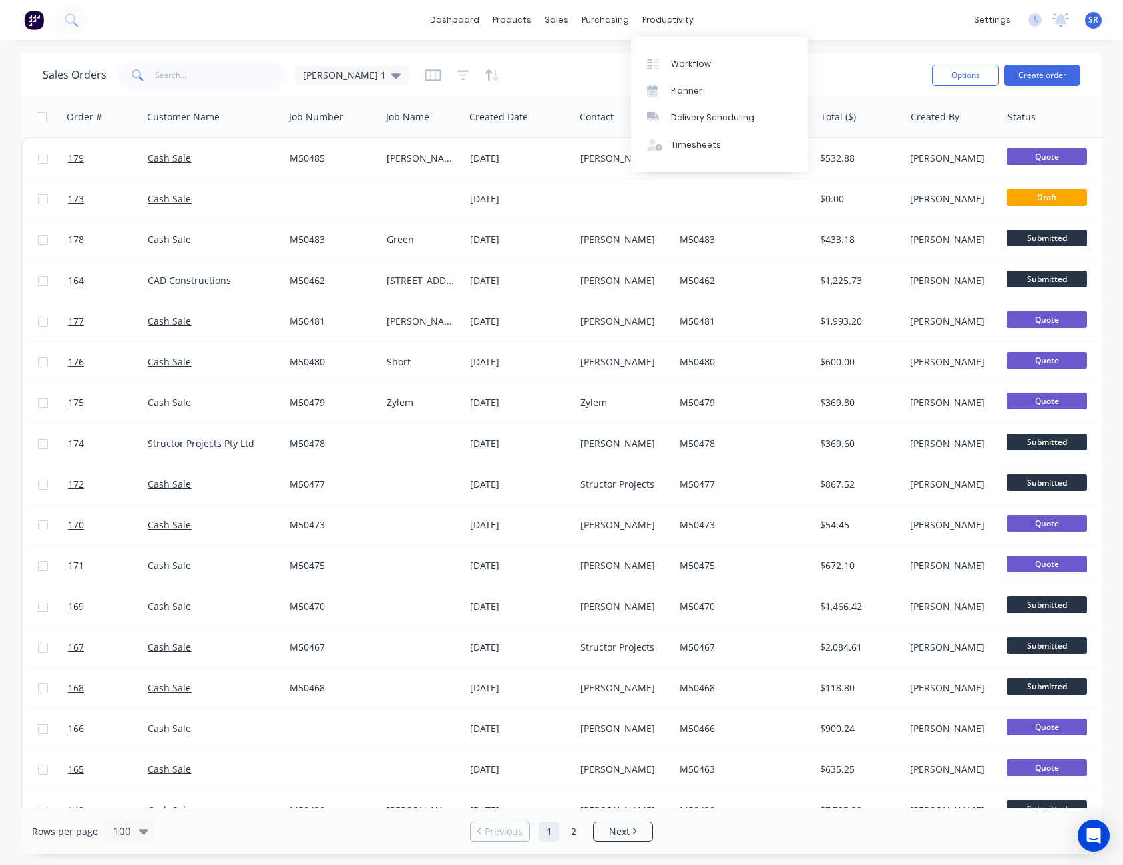
click at [856, 28] on div "dashboard products sales purchasing productivity dashboard products Product Cat…" at bounding box center [561, 20] width 1123 height 40
click at [1023, 71] on button "Create order" at bounding box center [1042, 75] width 76 height 21
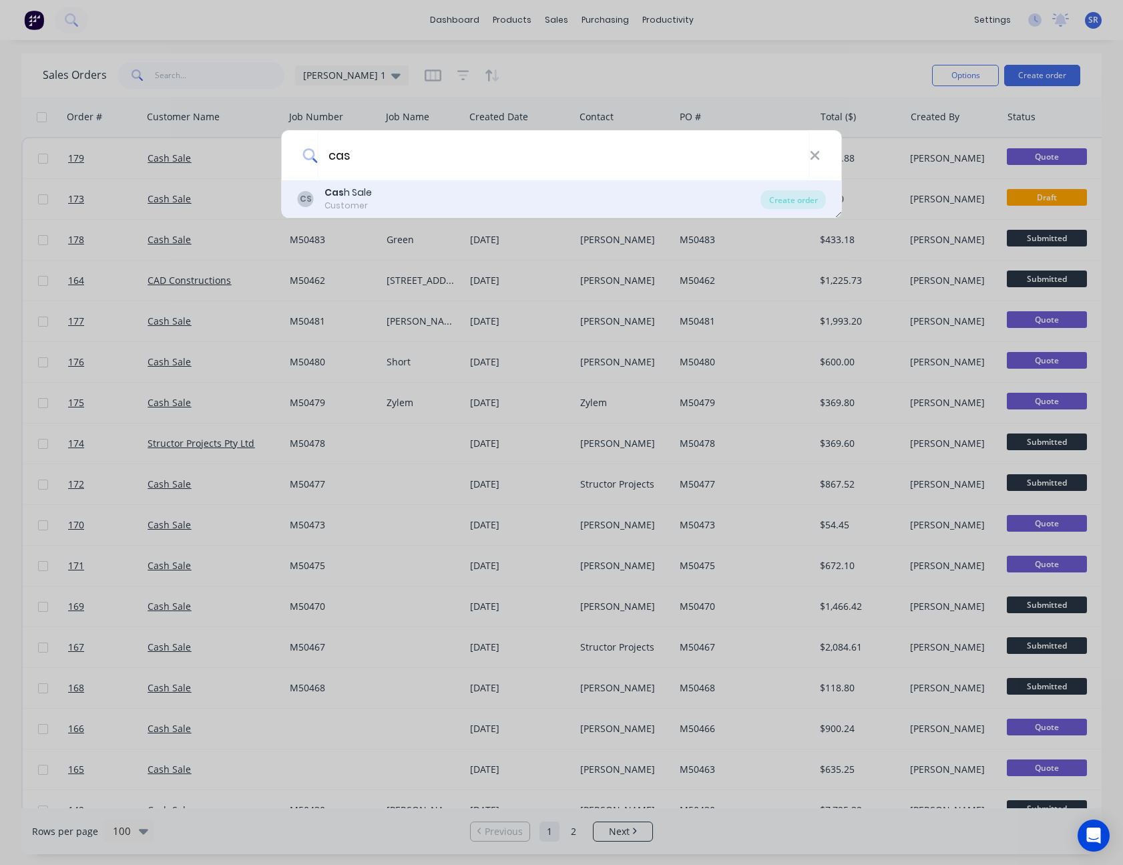
type input "cas"
click at [401, 201] on div "CS Cas h Sale Customer" at bounding box center [529, 199] width 463 height 26
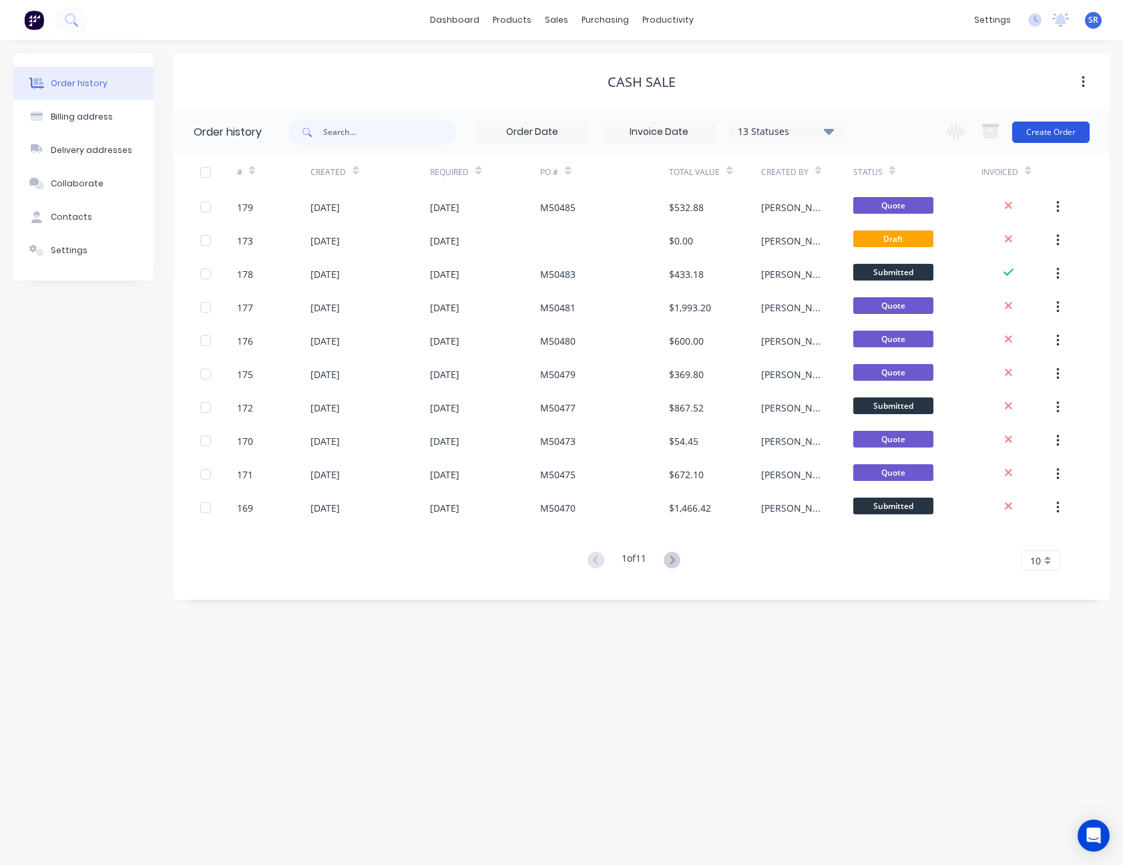
click at [1052, 132] on button "Create Order" at bounding box center [1050, 132] width 77 height 21
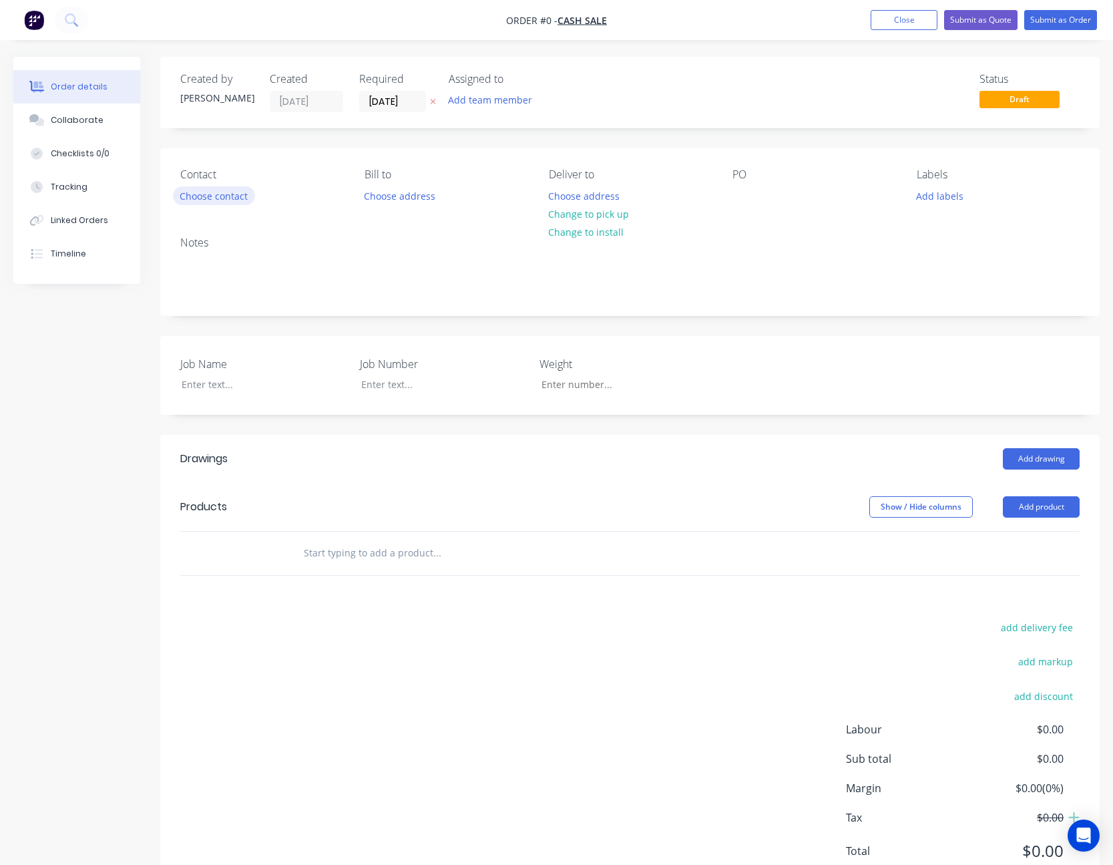
click at [235, 198] on button "Choose contact" at bounding box center [214, 195] width 82 height 18
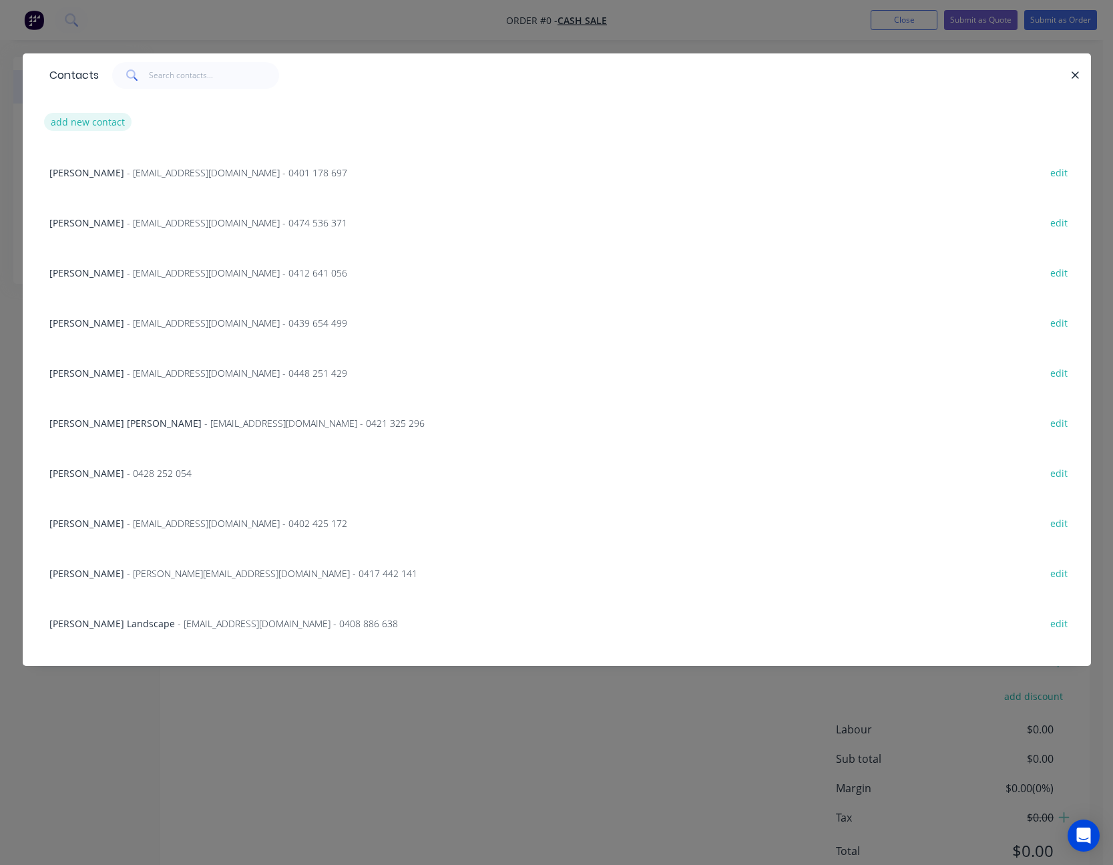
click at [107, 126] on button "add new contact" at bounding box center [88, 122] width 88 height 18
select select "AU"
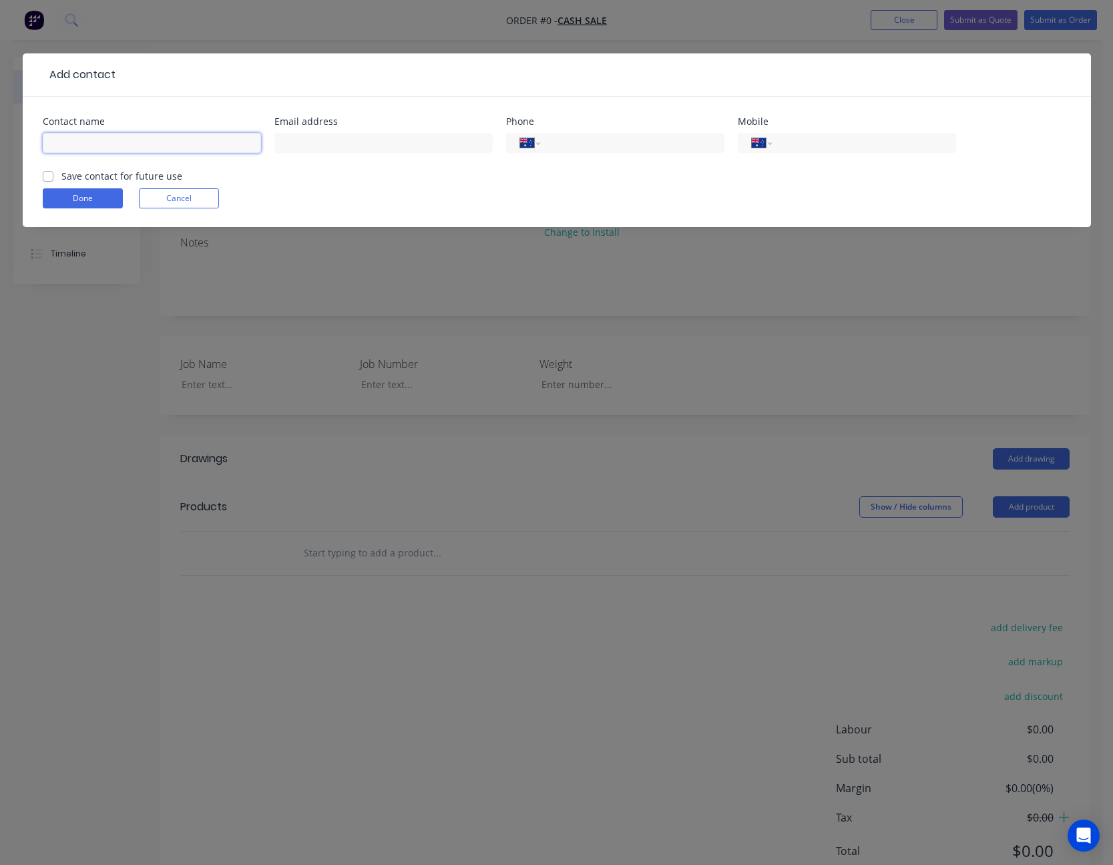
click at [68, 145] on input "text" at bounding box center [152, 143] width 218 height 20
type input "[PERSON_NAME]"
click at [356, 145] on input "[PERSON_NAME][EMAIL_ADDRESS][PERSON_NAME][DOMAIN_NAME]" at bounding box center [383, 143] width 218 height 20
type input "[PERSON_NAME][EMAIL_ADDRESS][PERSON_NAME][PERSON_NAME][DOMAIN_NAME]"
click at [802, 144] on input "tel" at bounding box center [861, 143] width 160 height 15
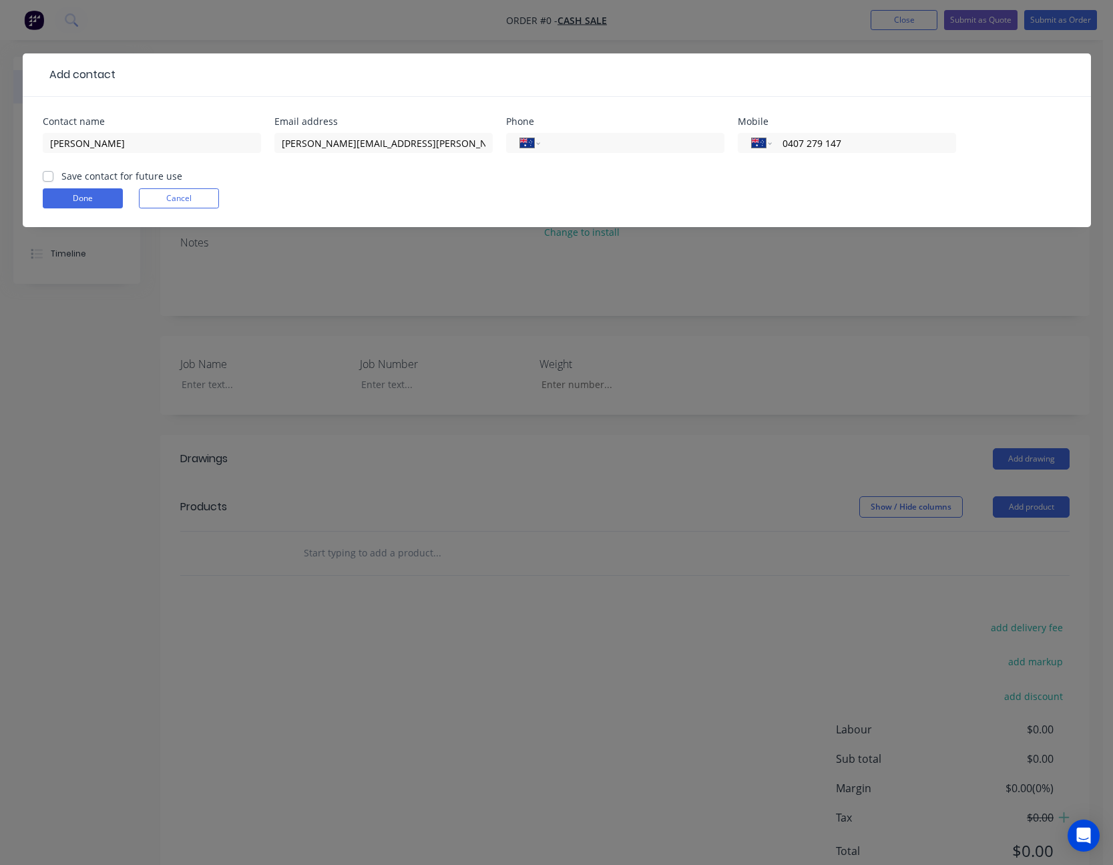
type input "0407 279 147"
click at [61, 178] on label "Save contact for future use" at bounding box center [121, 176] width 121 height 14
click at [50, 178] on input "Save contact for future use" at bounding box center [48, 175] width 11 height 13
checkbox input "true"
click at [73, 194] on button "Done" at bounding box center [83, 198] width 80 height 20
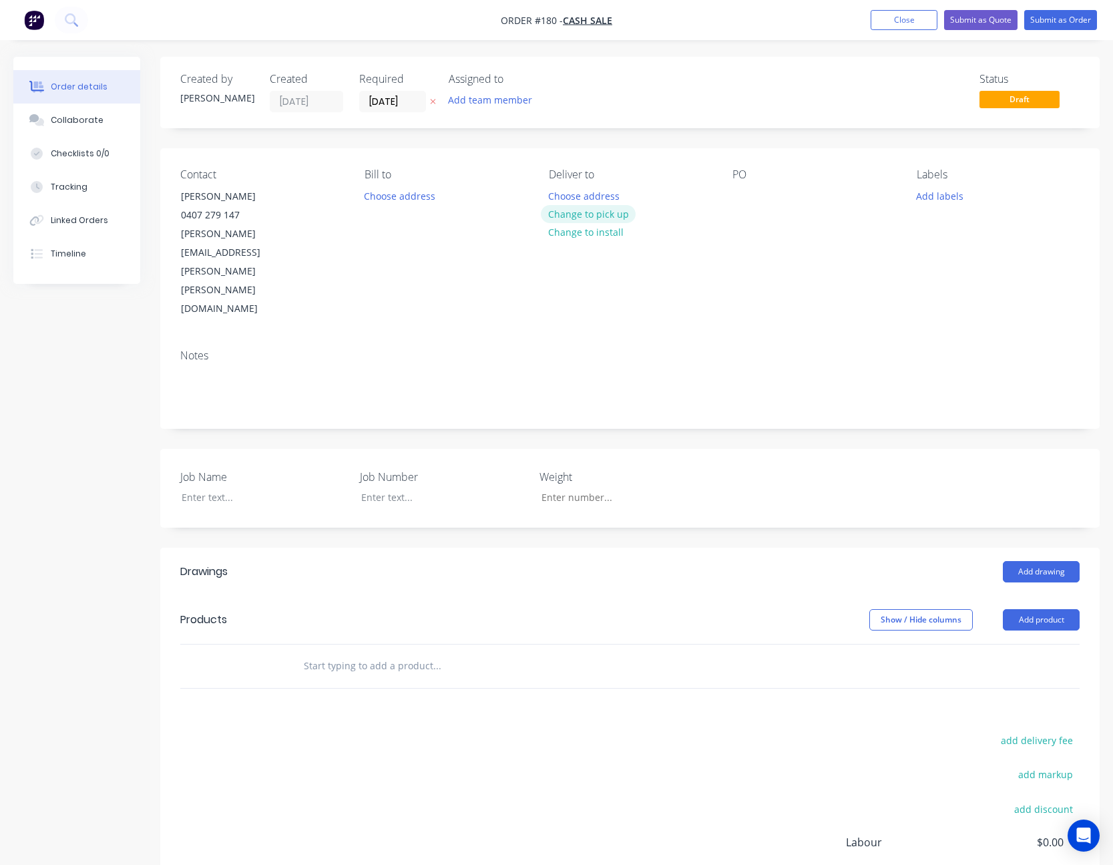
click at [603, 211] on button "Change to pick up" at bounding box center [588, 214] width 95 height 18
click at [745, 194] on div at bounding box center [742, 195] width 21 height 19
click at [745, 196] on div "M50452" at bounding box center [760, 195] width 57 height 19
click at [209, 487] on div at bounding box center [254, 496] width 167 height 19
click at [943, 449] on div "Job Name [PERSON_NAME] Job Number M50452 Weight" at bounding box center [629, 488] width 939 height 79
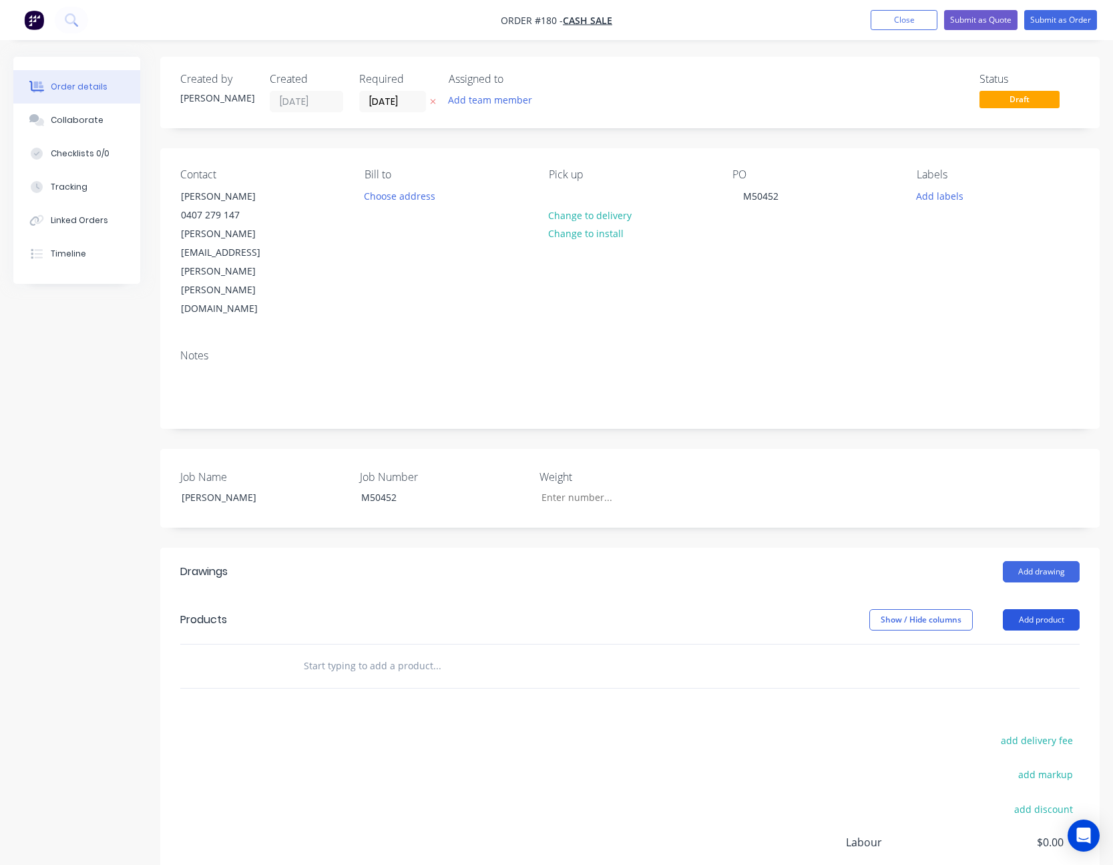
click at [1039, 609] on button "Add product" at bounding box center [1041, 619] width 77 height 21
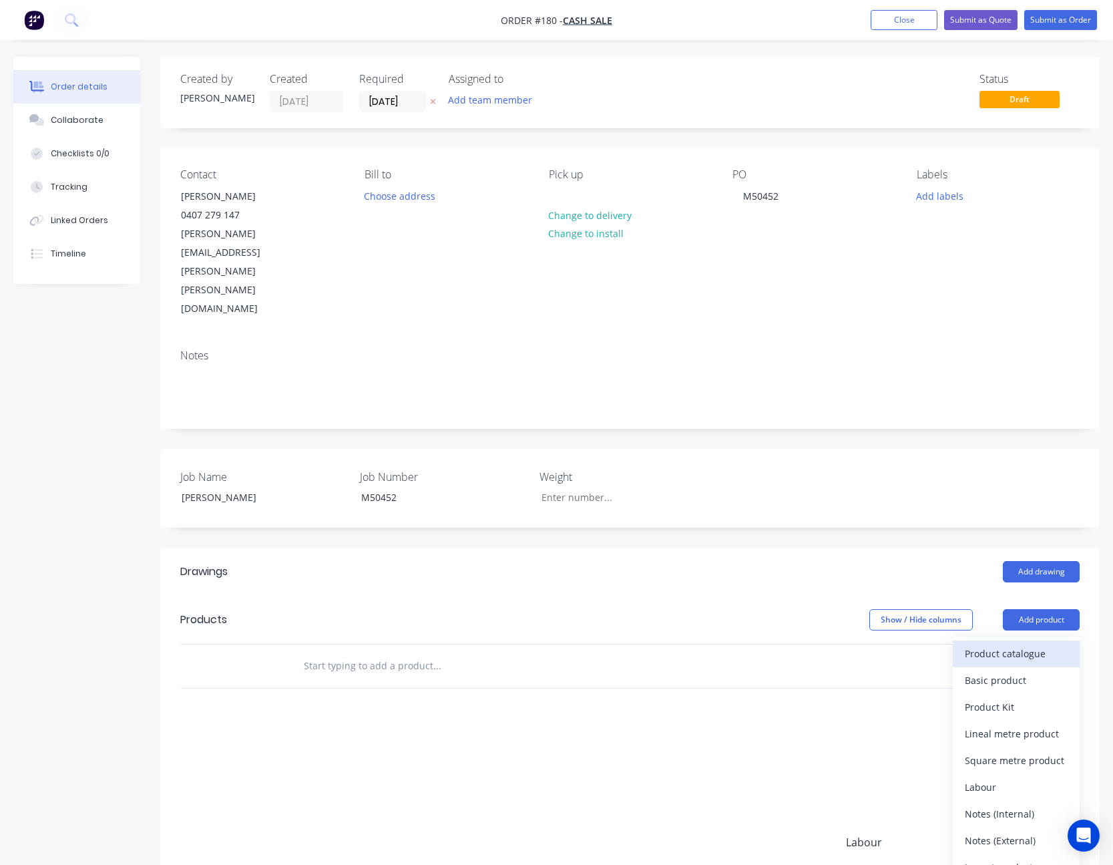
click at [1017, 644] on div "Product catalogue" at bounding box center [1016, 653] width 103 height 19
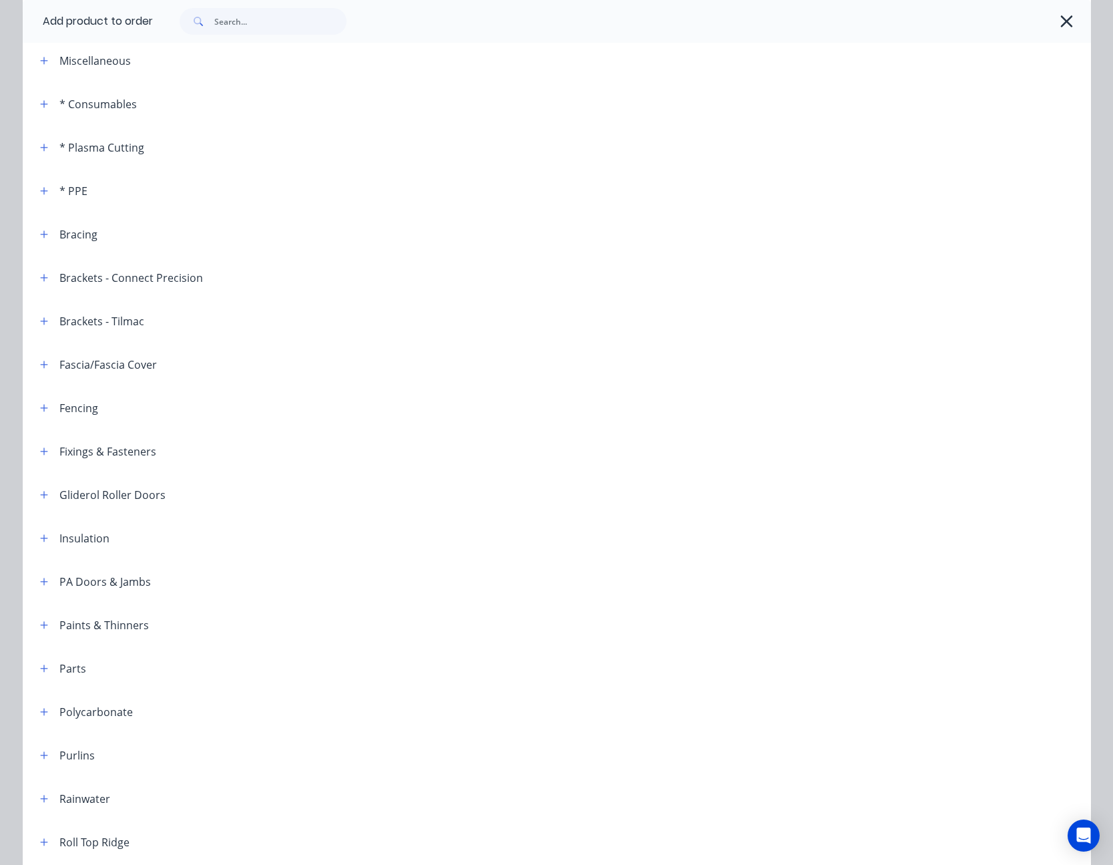
scroll to position [134, 0]
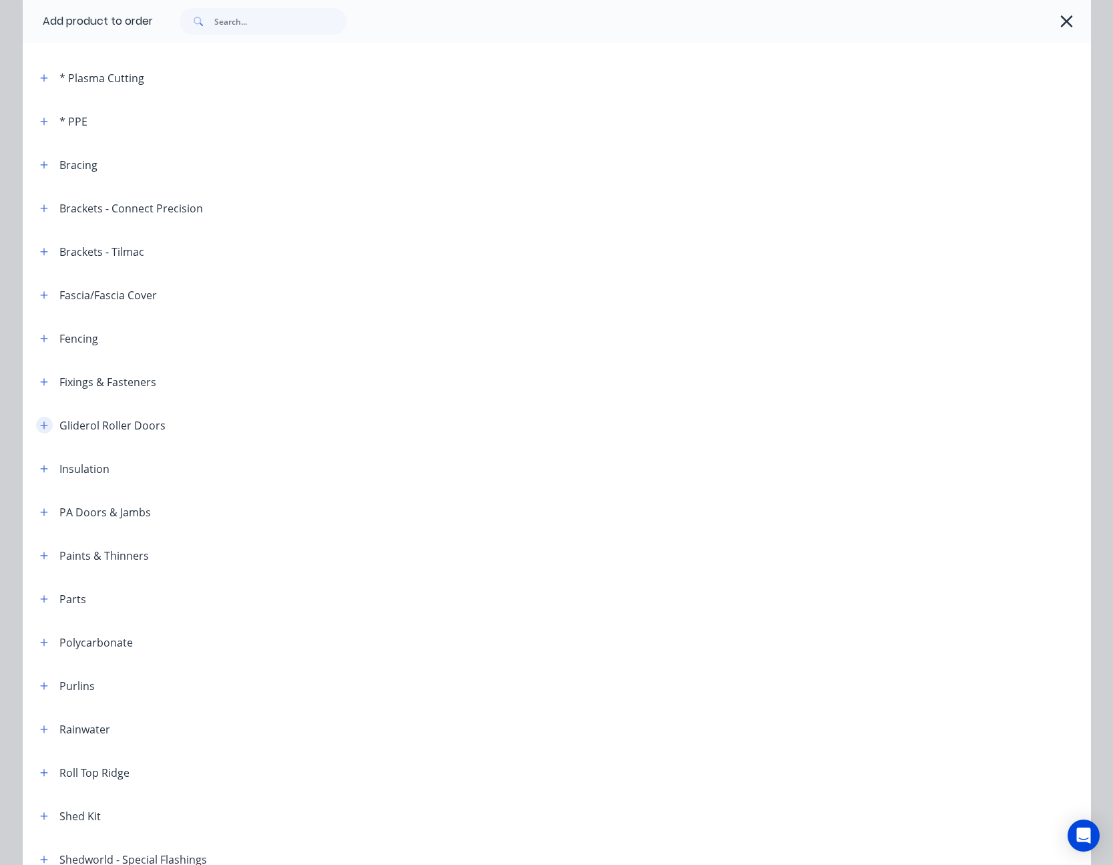
click at [40, 423] on icon "button" at bounding box center [44, 425] width 8 height 9
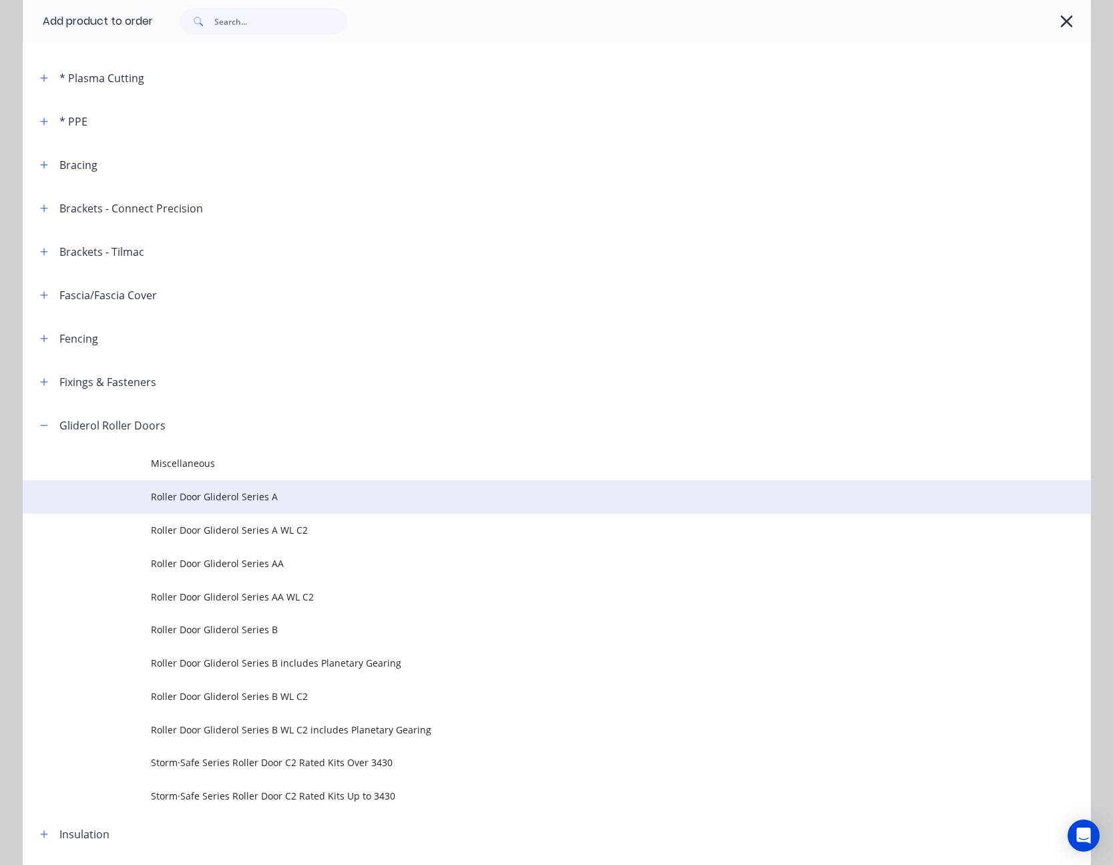
click at [214, 494] on span "Roller Door Gliderol Series A" at bounding box center [527, 496] width 752 height 14
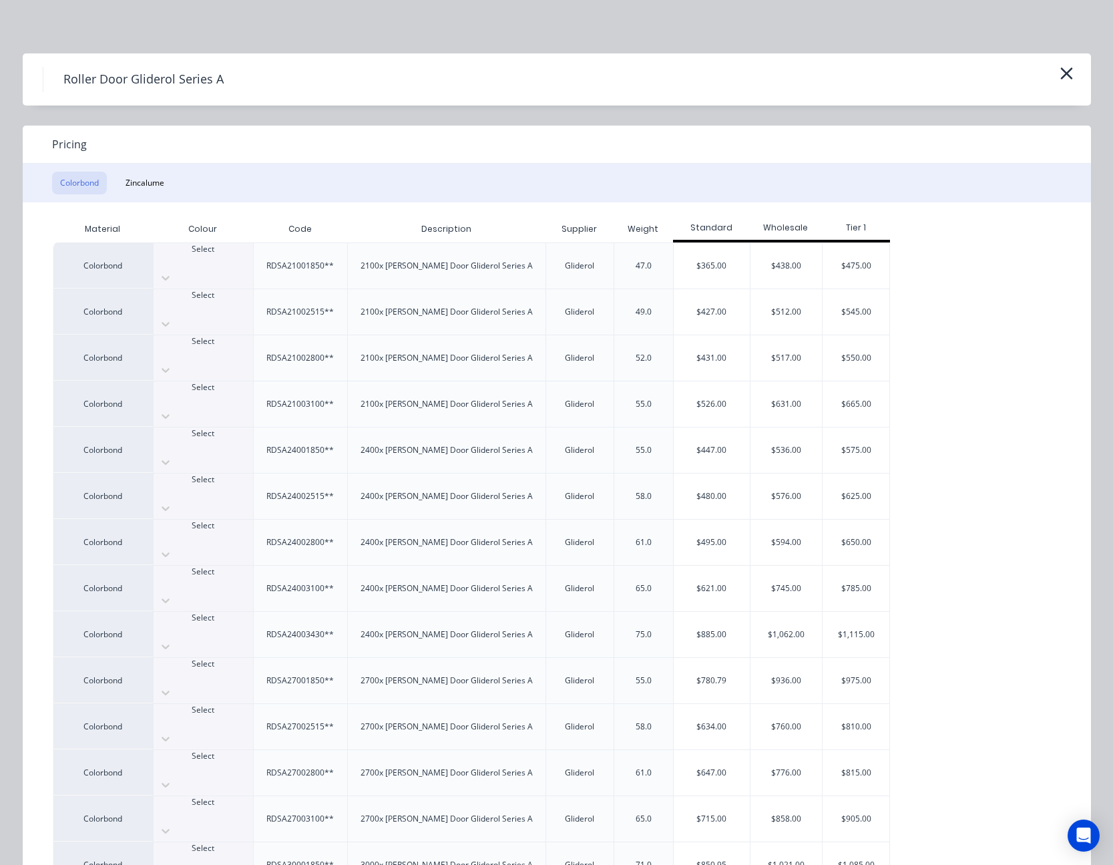
click at [133, 179] on button "Zincalume" at bounding box center [144, 183] width 55 height 23
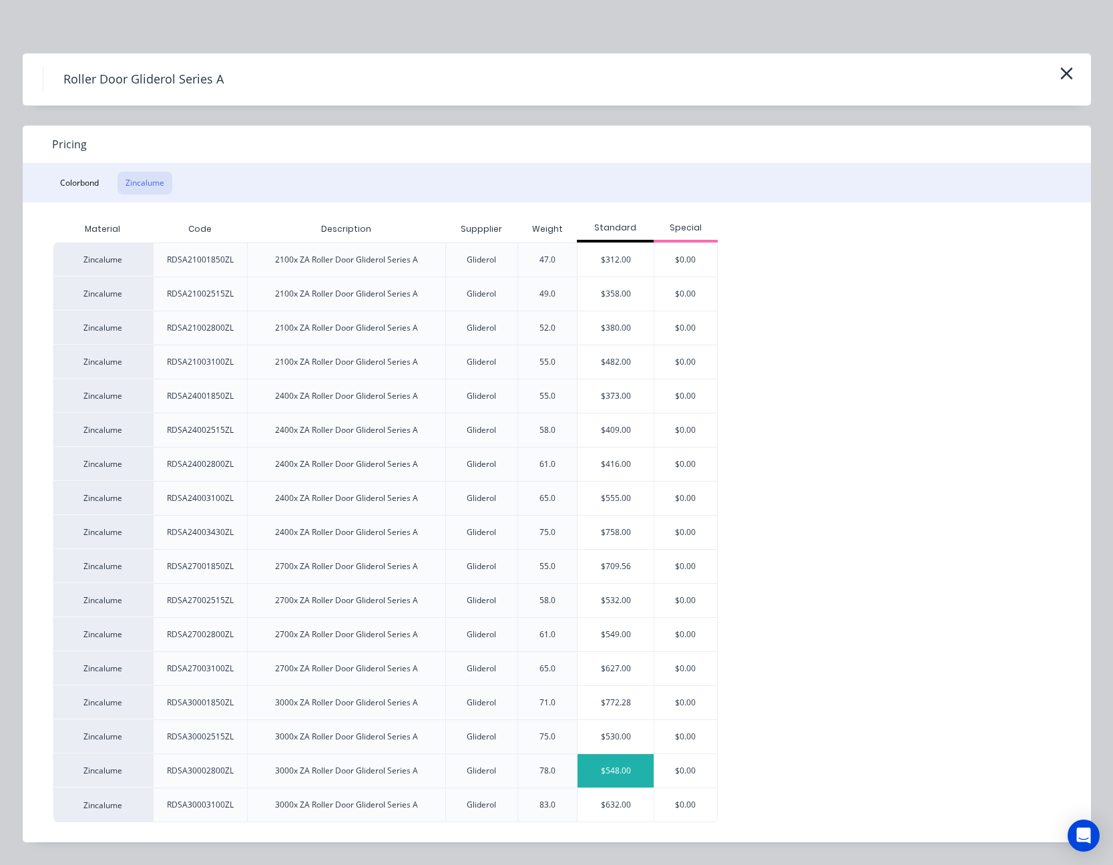
click at [614, 774] on div "$548.00" at bounding box center [615, 770] width 76 height 33
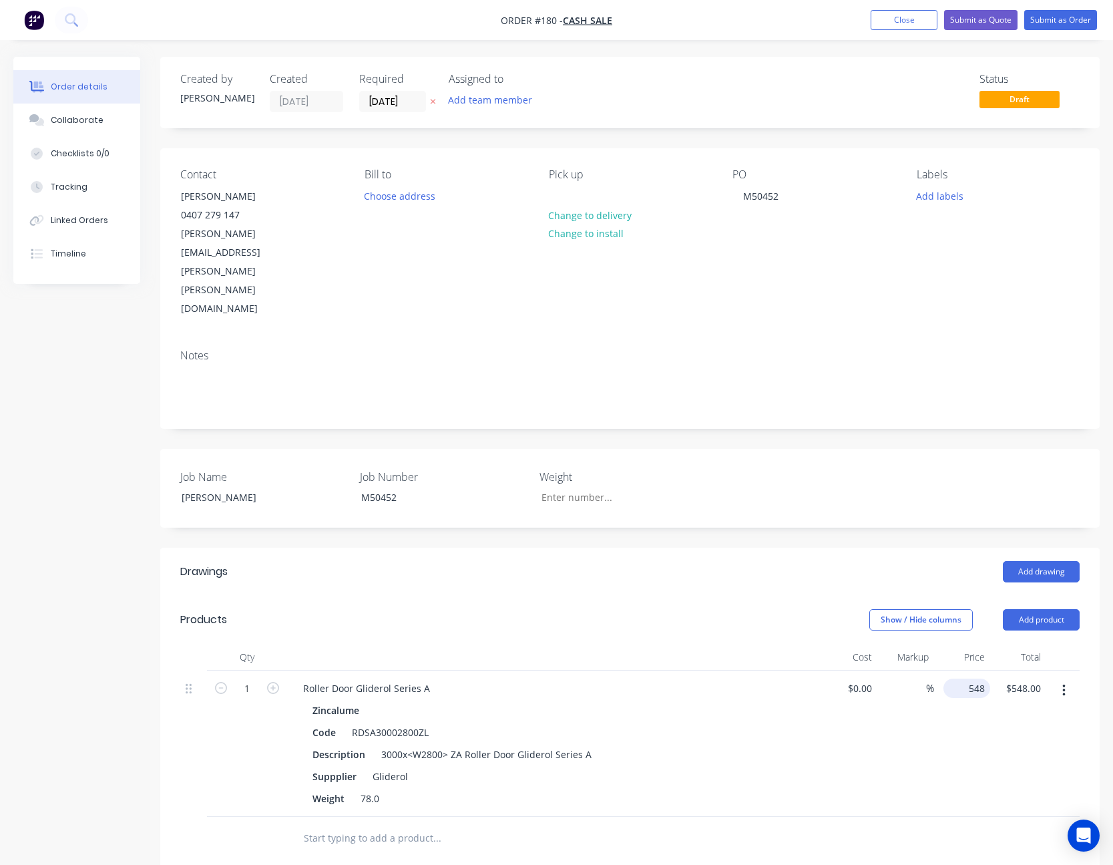
click at [969, 678] on input "548" at bounding box center [969, 687] width 41 height 19
type input "$860.00"
click at [270, 682] on icon "button" at bounding box center [273, 688] width 12 height 12
type input "2"
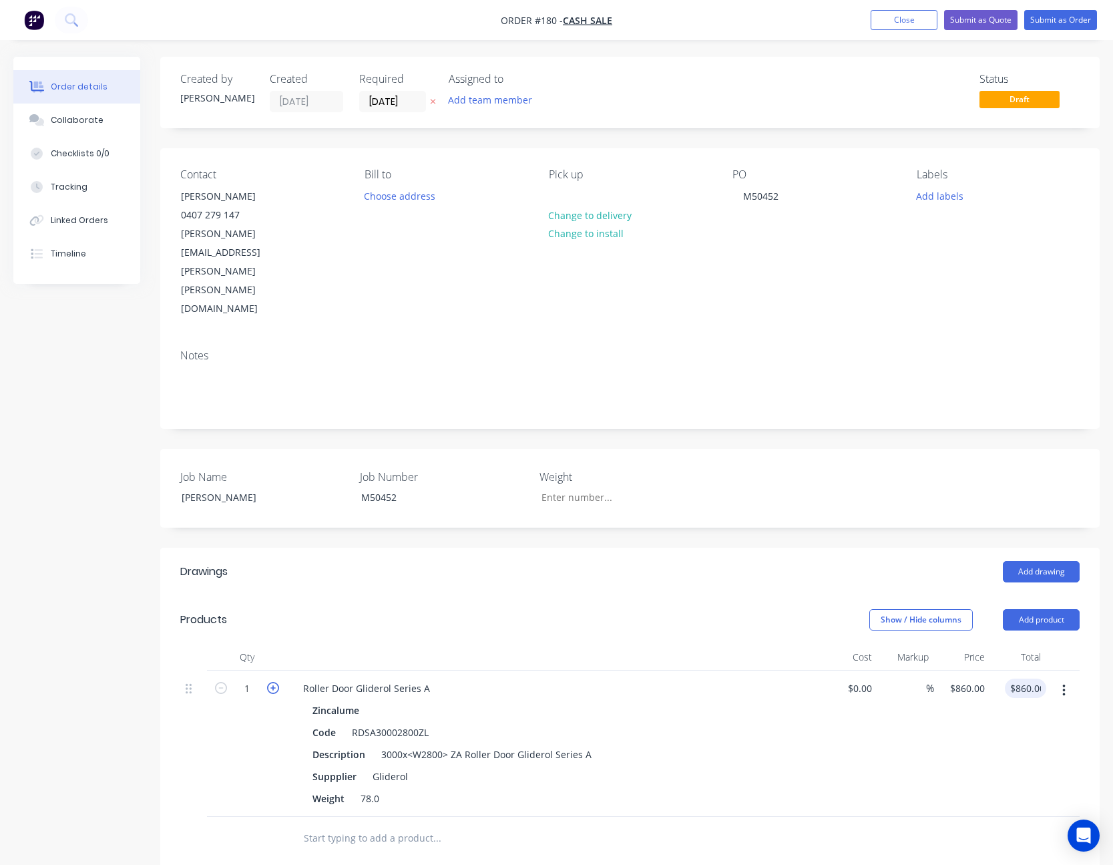
type input "$1,720.00"
click at [1046, 609] on button "Add product" at bounding box center [1041, 619] width 77 height 21
click at [1035, 644] on div "Product catalogue" at bounding box center [1016, 653] width 103 height 19
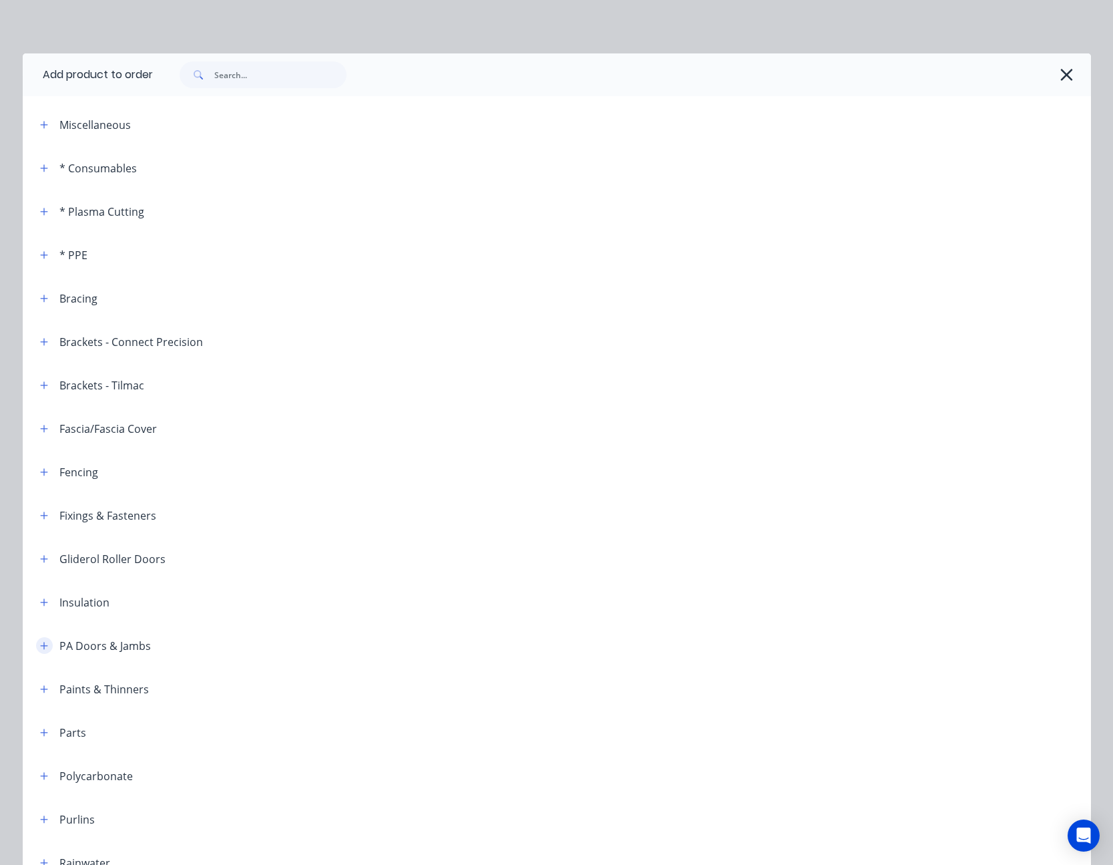
click at [40, 650] on icon "button" at bounding box center [44, 645] width 8 height 9
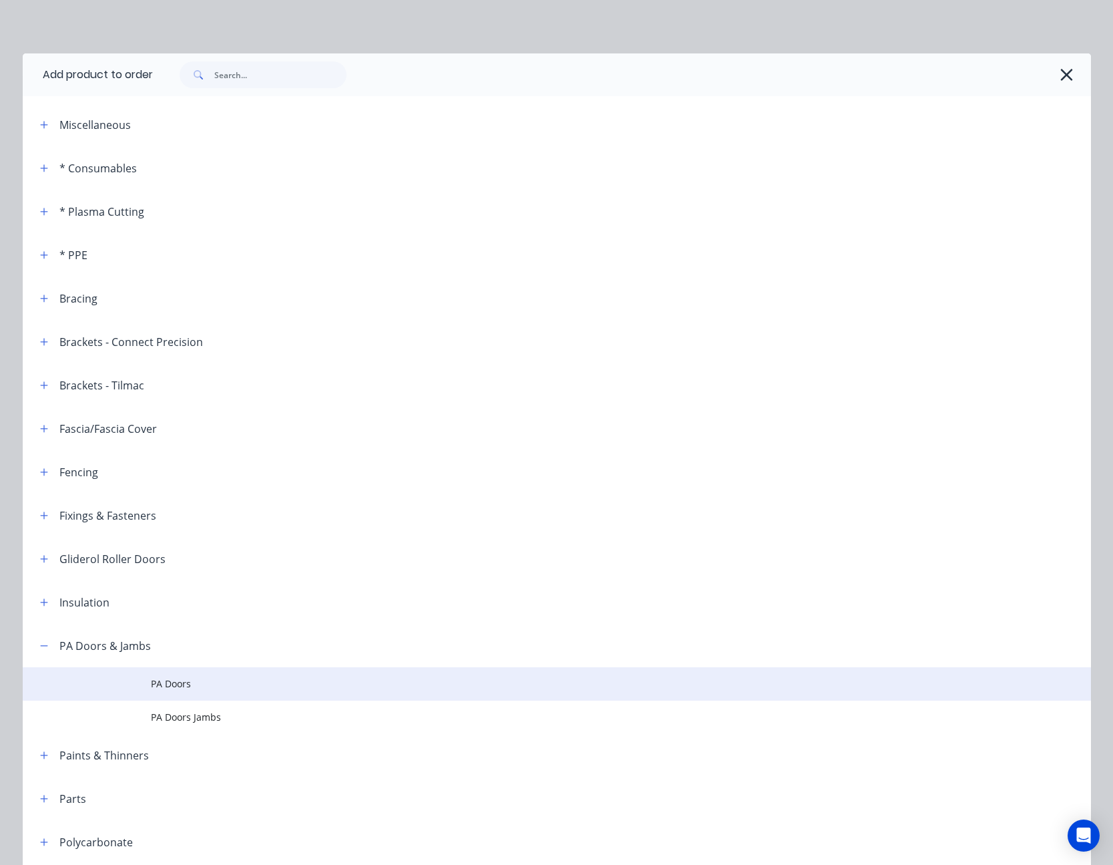
click at [161, 678] on span "PA Doors" at bounding box center [527, 683] width 752 height 14
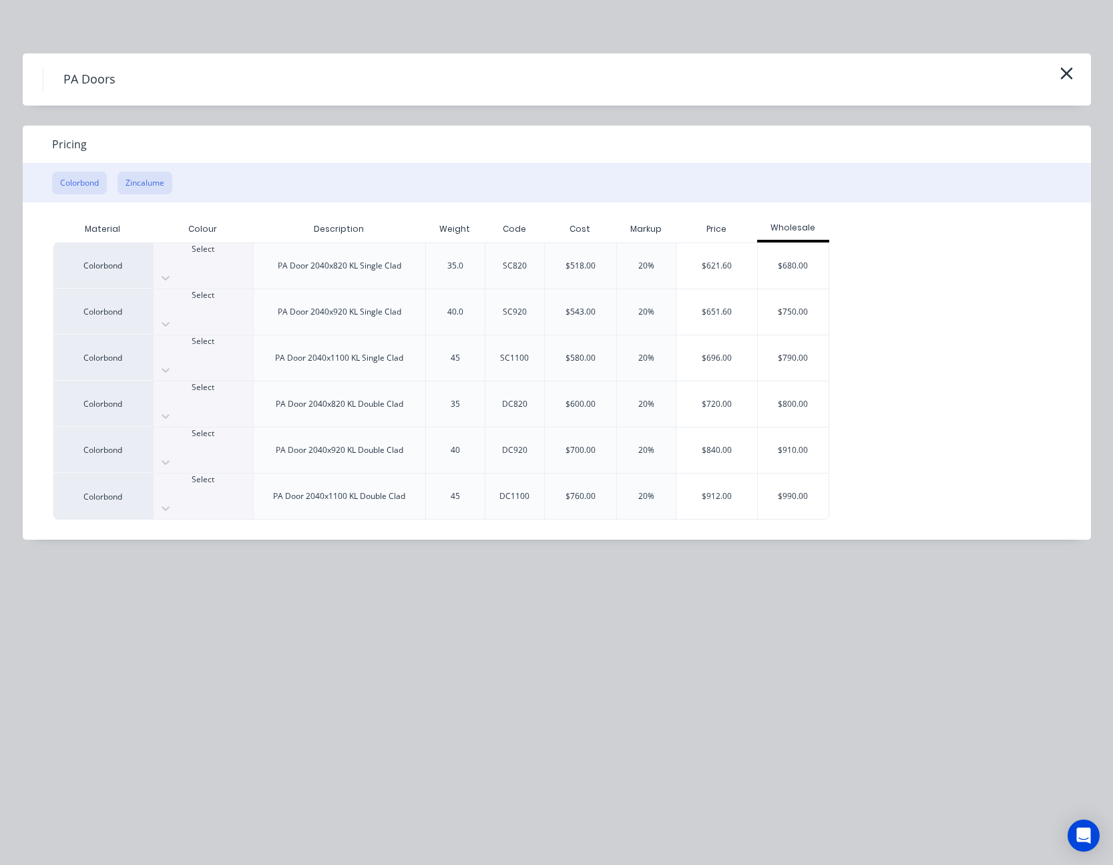
click at [144, 182] on button "Zincalume" at bounding box center [144, 183] width 55 height 23
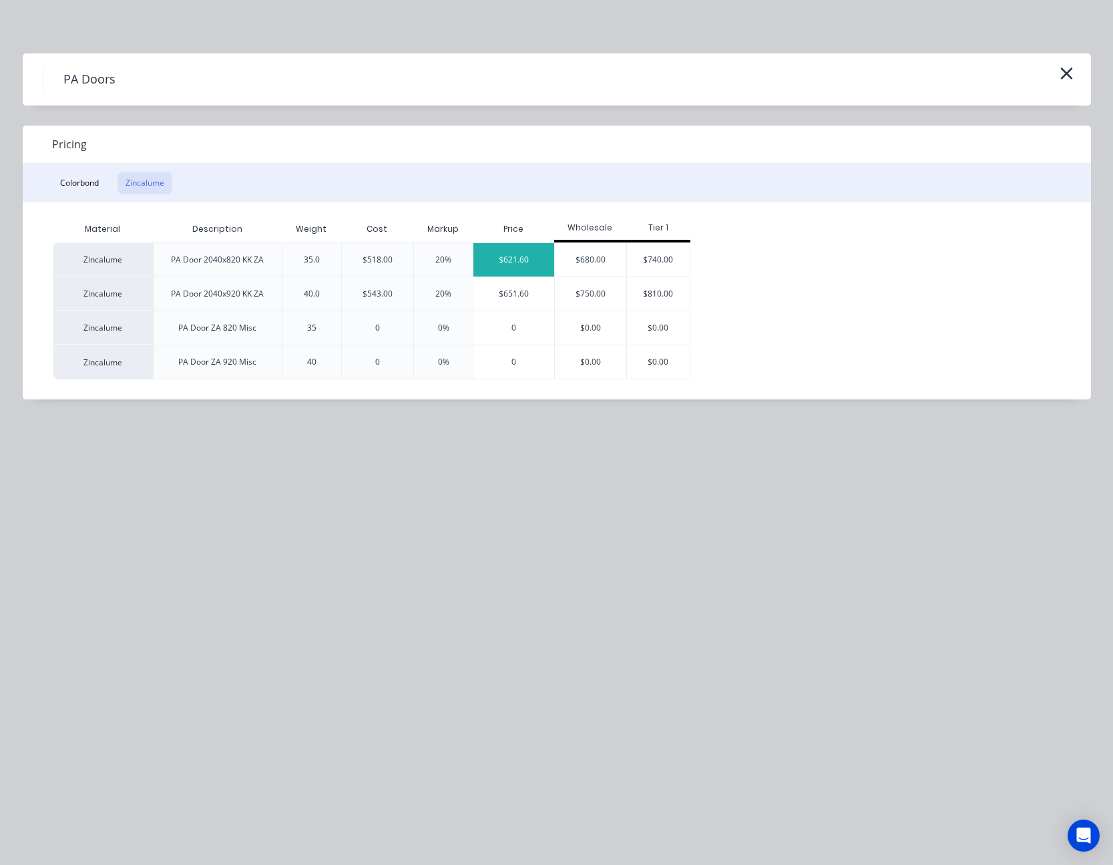
click at [530, 253] on div "$621.60" at bounding box center [513, 259] width 81 height 33
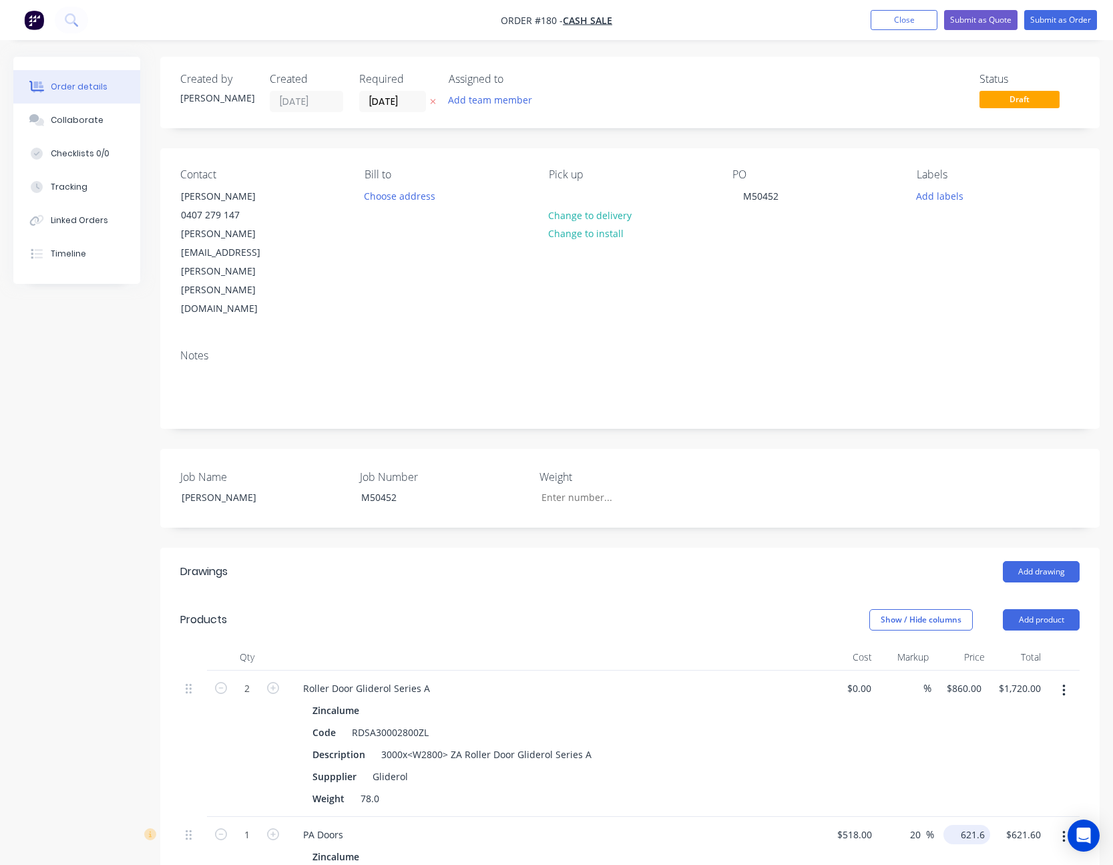
click at [977, 824] on input "621.6" at bounding box center [969, 833] width 41 height 19
type input "560.63"
type input "8.23"
type input "$560.63"
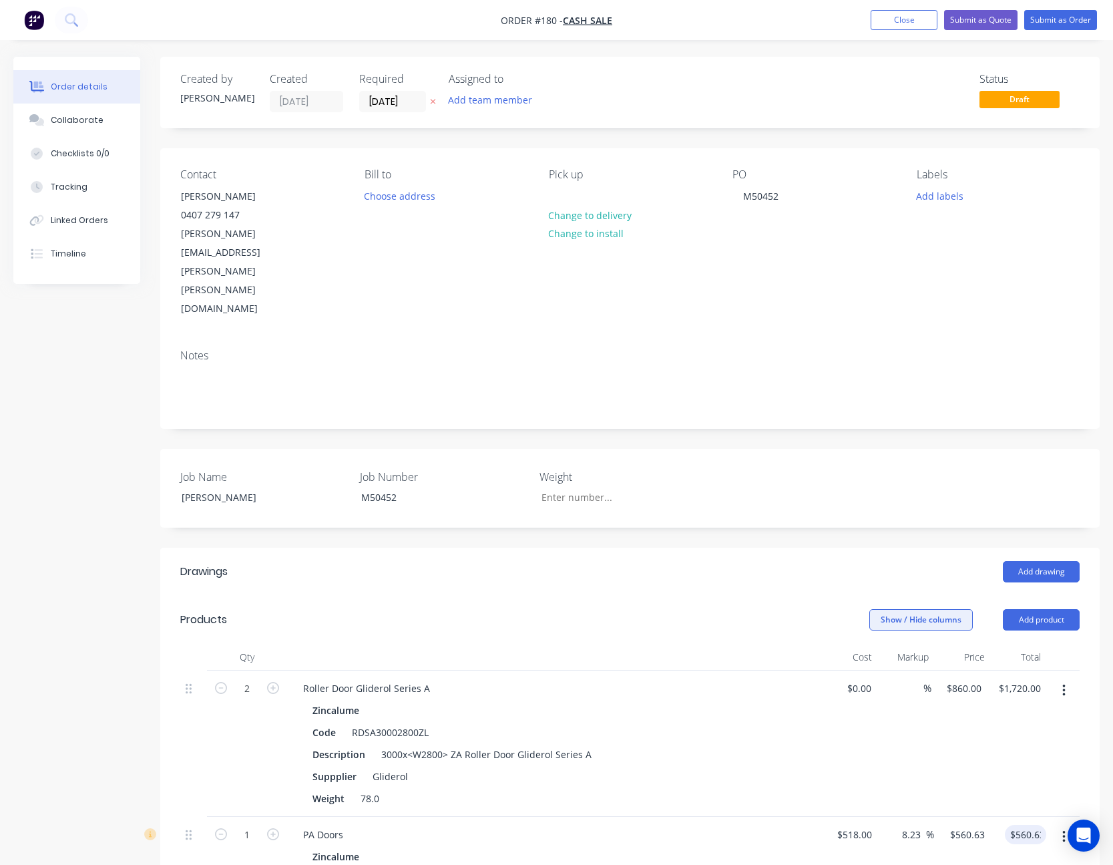
click at [930, 609] on button "Show / Hide columns" at bounding box center [920, 619] width 103 height 21
click at [892, 589] on span at bounding box center [890, 588] width 11 height 11
click at [875, 583] on input "Cost" at bounding box center [875, 583] width 0 height 0
click at [891, 603] on span at bounding box center [890, 606] width 11 height 11
click at [875, 601] on input "Markup" at bounding box center [875, 601] width 0 height 0
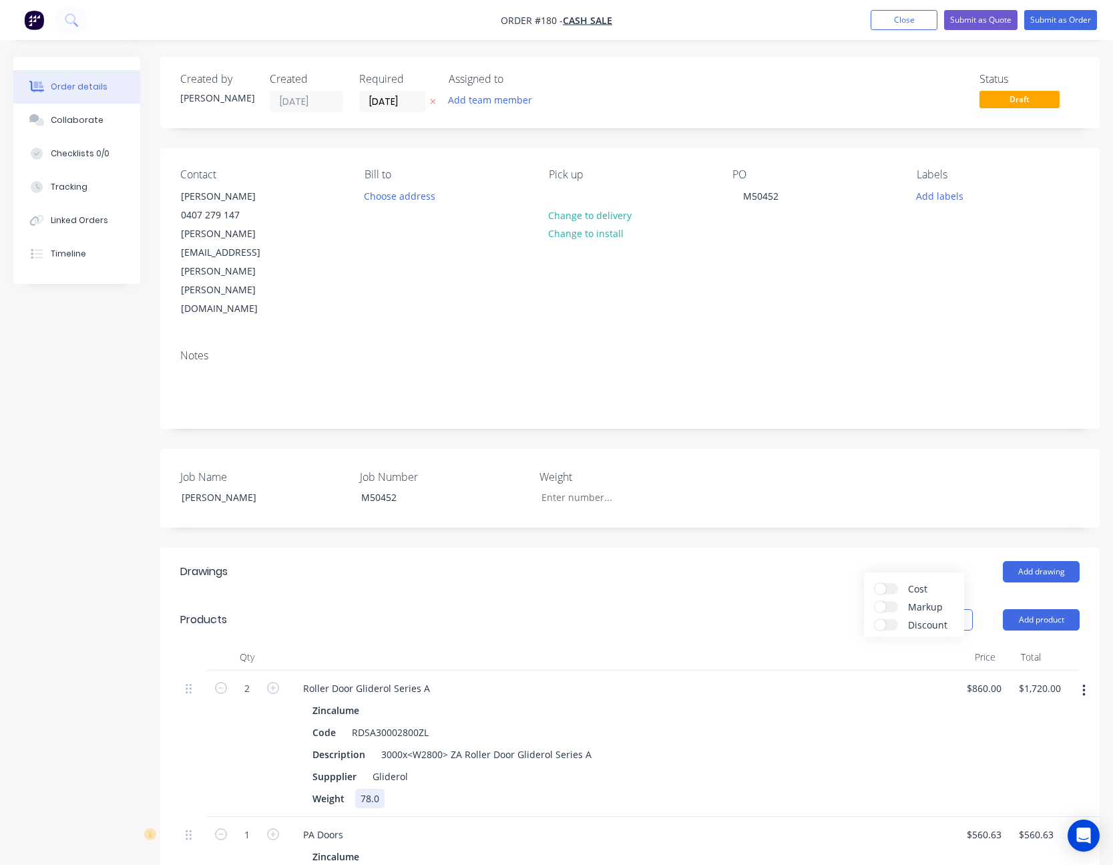
click at [942, 713] on div "Zincalume Code RDSA30002800ZL Description 3000x<W2800> ZA Roller Door Gliderol …" at bounding box center [620, 753] width 657 height 107
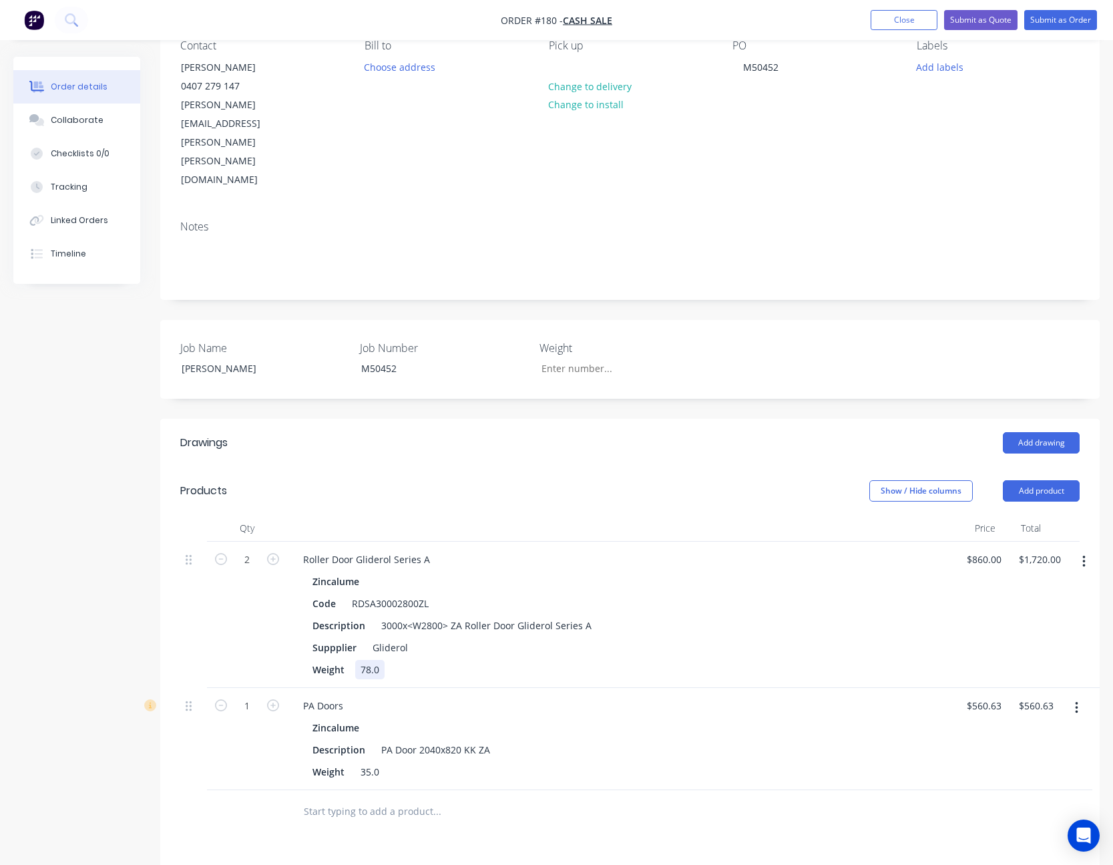
scroll to position [267, 0]
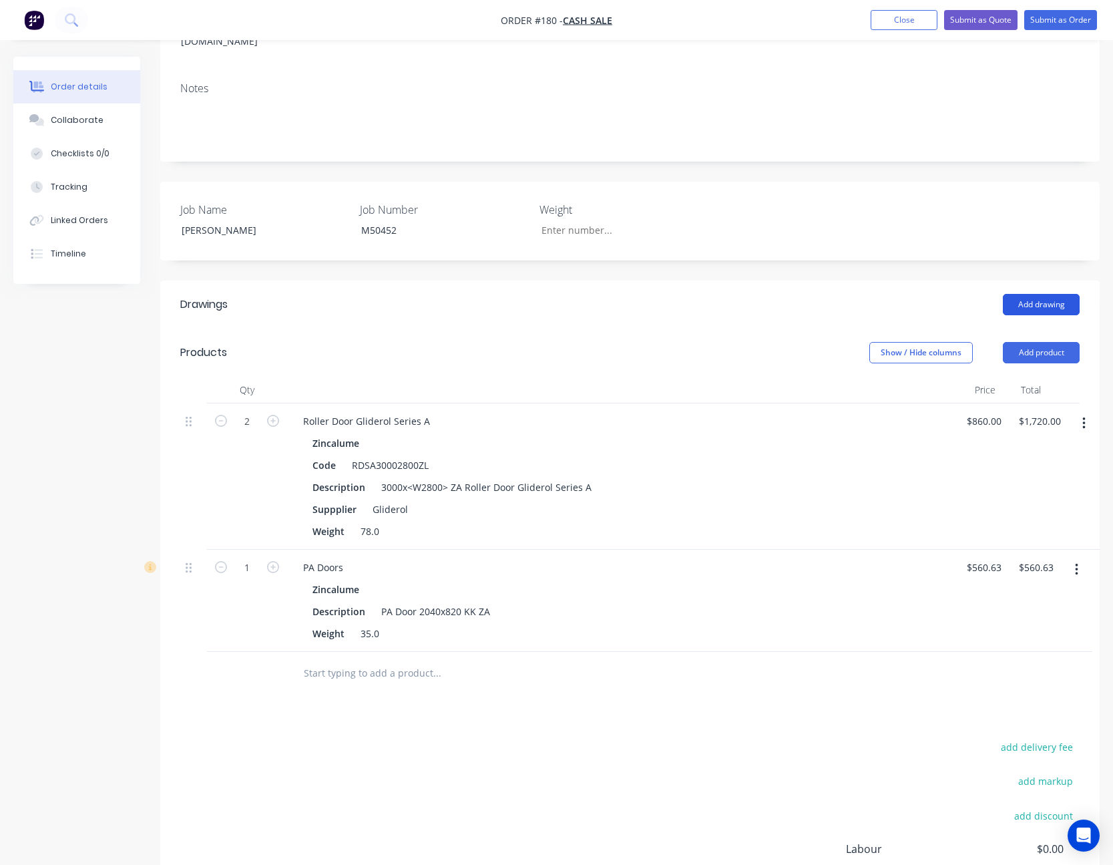
click at [1046, 294] on button "Add drawing" at bounding box center [1041, 304] width 77 height 21
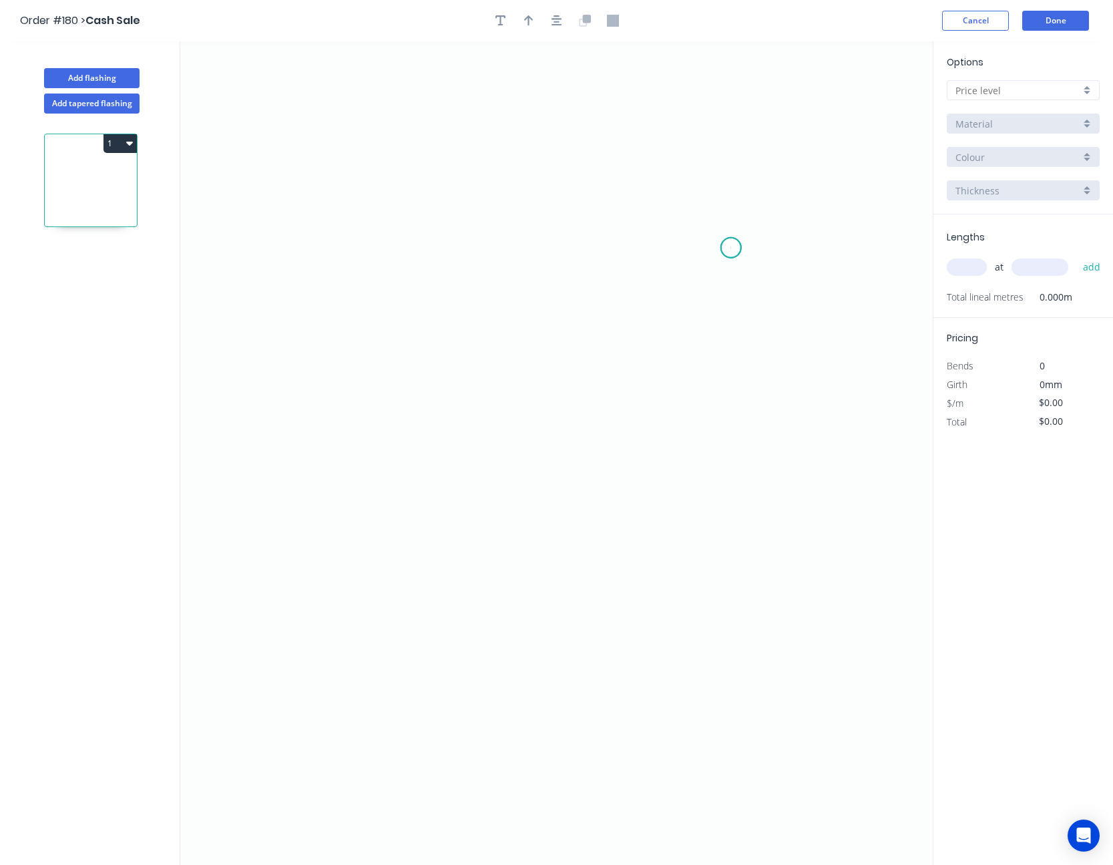
click at [731, 248] on icon "0" at bounding box center [556, 452] width 752 height 823
click at [662, 190] on icon "0" at bounding box center [556, 452] width 752 height 823
click at [344, 199] on icon "0 ?" at bounding box center [556, 452] width 752 height 823
click at [360, 444] on icon "0 ? ? ? º" at bounding box center [556, 452] width 752 height 823
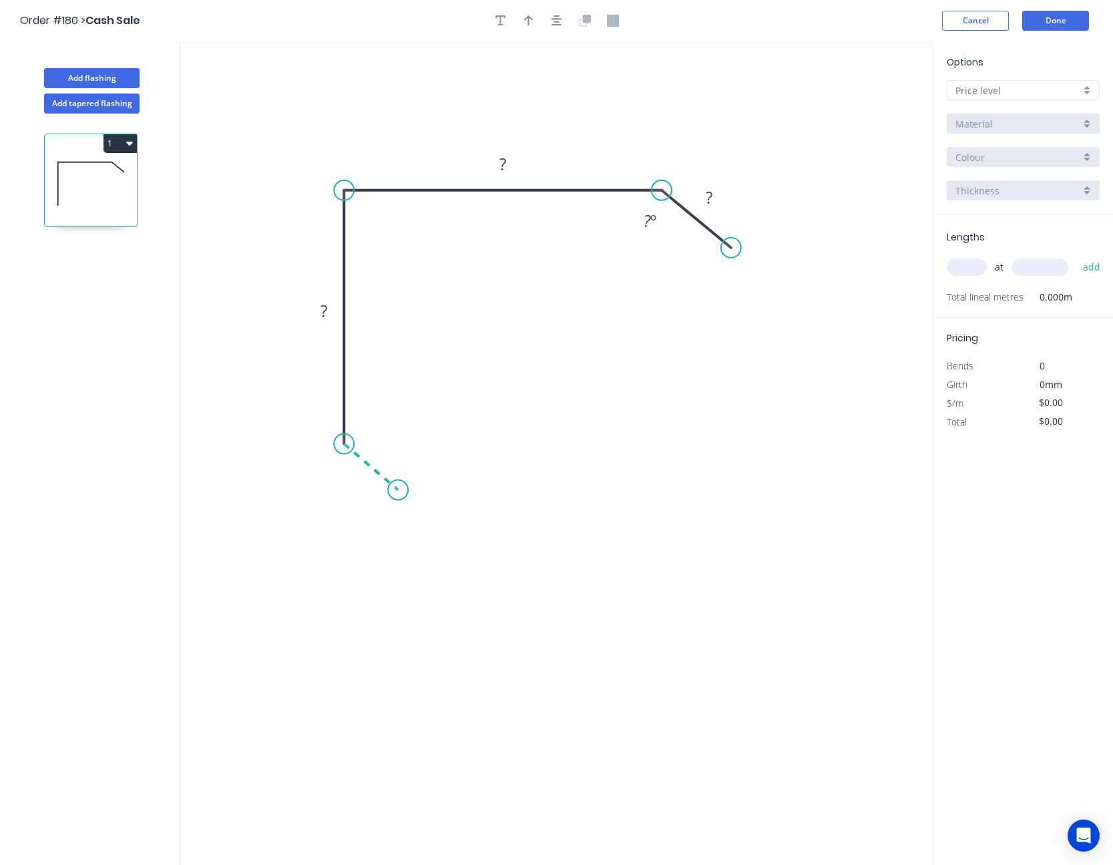
click at [398, 490] on icon "0 ? ? ? ? º" at bounding box center [556, 452] width 752 height 823
click at [398, 490] on circle at bounding box center [398, 489] width 20 height 20
click at [363, 484] on rect at bounding box center [357, 476] width 27 height 19
click at [1006, 90] on input "text" at bounding box center [1017, 90] width 125 height 14
click at [997, 113] on div "A" at bounding box center [1023, 115] width 152 height 23
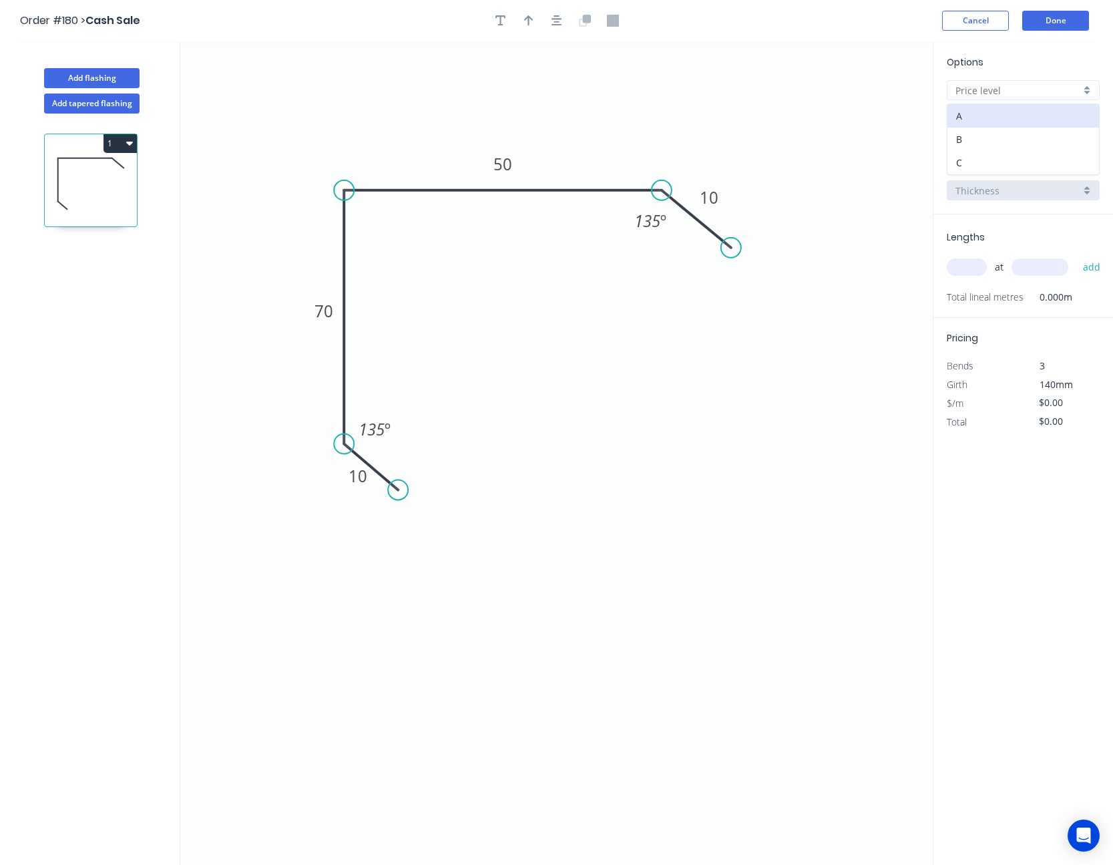
type input "A"
type input "$8.18"
click at [1000, 120] on input "BHP - Colour Flashing (M)" at bounding box center [1017, 124] width 125 height 14
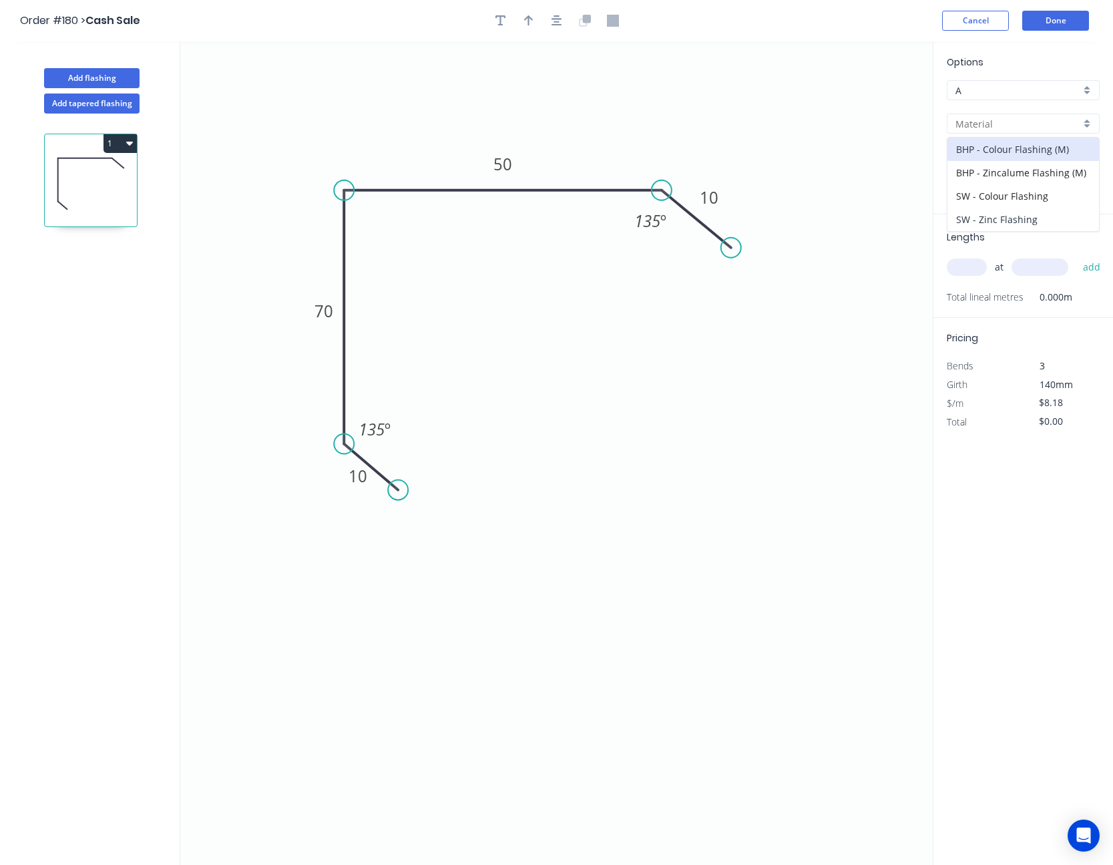
click at [1013, 212] on div "SW - Zinc Flashing" at bounding box center [1023, 219] width 152 height 23
type input "SW - Zinc Flashing"
type input "Zinc"
type input "$8.39"
click at [955, 268] on input "text" at bounding box center [967, 266] width 40 height 17
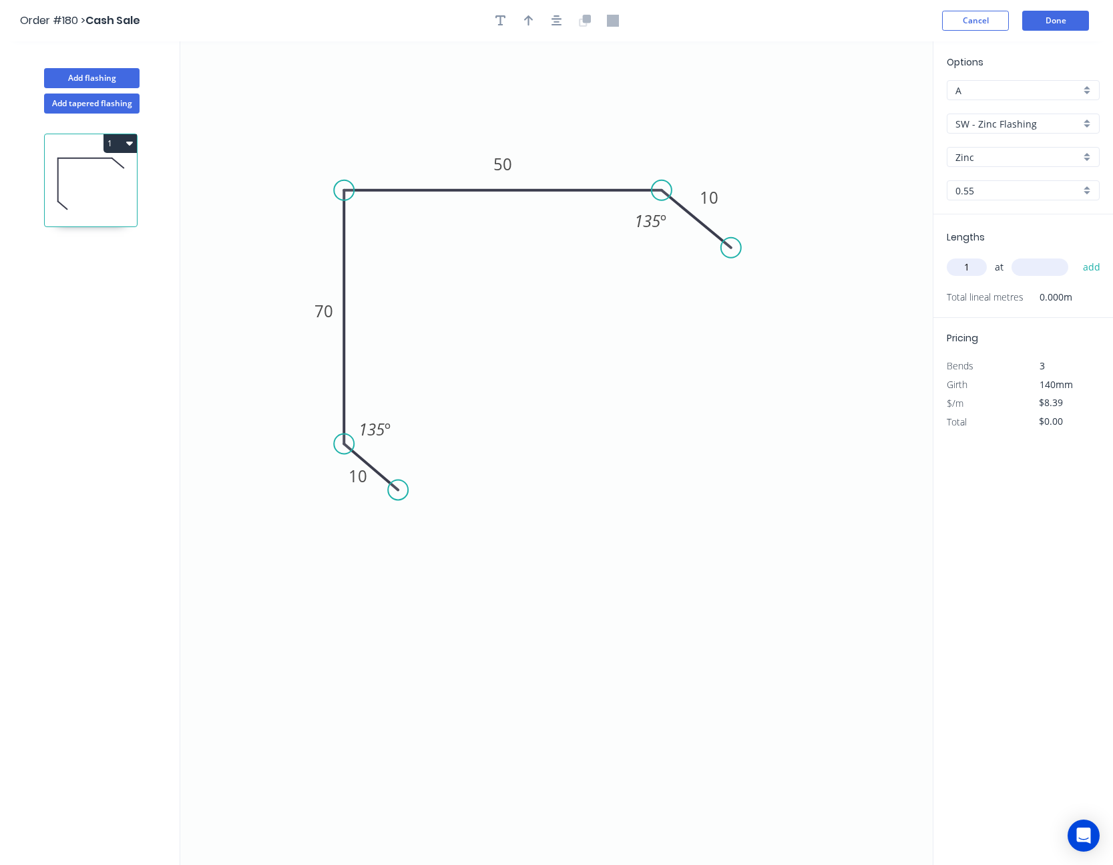
type input "1"
click at [1076, 256] on button "add" at bounding box center [1091, 267] width 31 height 23
click at [1051, 25] on button "Done" at bounding box center [1055, 21] width 67 height 20
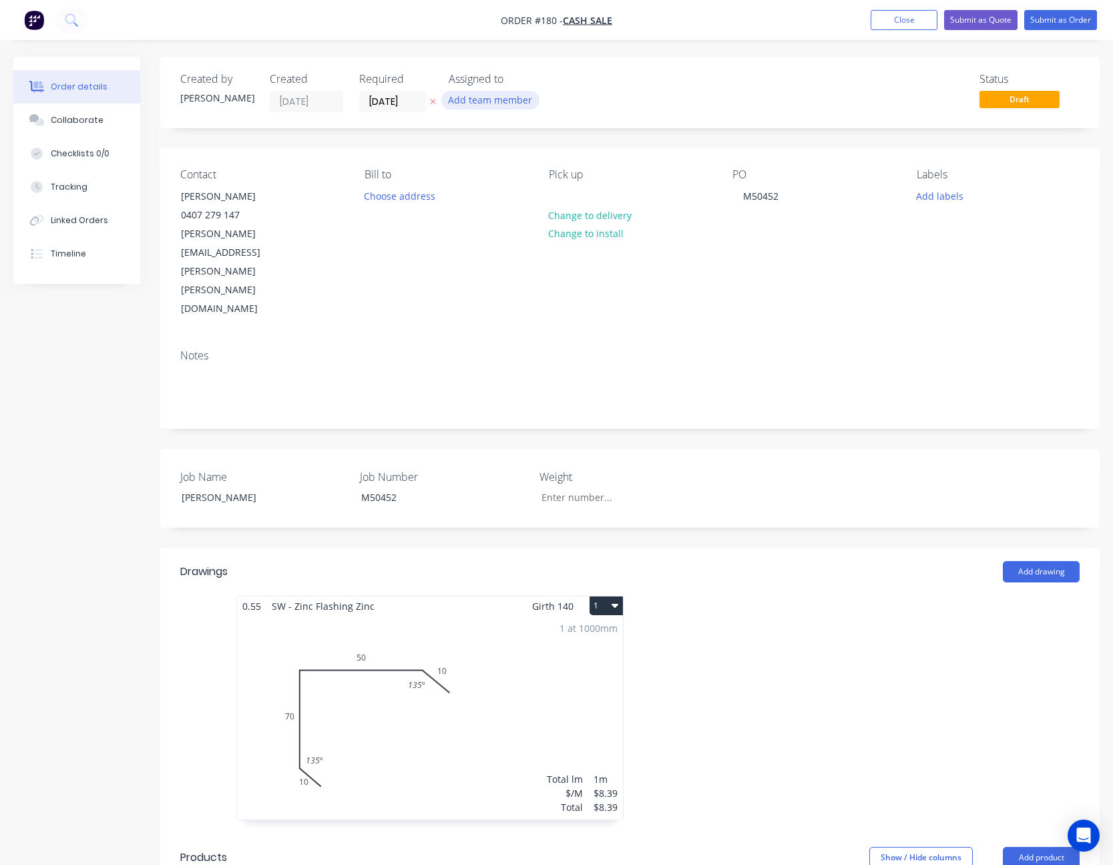
click at [496, 97] on button "Add team member" at bounding box center [490, 100] width 98 height 18
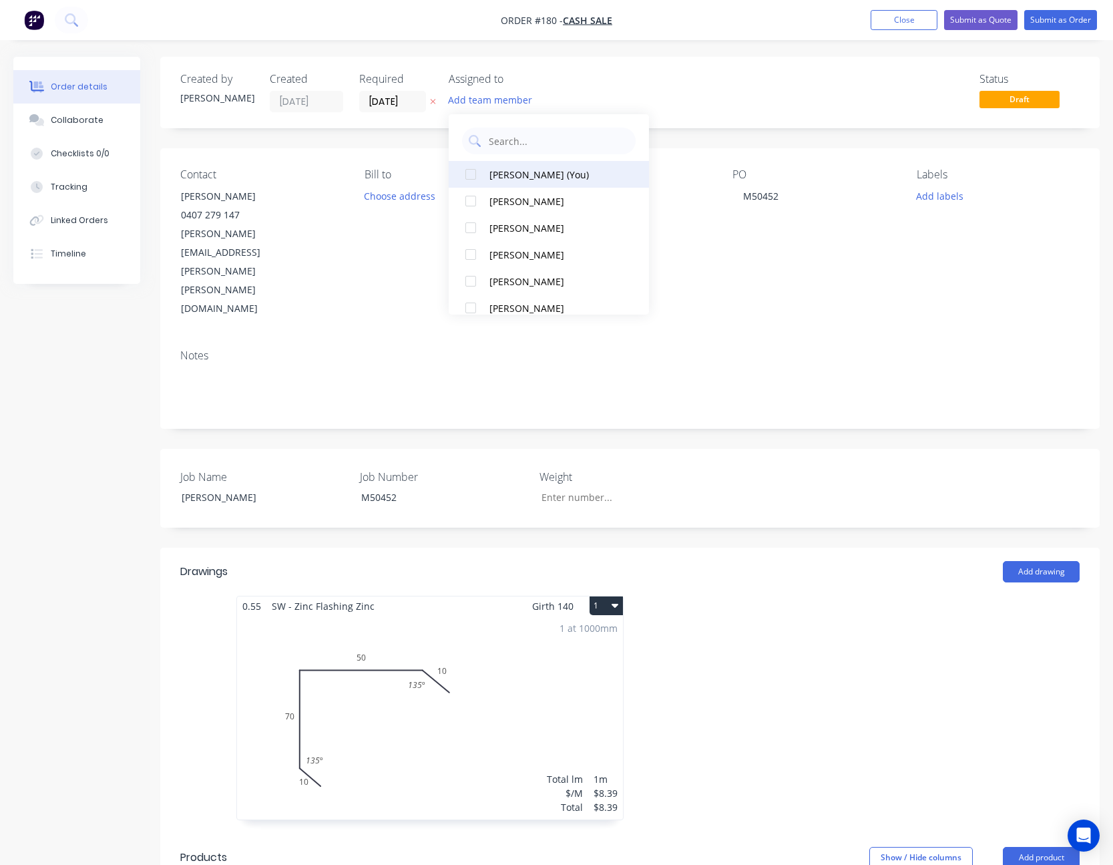
click at [513, 178] on div "[PERSON_NAME] (You)" at bounding box center [556, 175] width 134 height 14
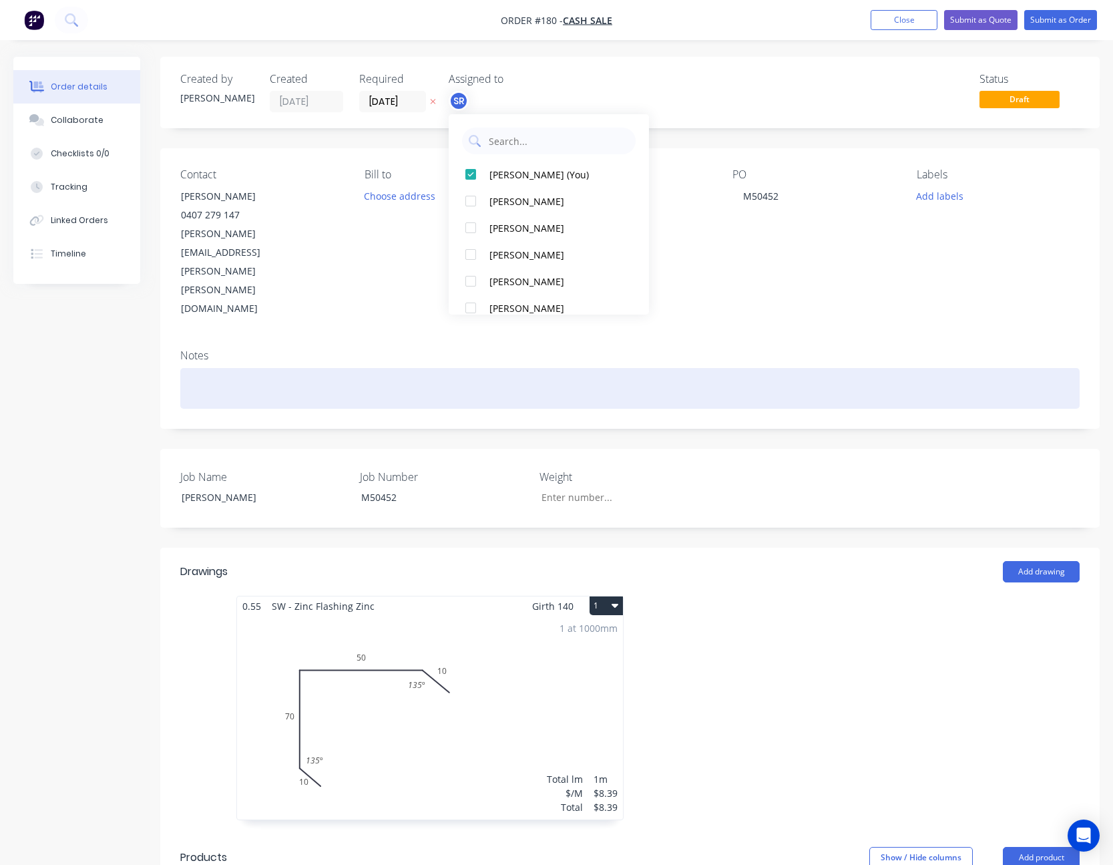
click at [899, 368] on div at bounding box center [629, 388] width 899 height 41
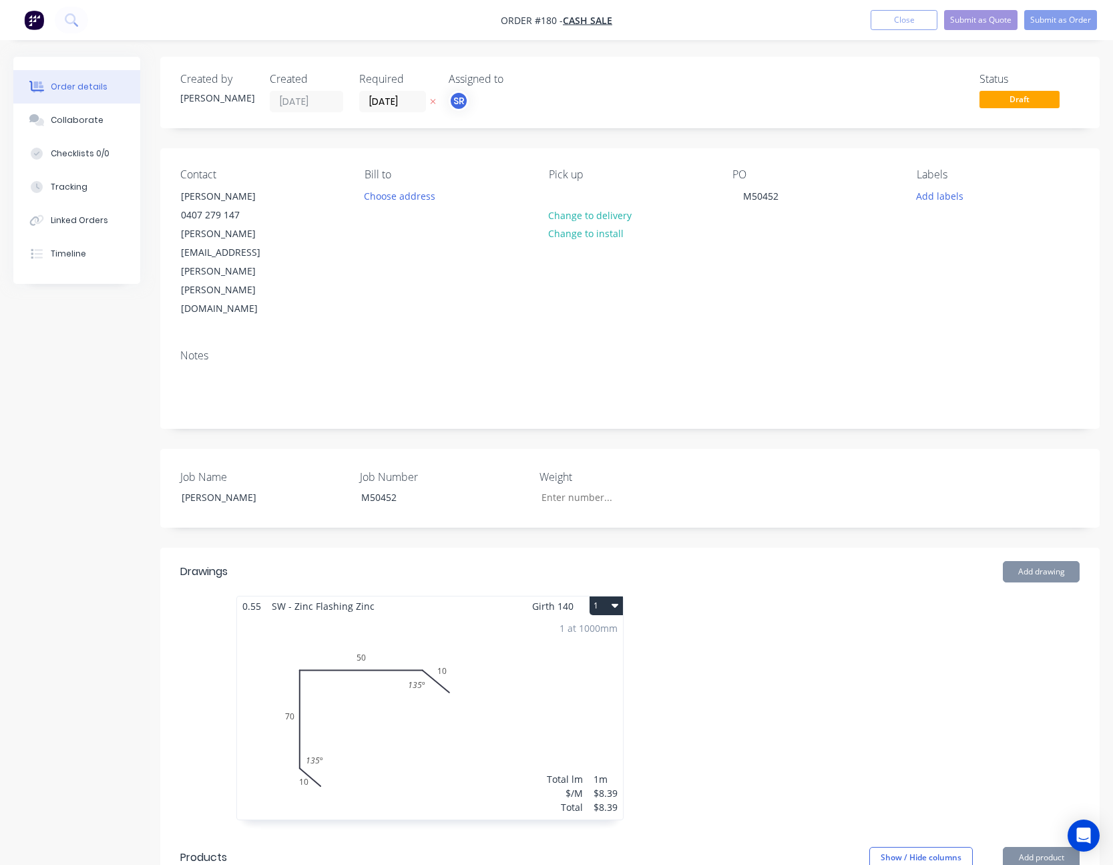
click at [896, 338] on div "Notes" at bounding box center [629, 382] width 939 height 89
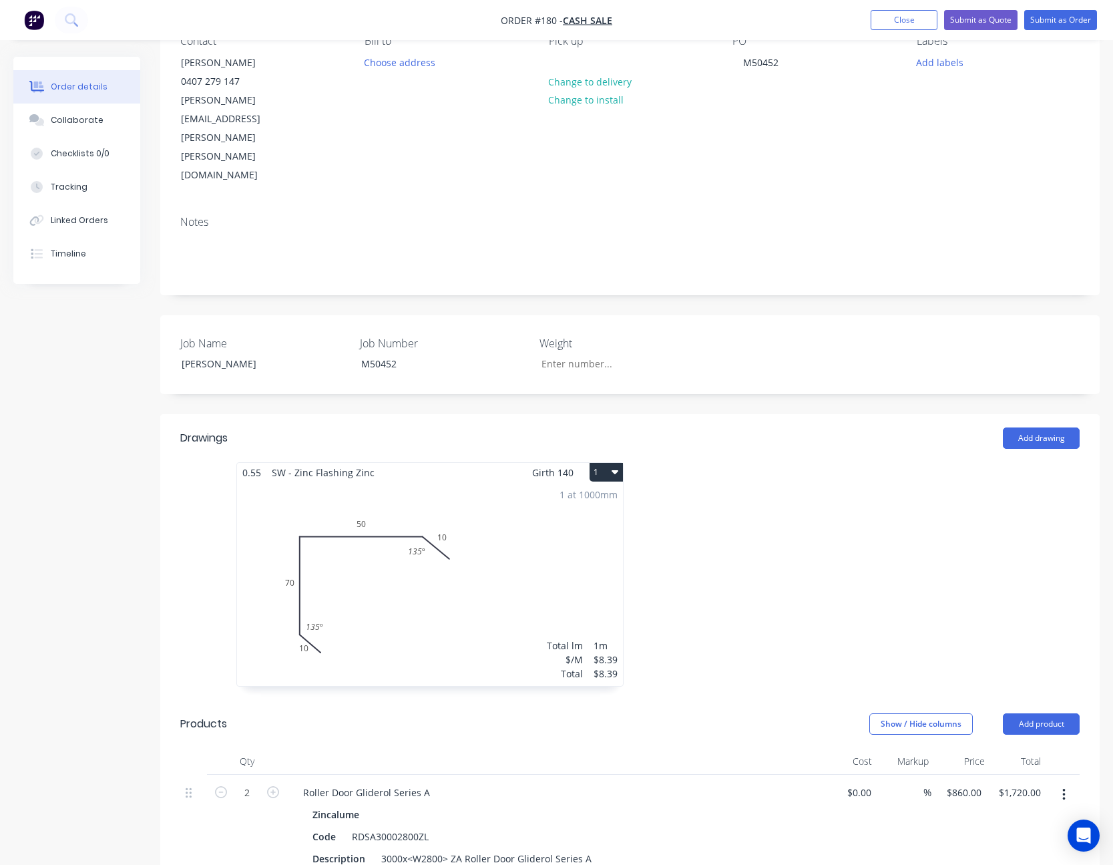
scroll to position [401, 0]
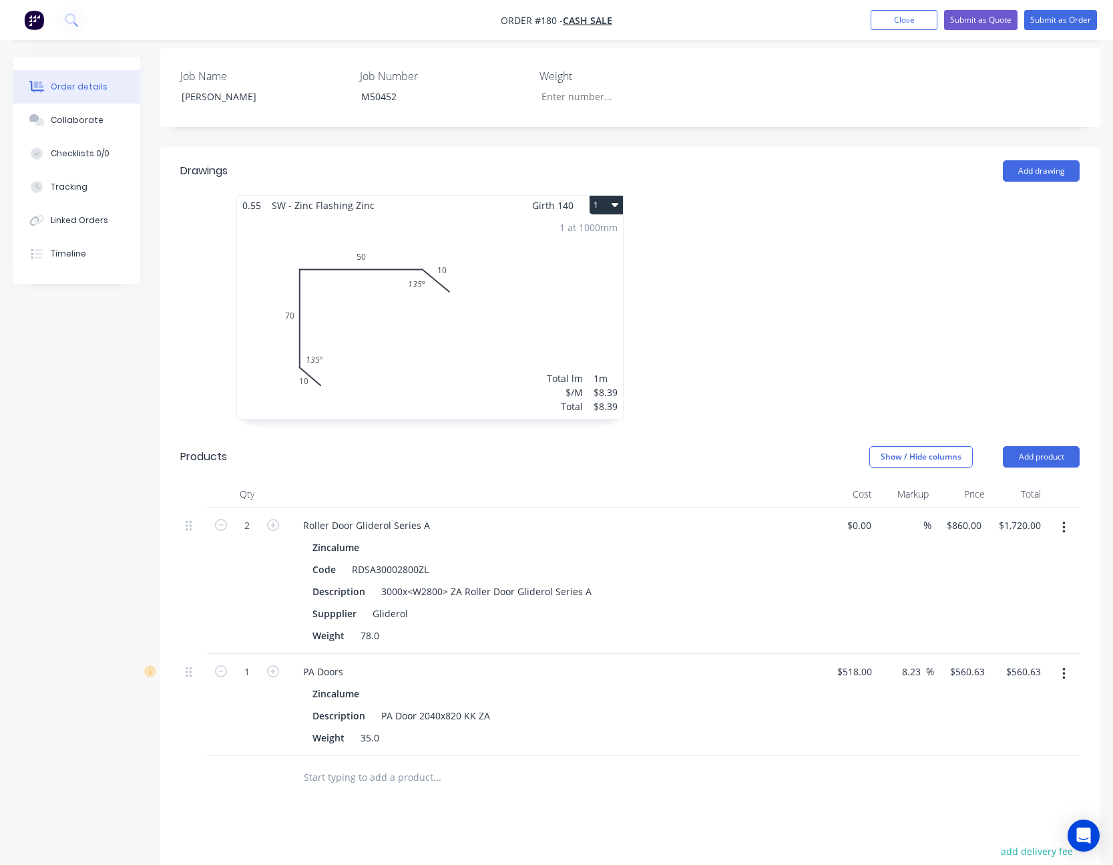
click at [544, 227] on div "1 at 1000mm Total lm $/M Total 1m $8.39 $8.39" at bounding box center [430, 317] width 386 height 204
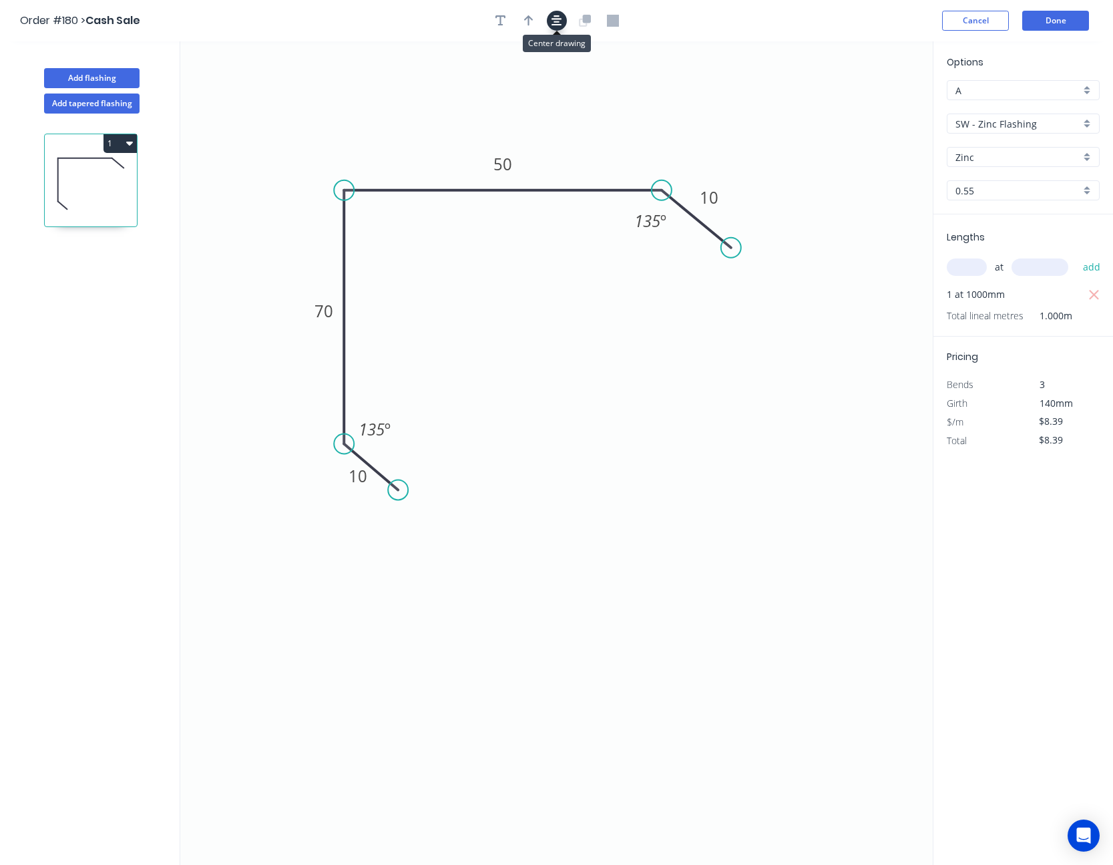
click at [554, 26] on icon "button" at bounding box center [556, 21] width 11 height 12
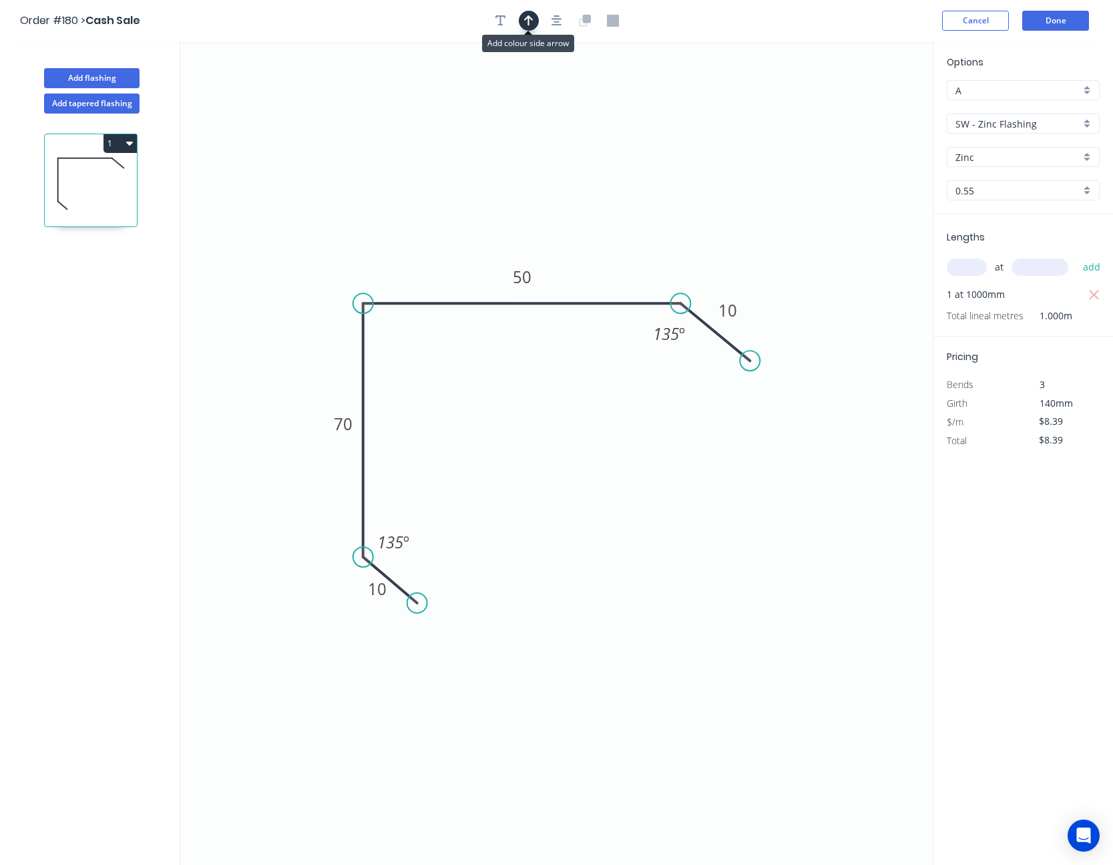
click at [526, 20] on icon "button" at bounding box center [528, 21] width 9 height 12
drag, startPoint x: 866, startPoint y: 104, endPoint x: 393, endPoint y: 252, distance: 495.1
click at [398, 234] on icon at bounding box center [404, 212] width 12 height 43
click at [1039, 23] on button "Done" at bounding box center [1055, 21] width 67 height 20
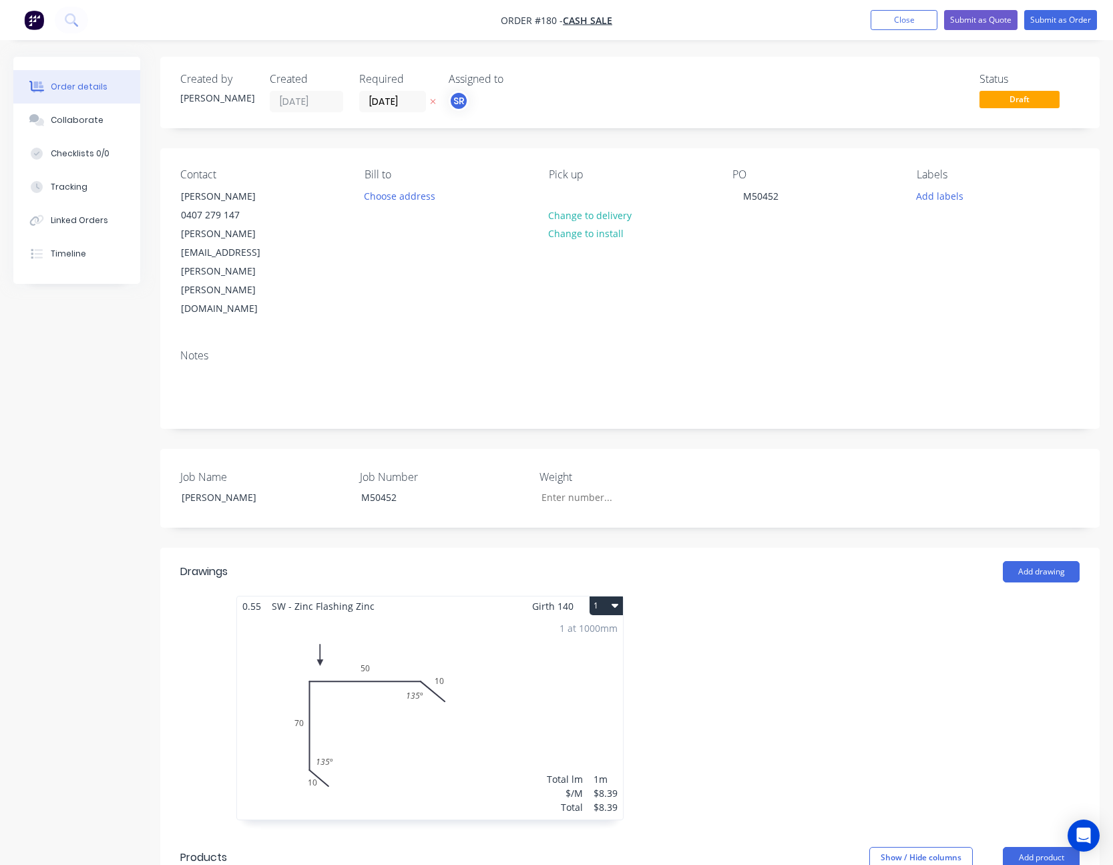
click at [363, 238] on div "Contact [PERSON_NAME] [PHONE_NUMBER] [EMAIL_ADDRESS][PERSON_NAME][PERSON_NAME][…" at bounding box center [629, 243] width 939 height 190
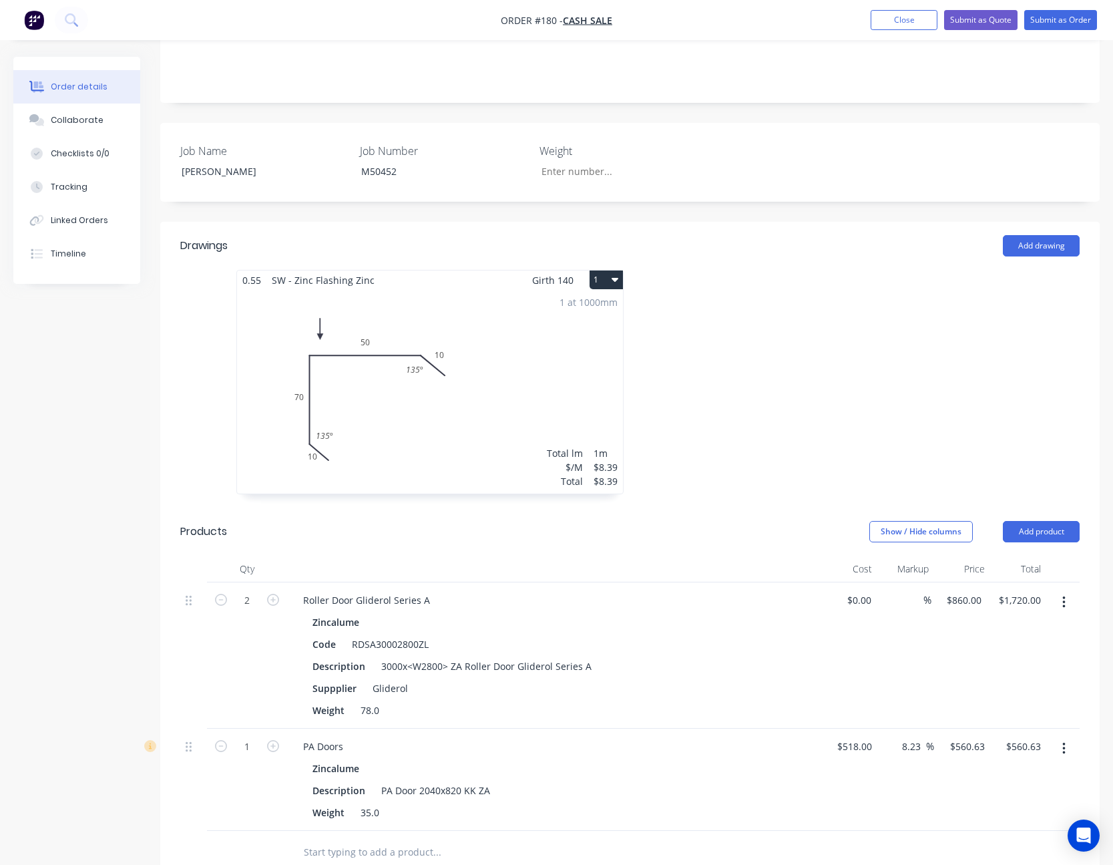
scroll to position [401, 0]
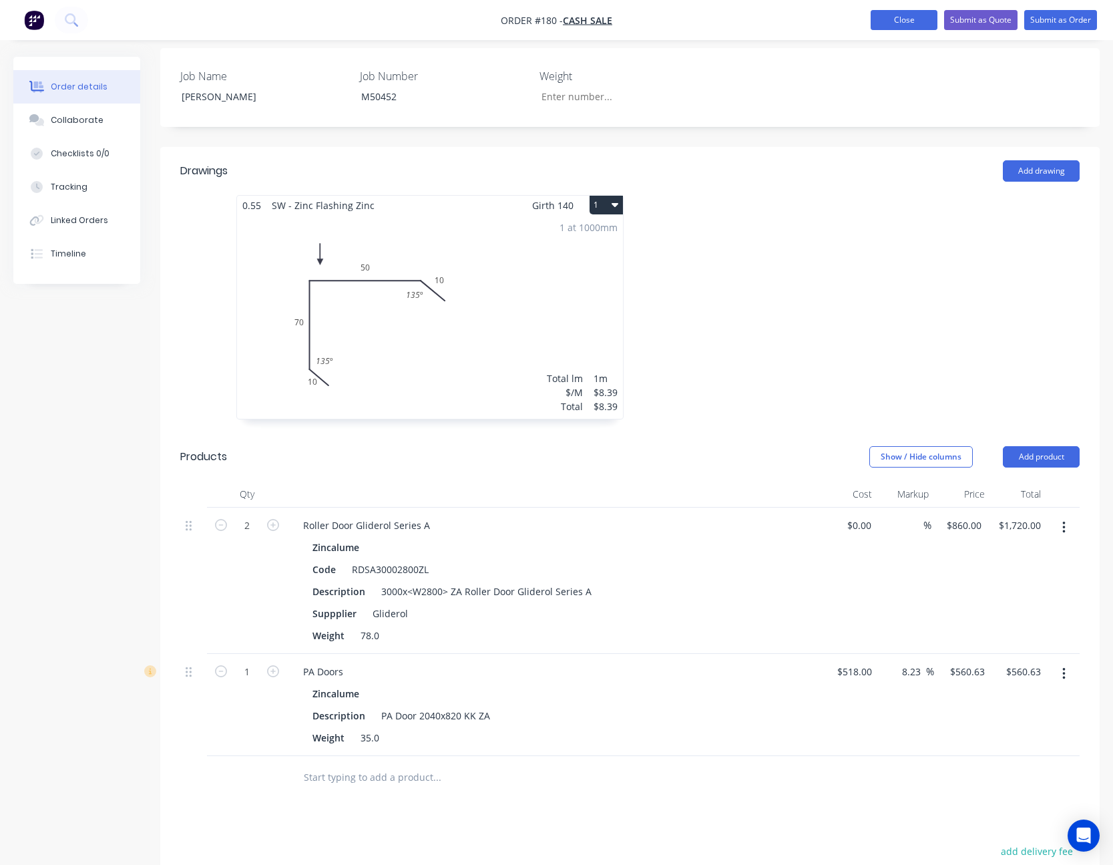
click at [896, 17] on button "Close" at bounding box center [904, 20] width 67 height 20
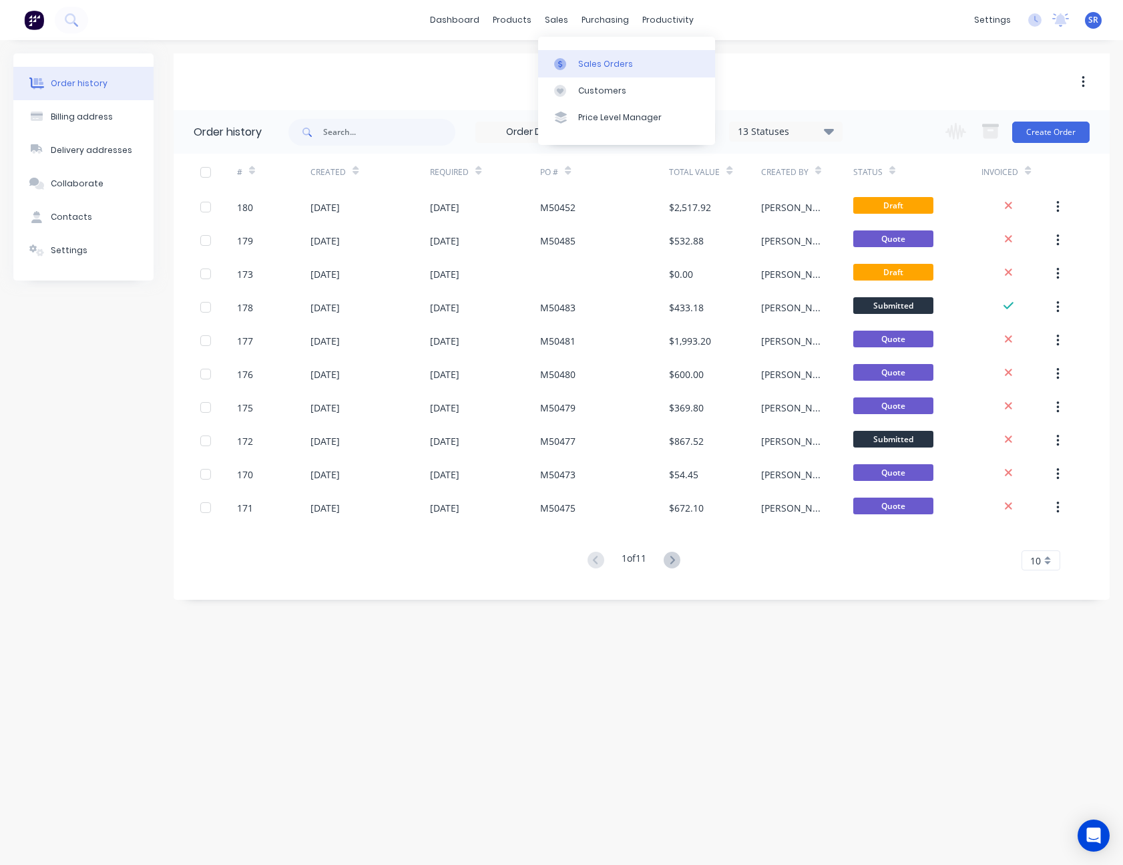
click at [591, 71] on link "Sales Orders" at bounding box center [626, 63] width 177 height 27
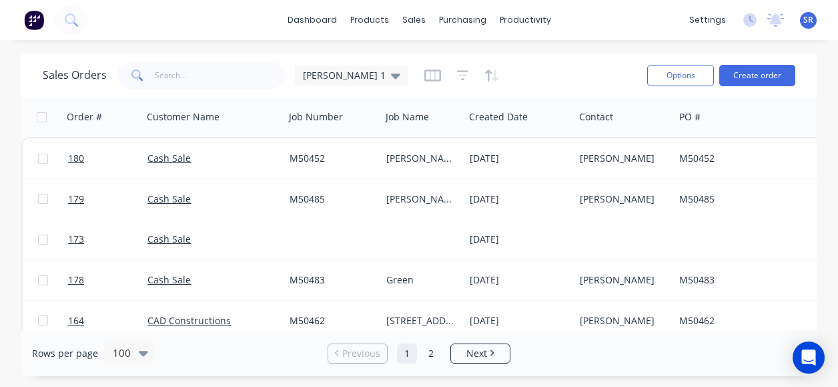
click at [780, 58] on div "Sales Orders [PERSON_NAME] 1 Options Create order" at bounding box center [419, 74] width 796 height 43
